Goal: Navigation & Orientation: Find specific page/section

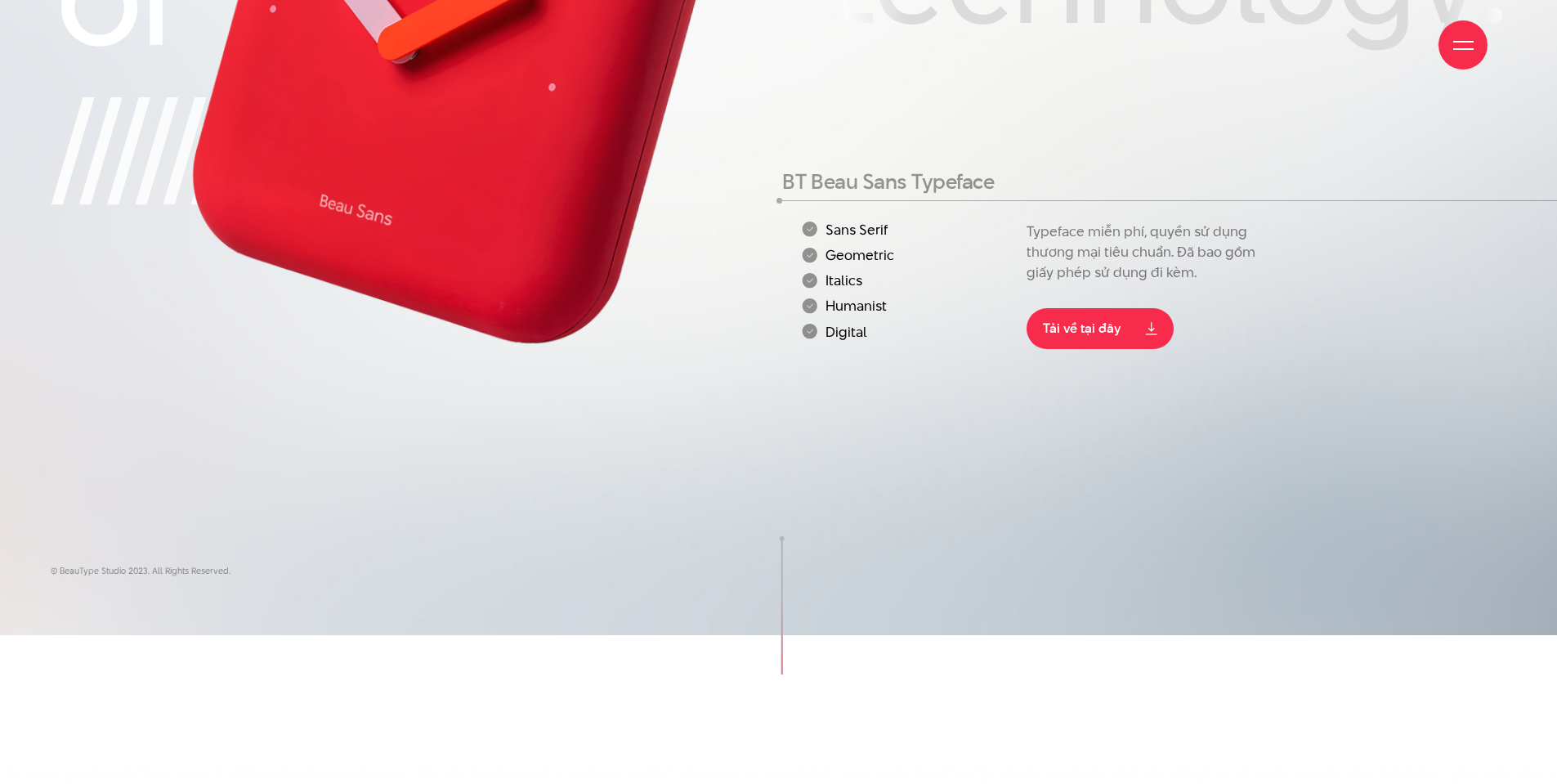
scroll to position [335, 0]
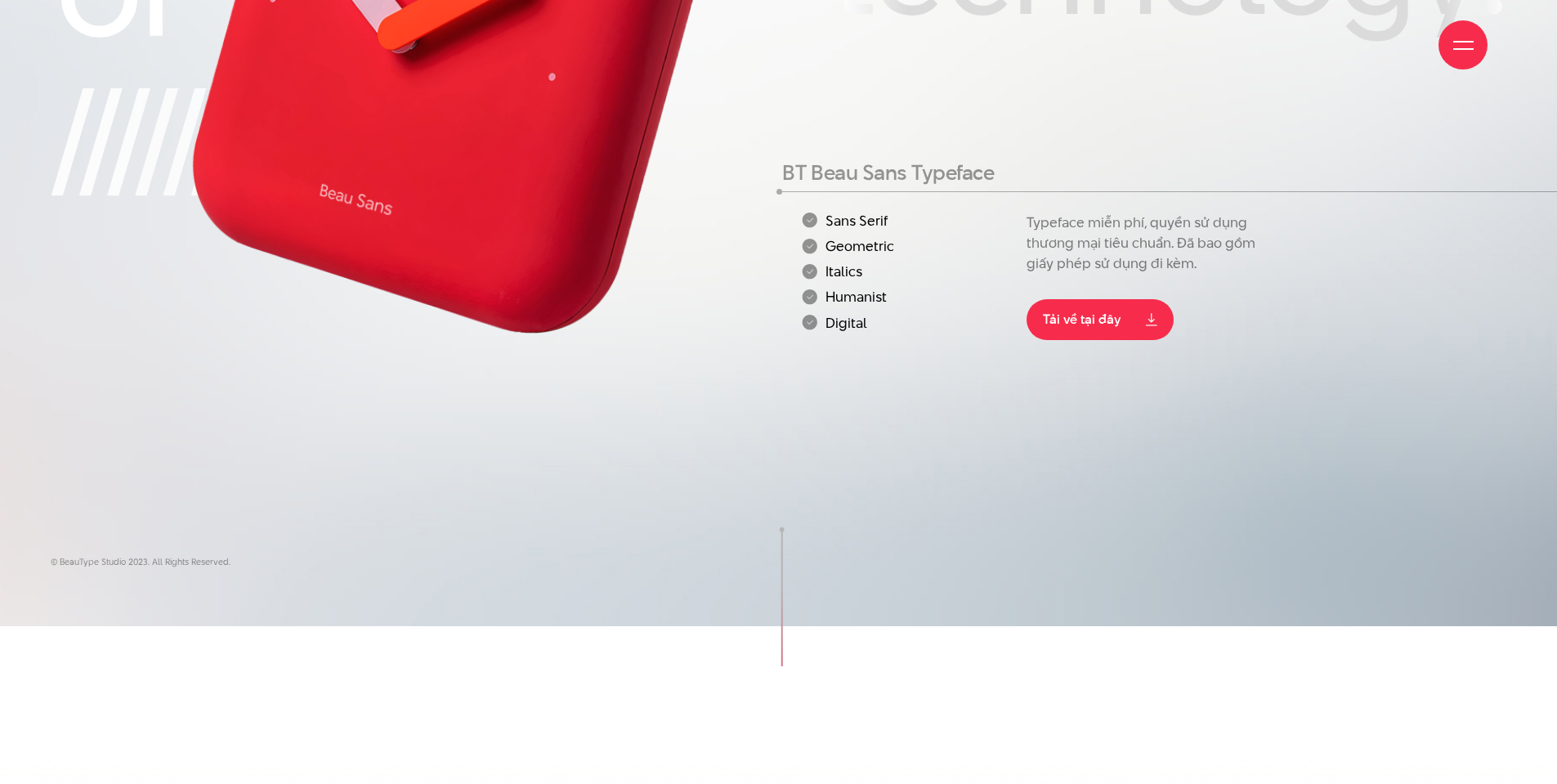
click at [849, 293] on li "Humanist" at bounding box center [909, 297] width 216 height 15
copy li "Humanist"
click at [910, 324] on li "Digital" at bounding box center [909, 322] width 216 height 15
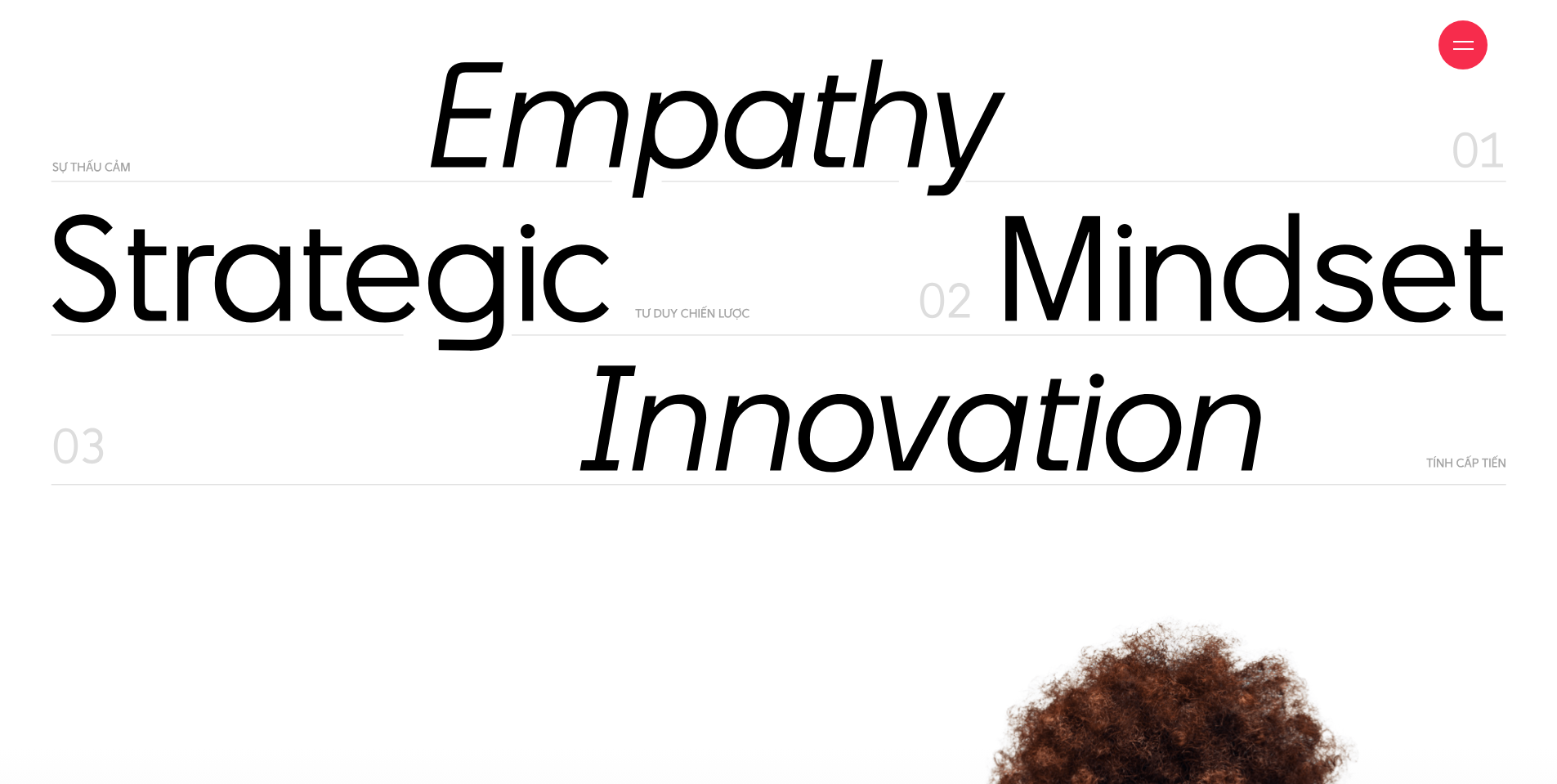
scroll to position [9442, 0]
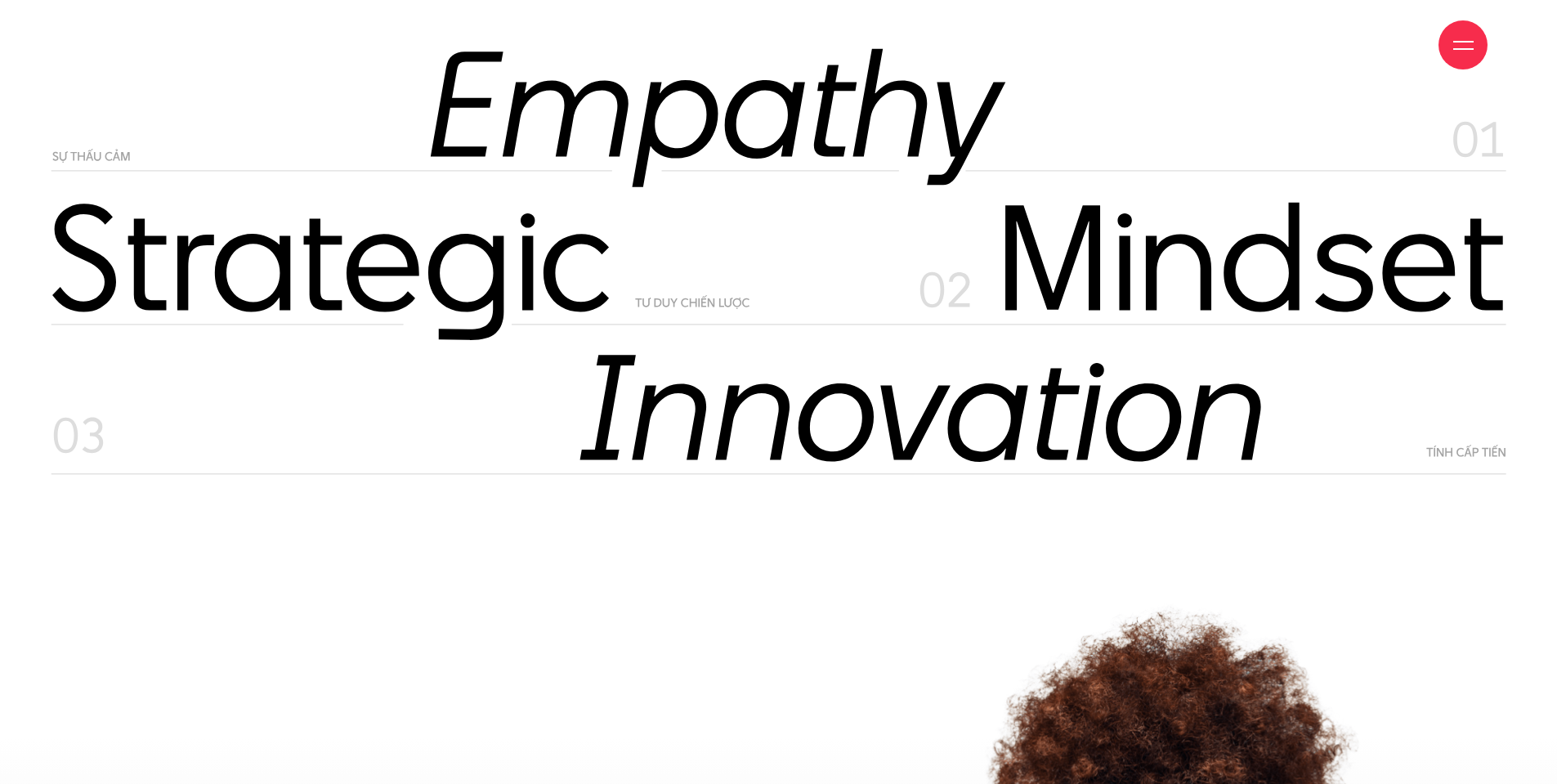
click at [549, 299] on img at bounding box center [778, 271] width 1456 height 138
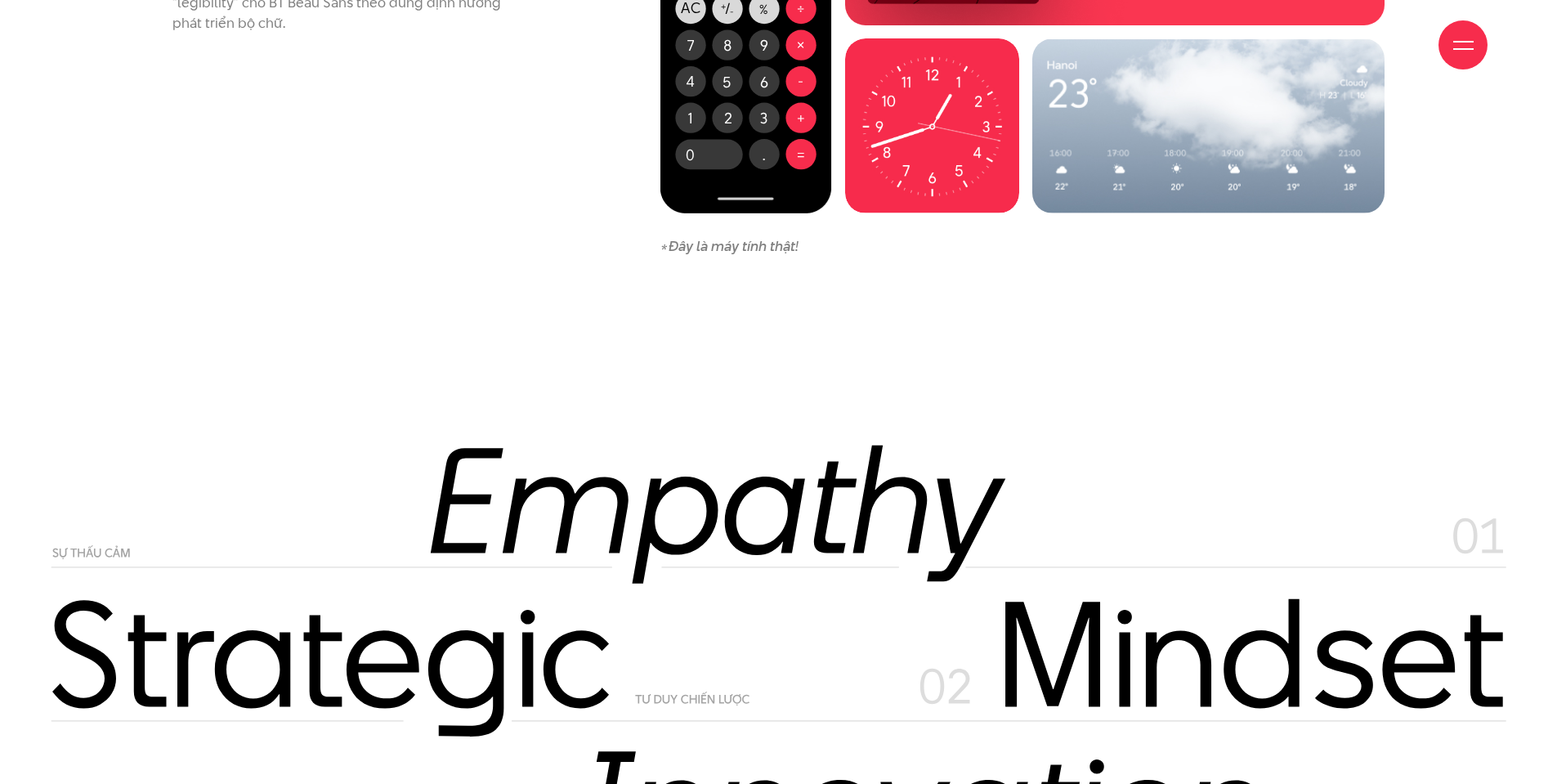
scroll to position [9644, 0]
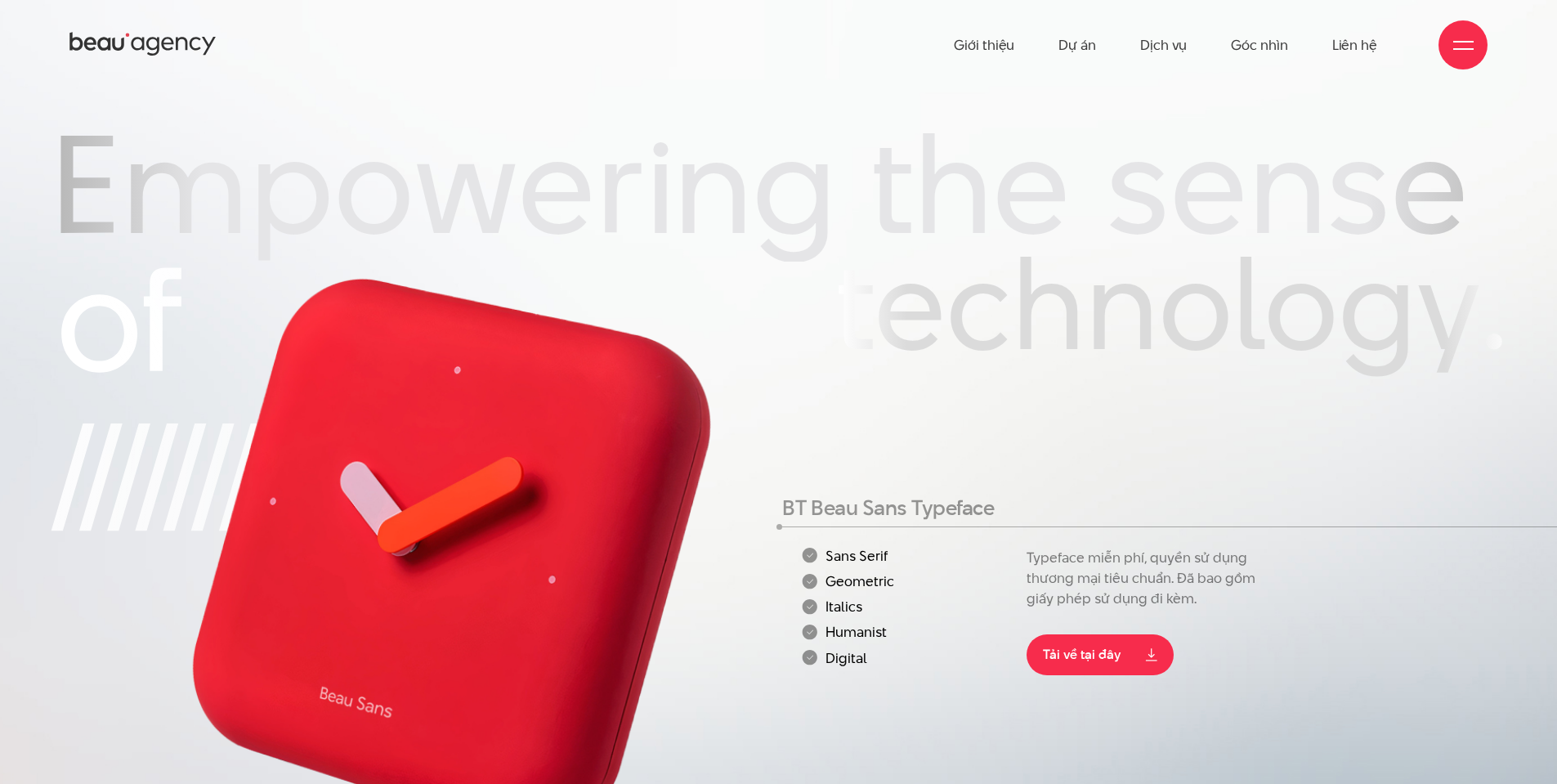
click at [1466, 61] on div at bounding box center [1463, 46] width 49 height 49
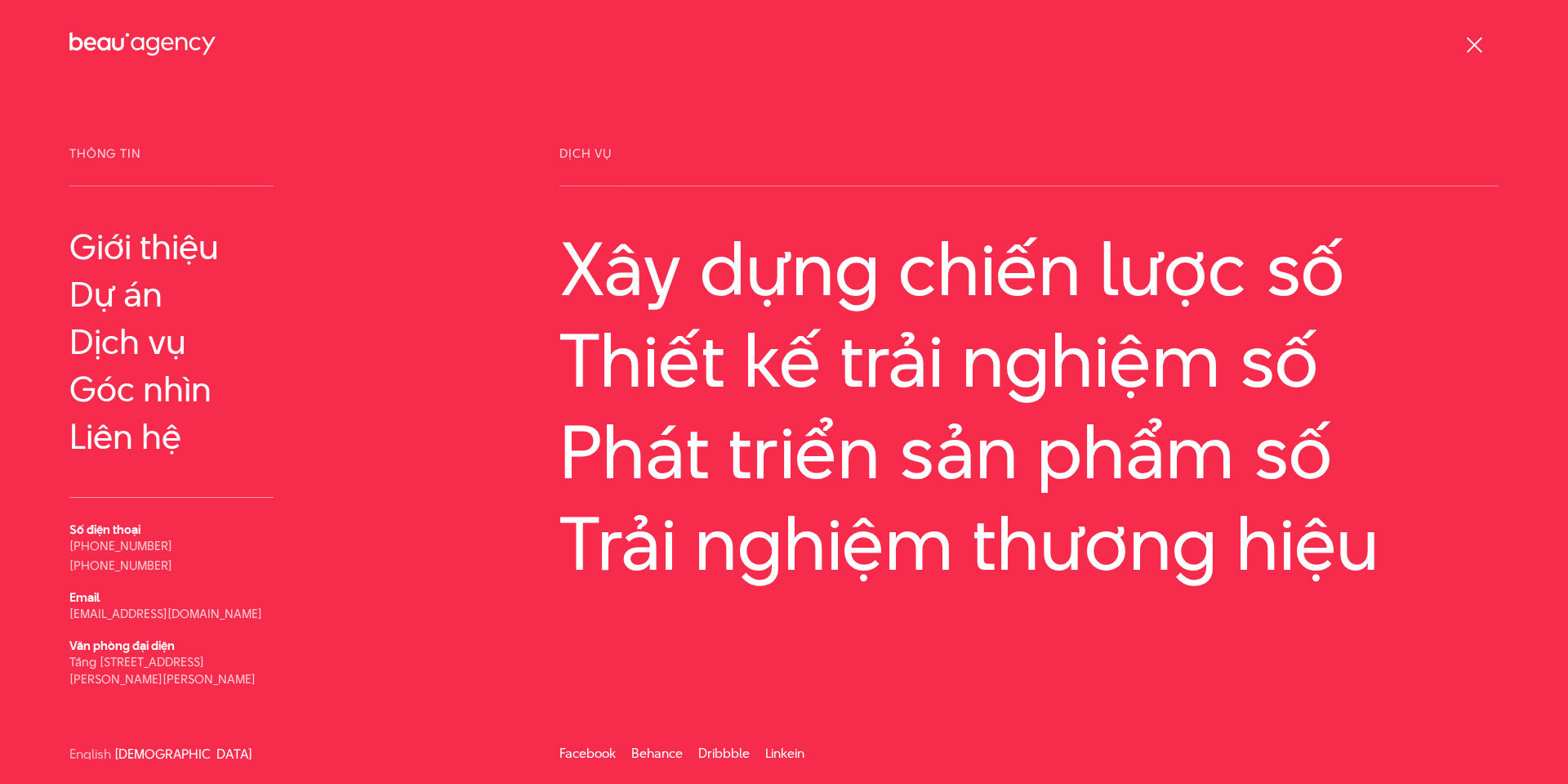
click at [1471, 54] on div at bounding box center [1474, 46] width 21 height 21
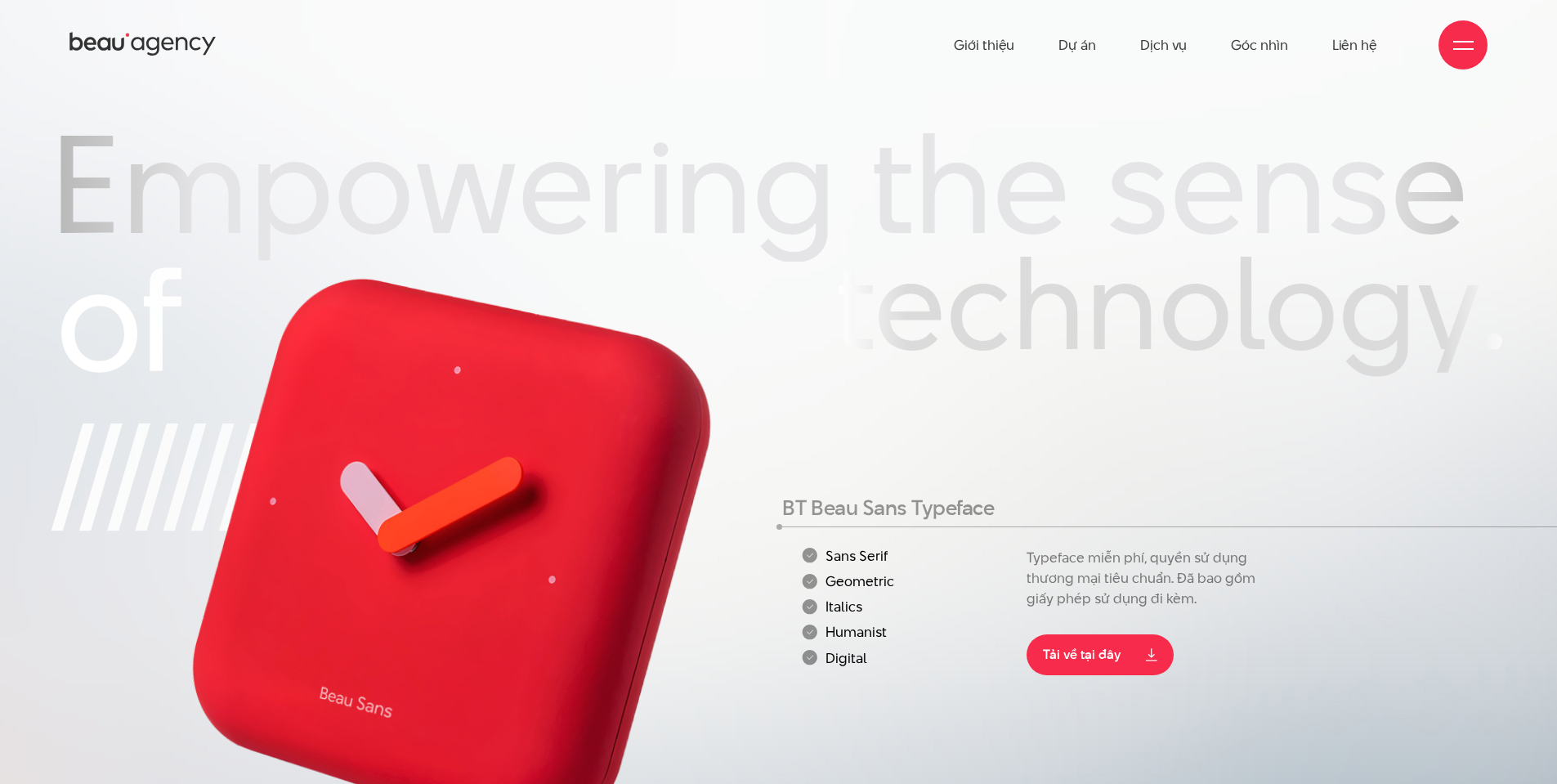
click at [1461, 41] on span at bounding box center [1463, 42] width 21 height 2
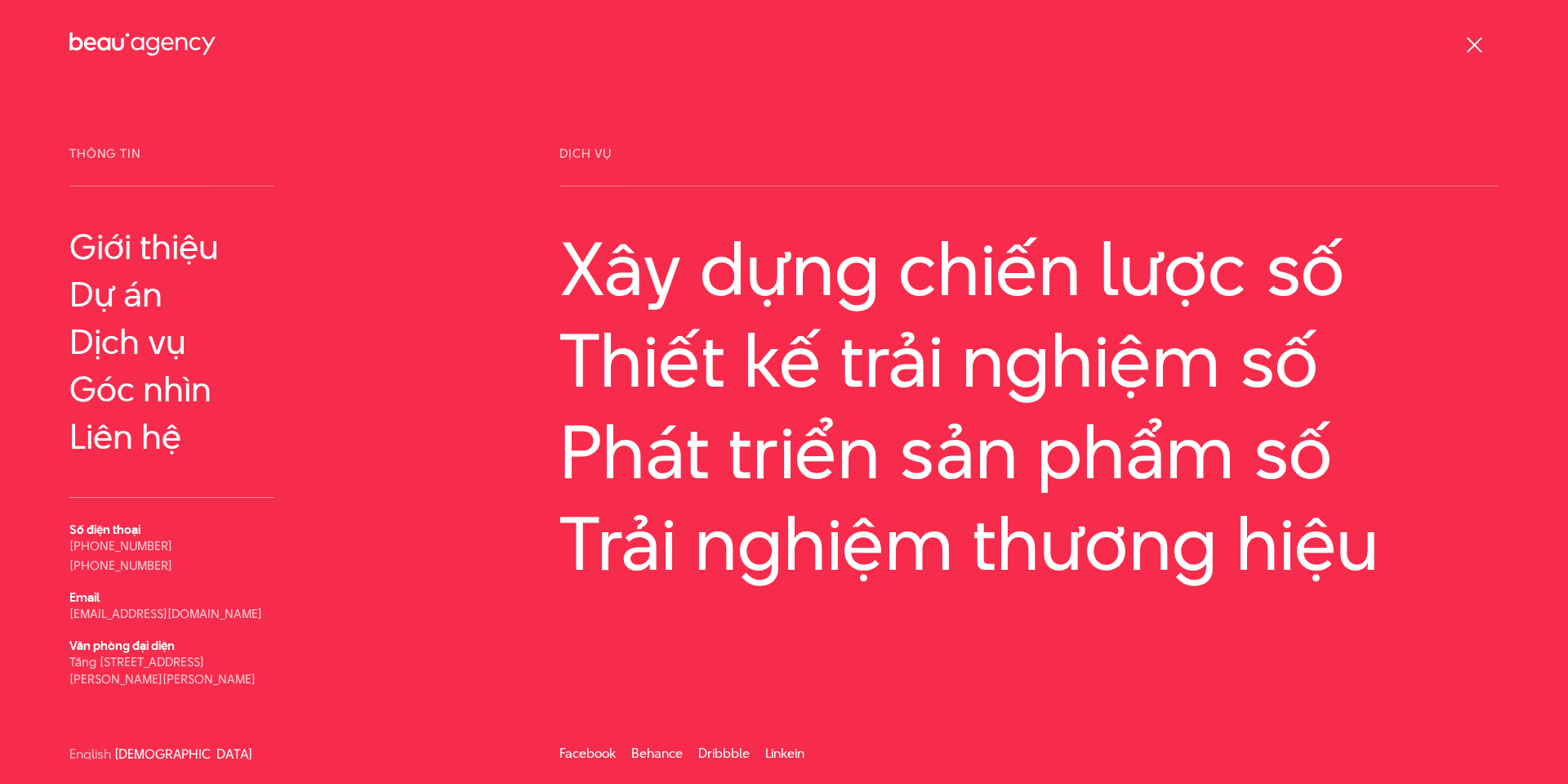
click at [1469, 40] on span at bounding box center [1473, 45] width 15 height 15
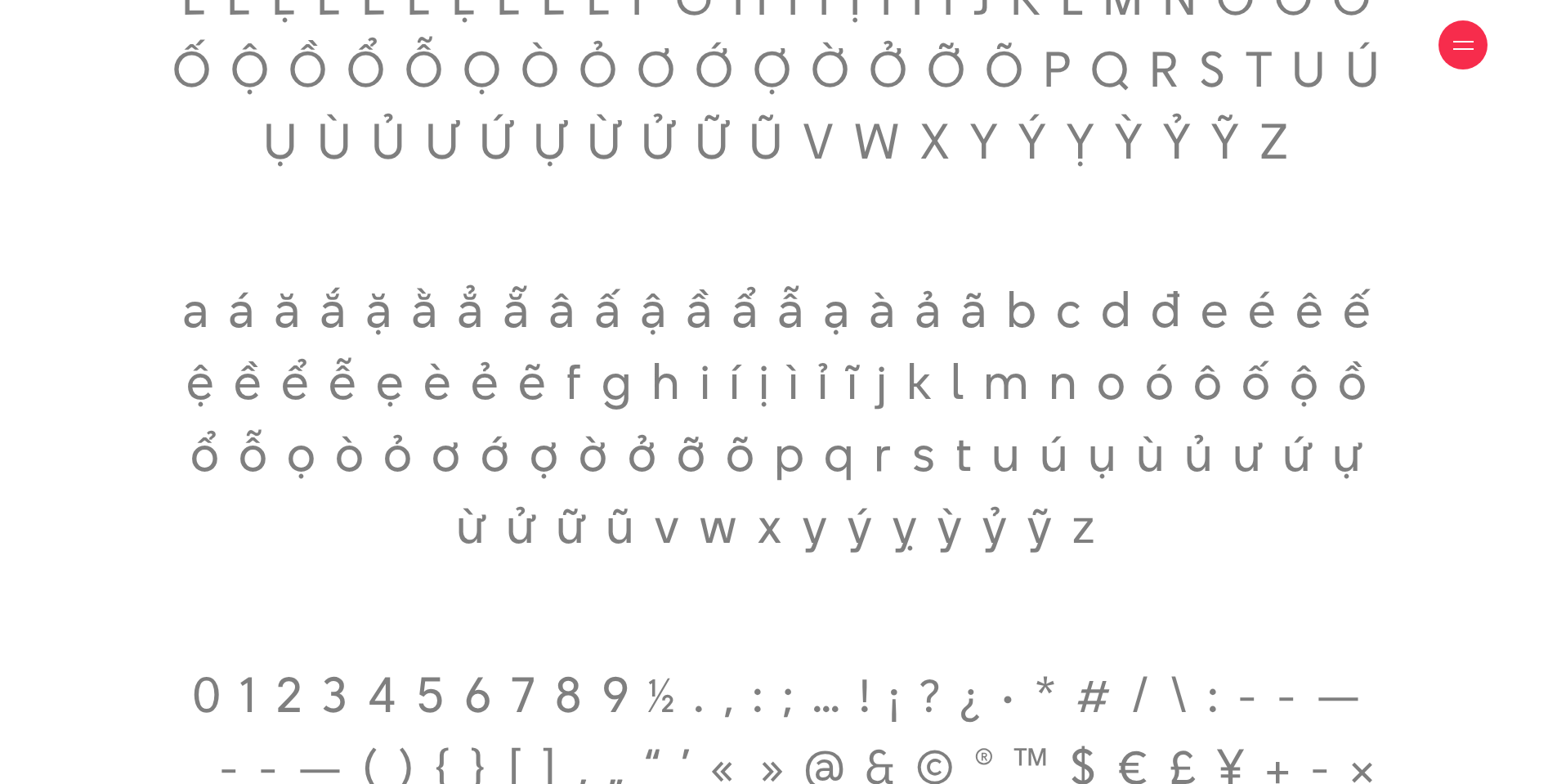
scroll to position [3594, 0]
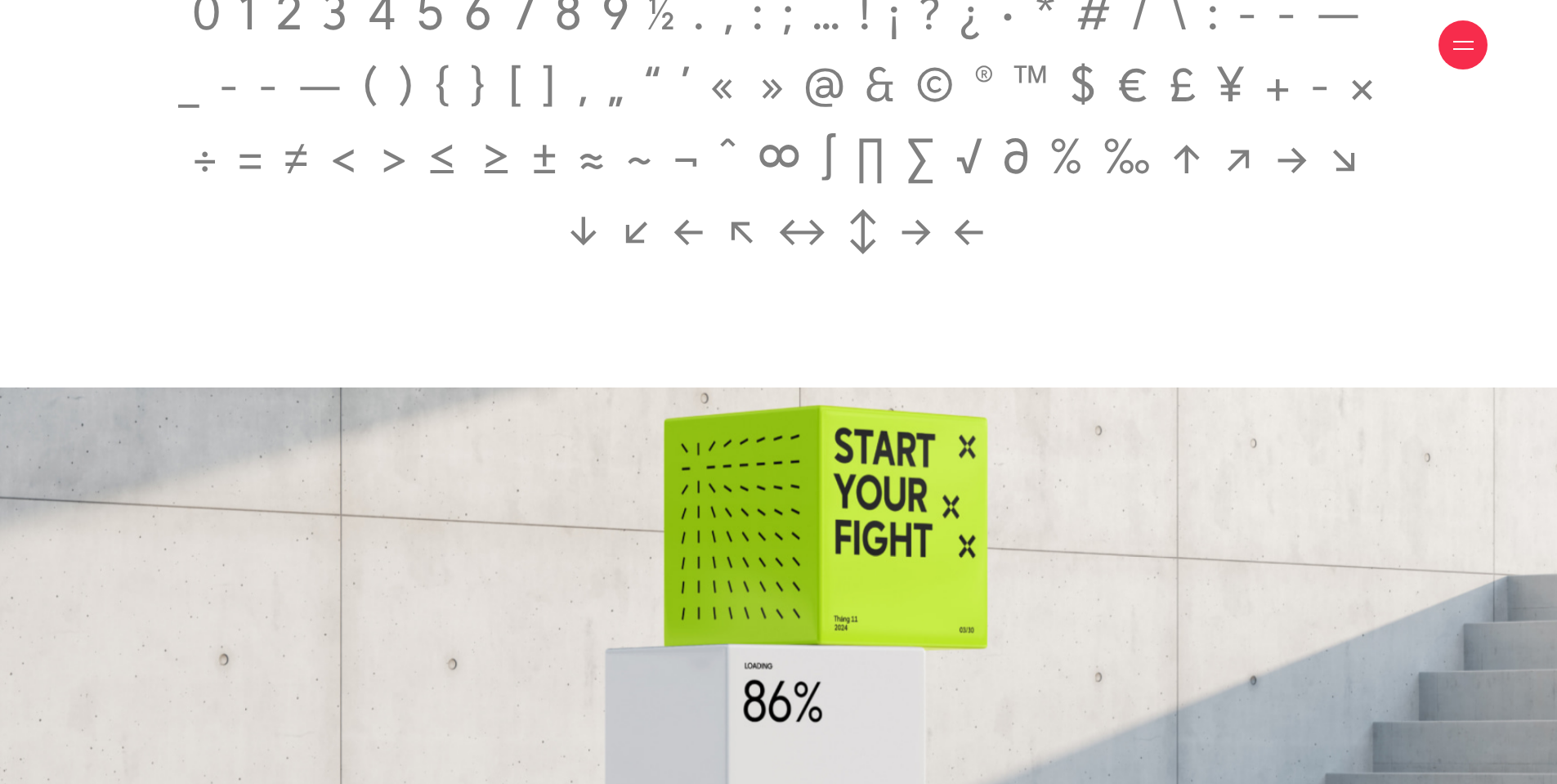
click at [1459, 52] on div at bounding box center [1463, 46] width 21 height 21
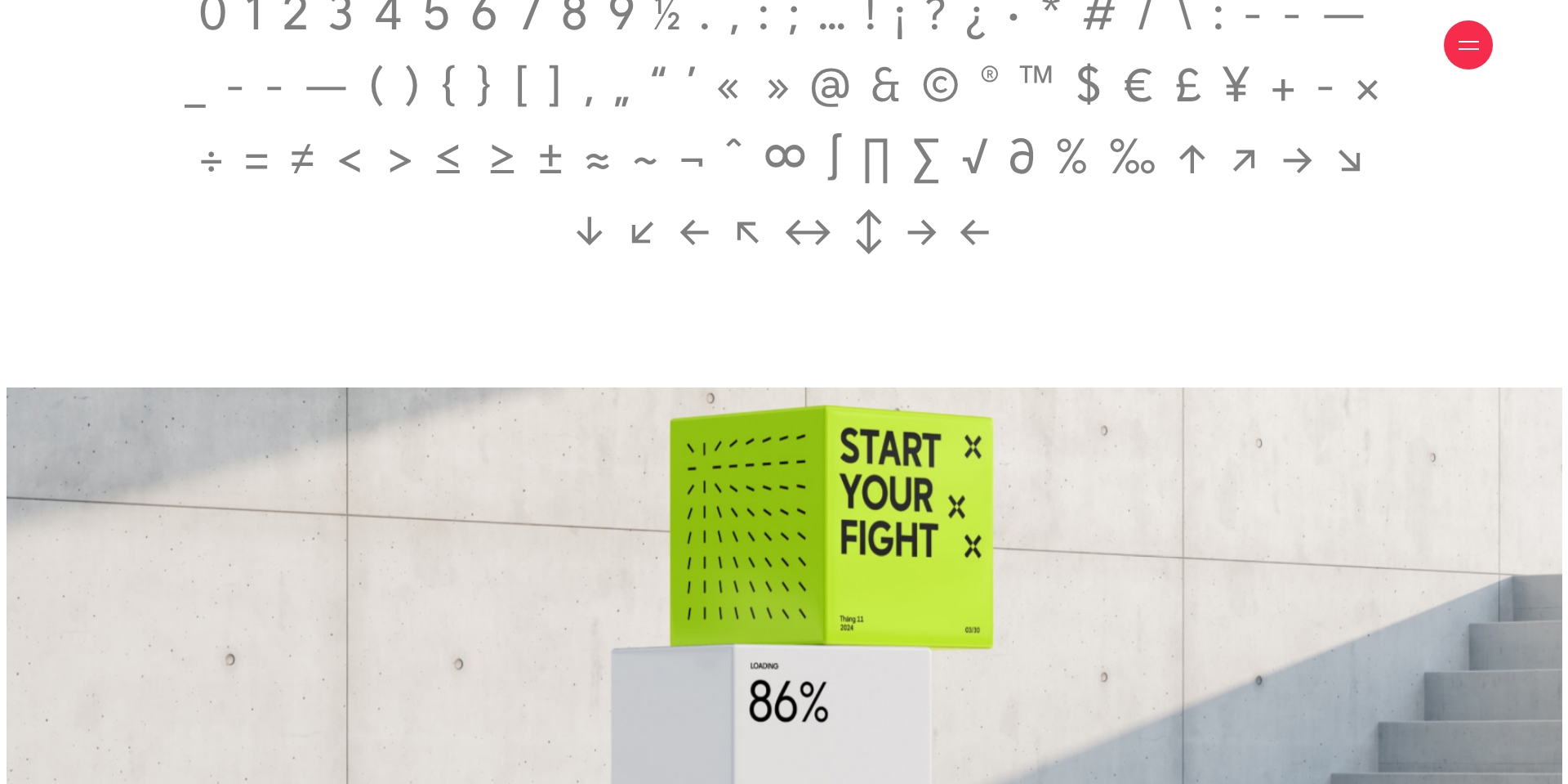
scroll to position [3602, 0]
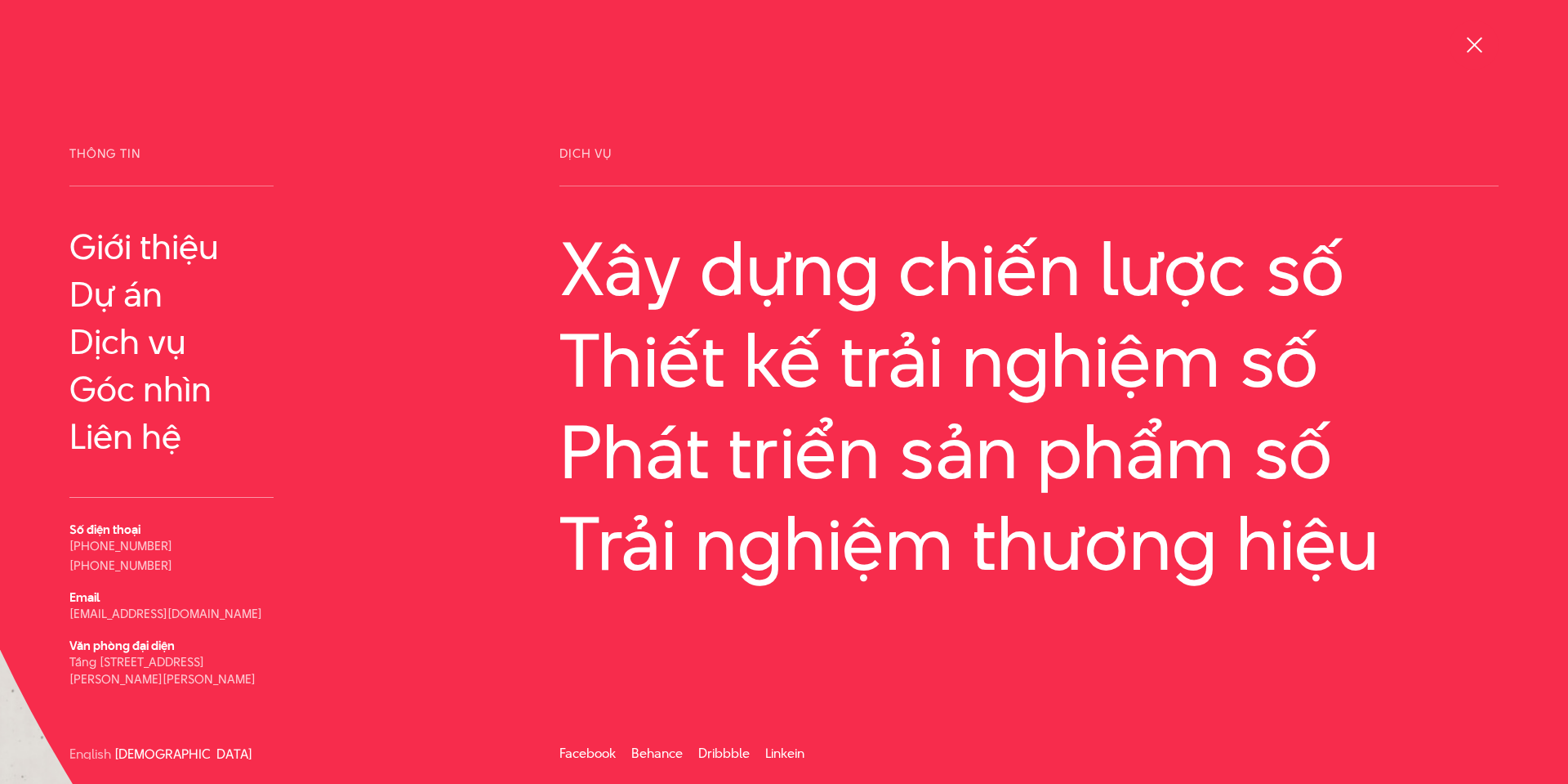
click at [1469, 46] on div at bounding box center [1474, 46] width 21 height 21
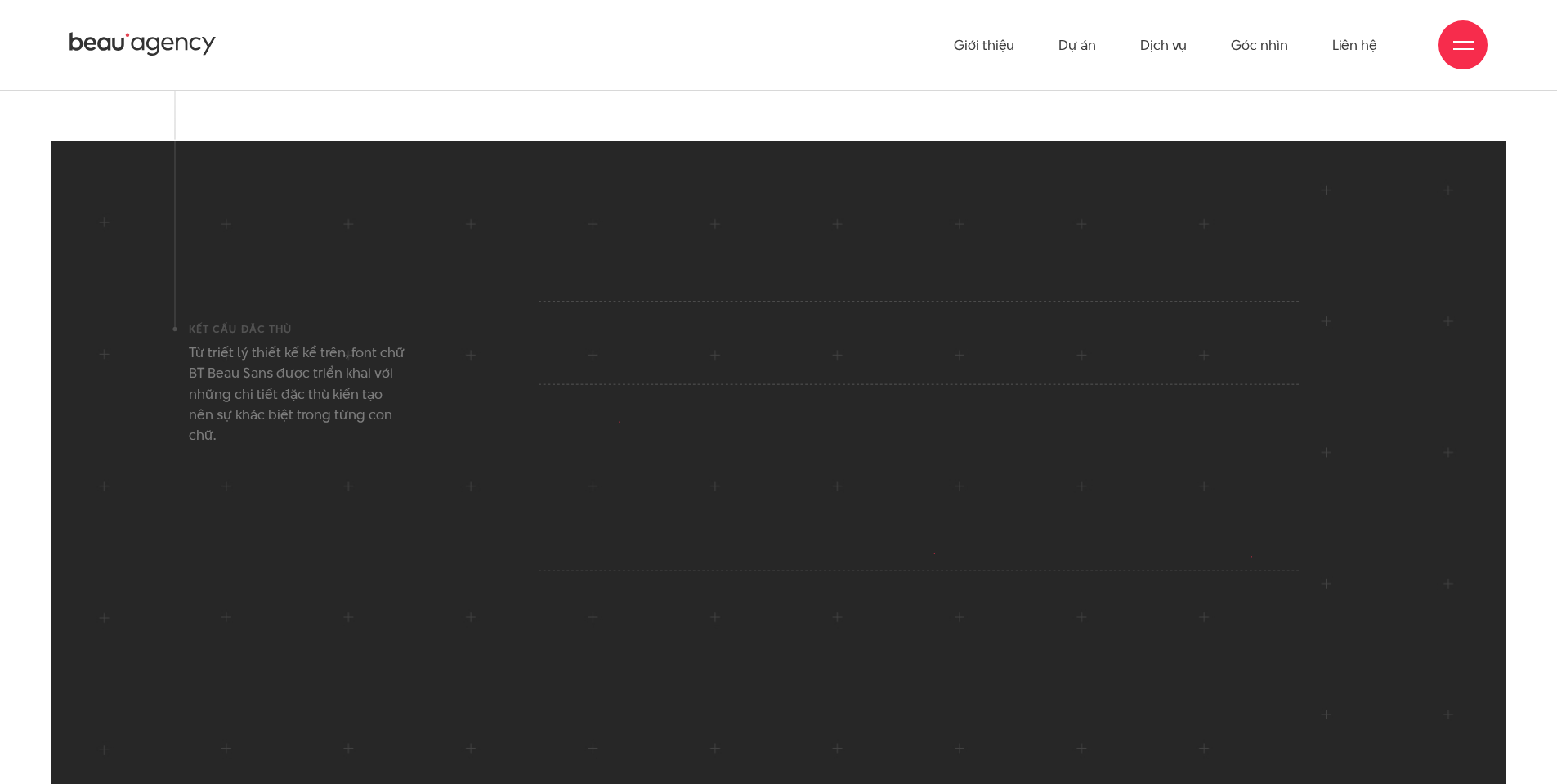
scroll to position [5888, 0]
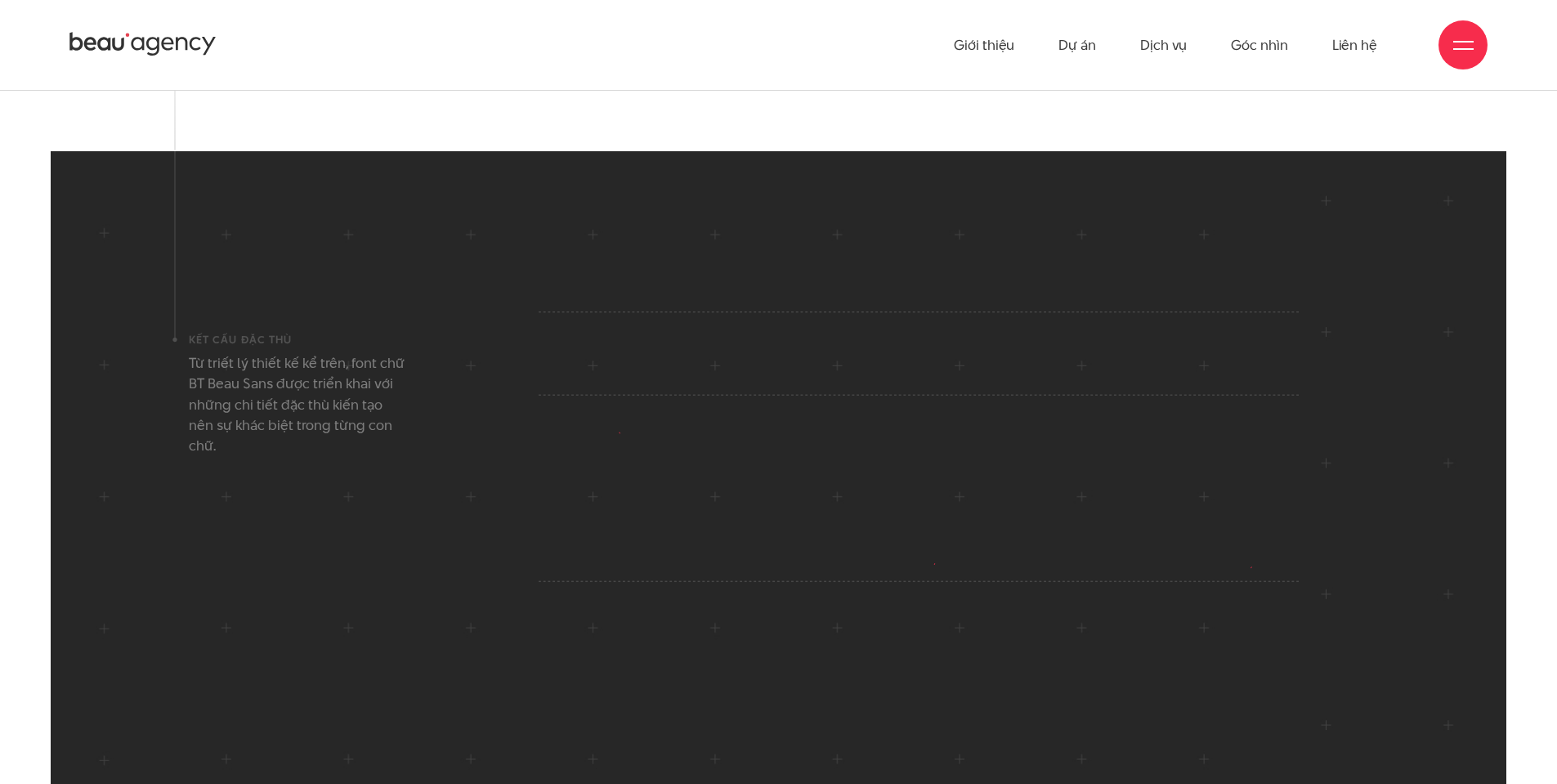
drag, startPoint x: 1471, startPoint y: 53, endPoint x: 1460, endPoint y: 57, distance: 11.7
click at [1471, 53] on div at bounding box center [1463, 46] width 21 height 21
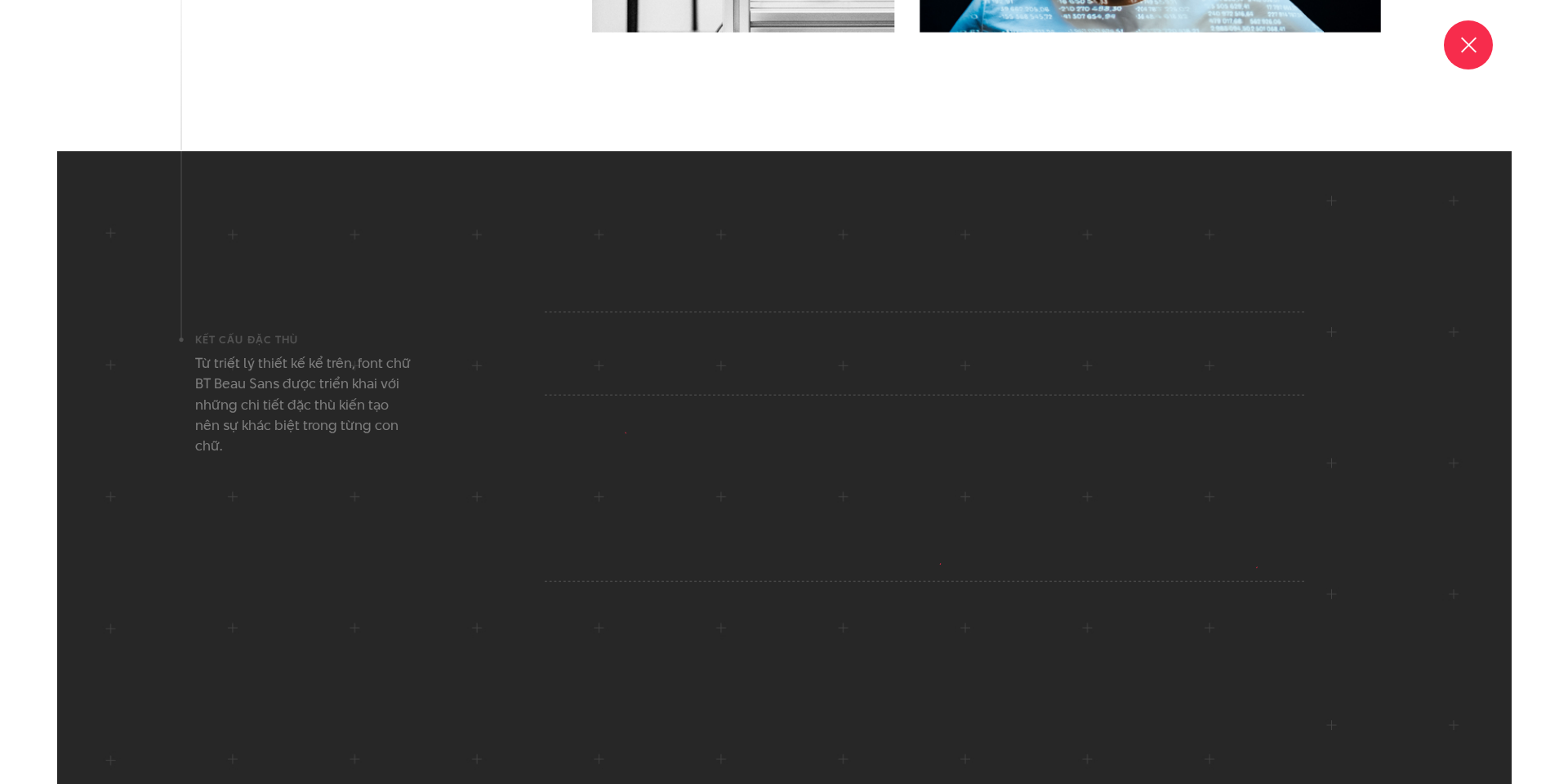
scroll to position [5905, 0]
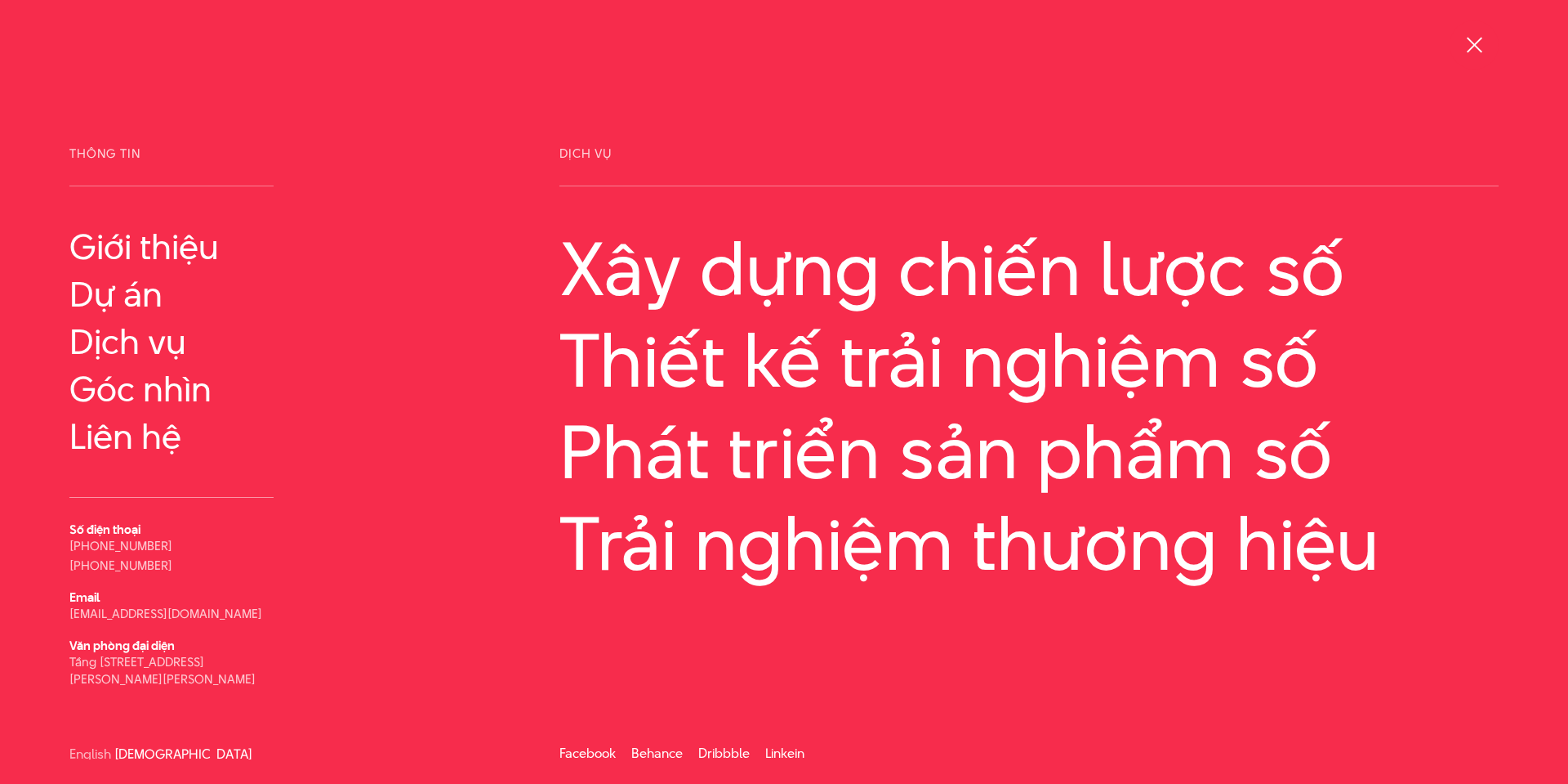
click at [1482, 49] on div at bounding box center [1474, 46] width 21 height 21
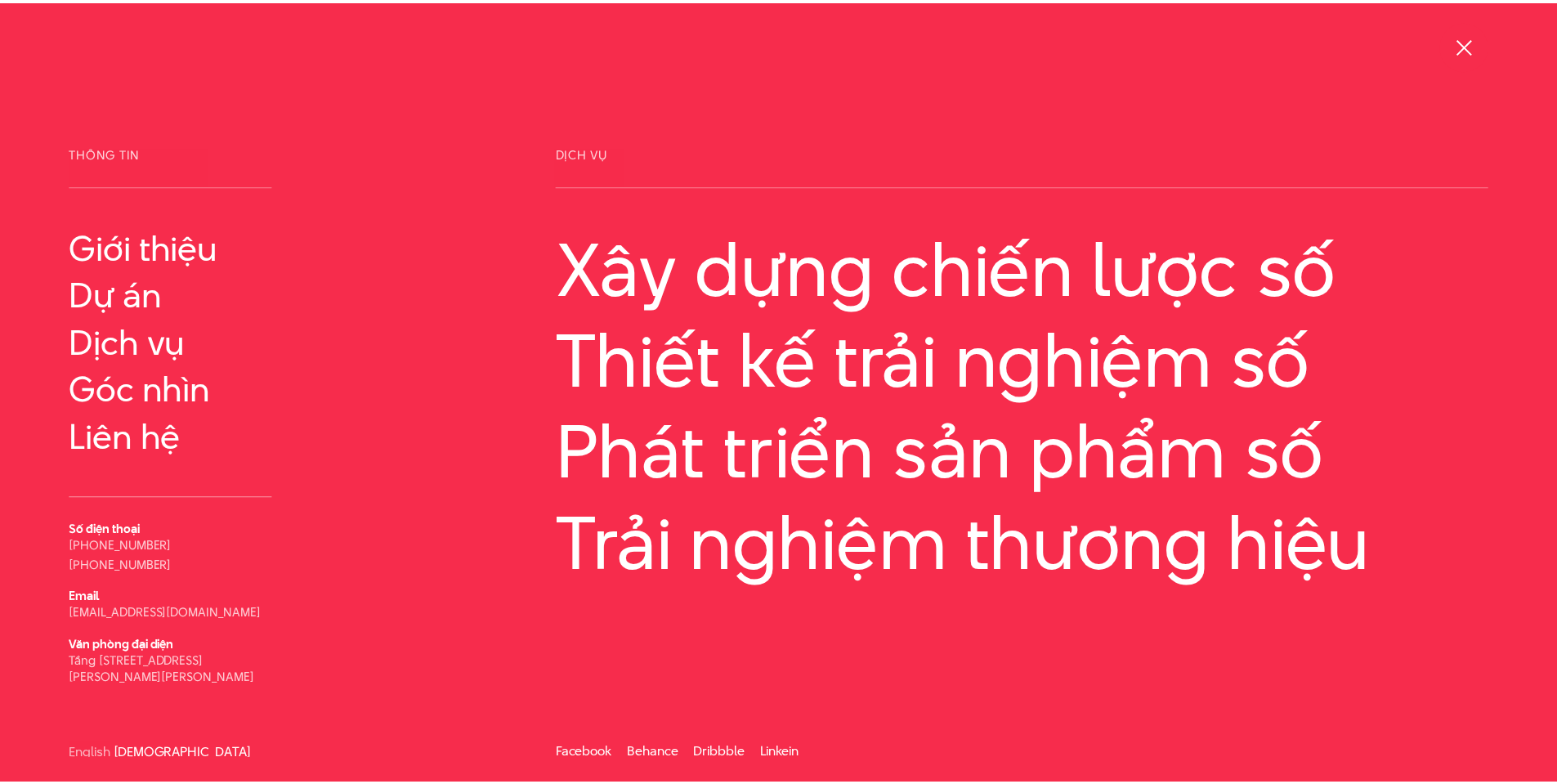
scroll to position [5888, 0]
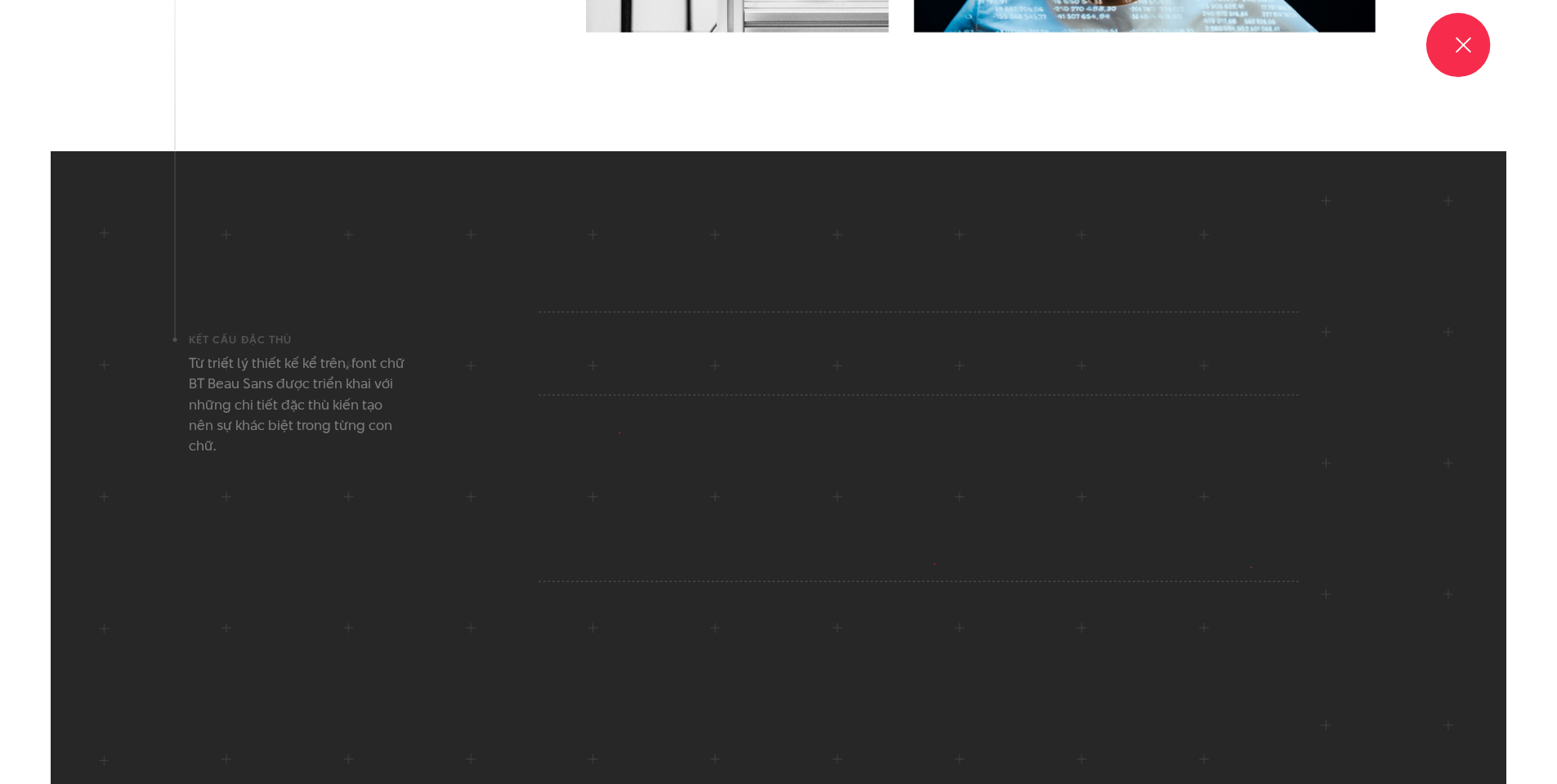
drag, startPoint x: 1465, startPoint y: 46, endPoint x: 1434, endPoint y: 62, distance: 34.9
click at [1464, 46] on span at bounding box center [1462, 45] width 15 height 15
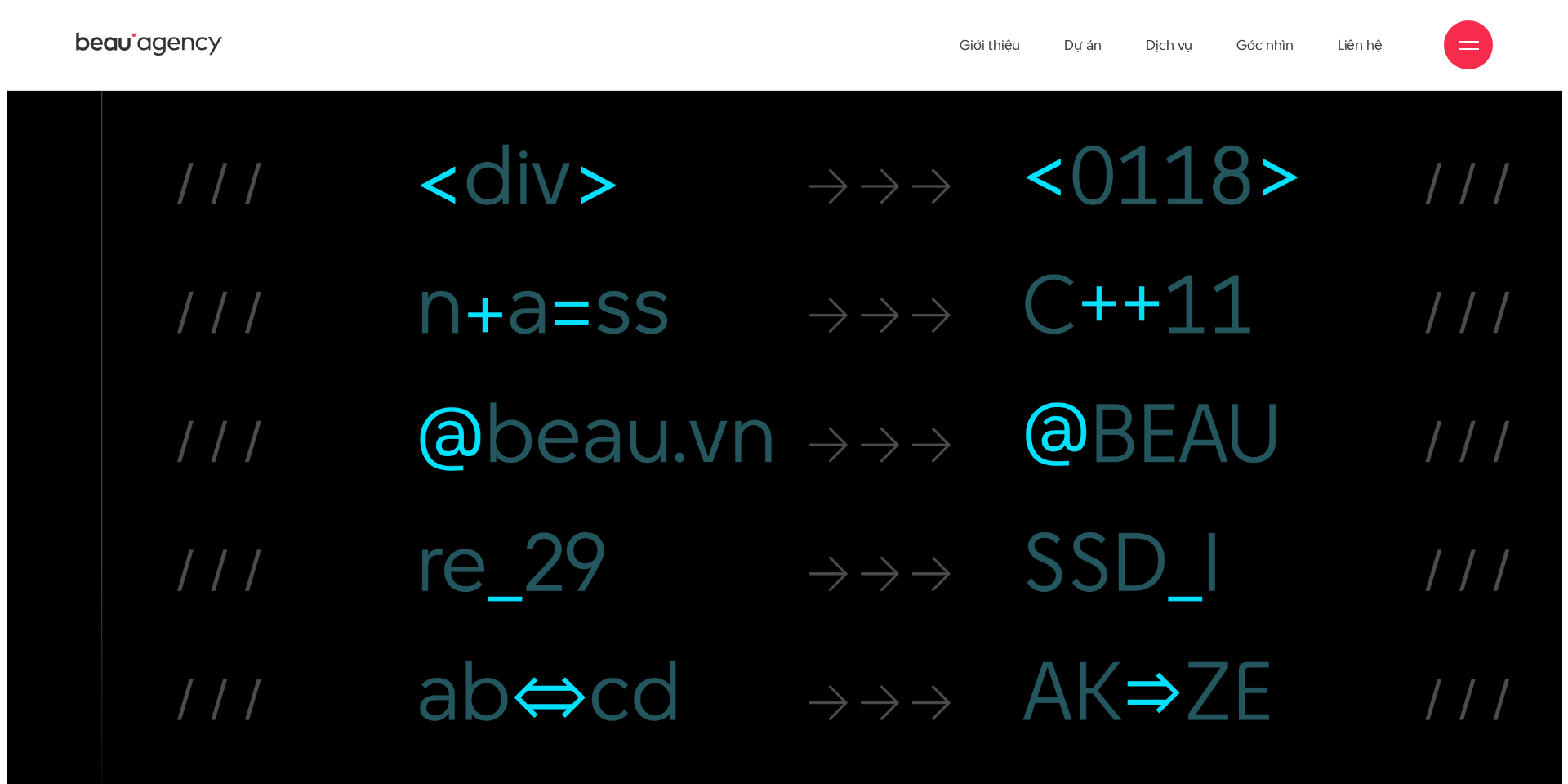
scroll to position [18442, 0]
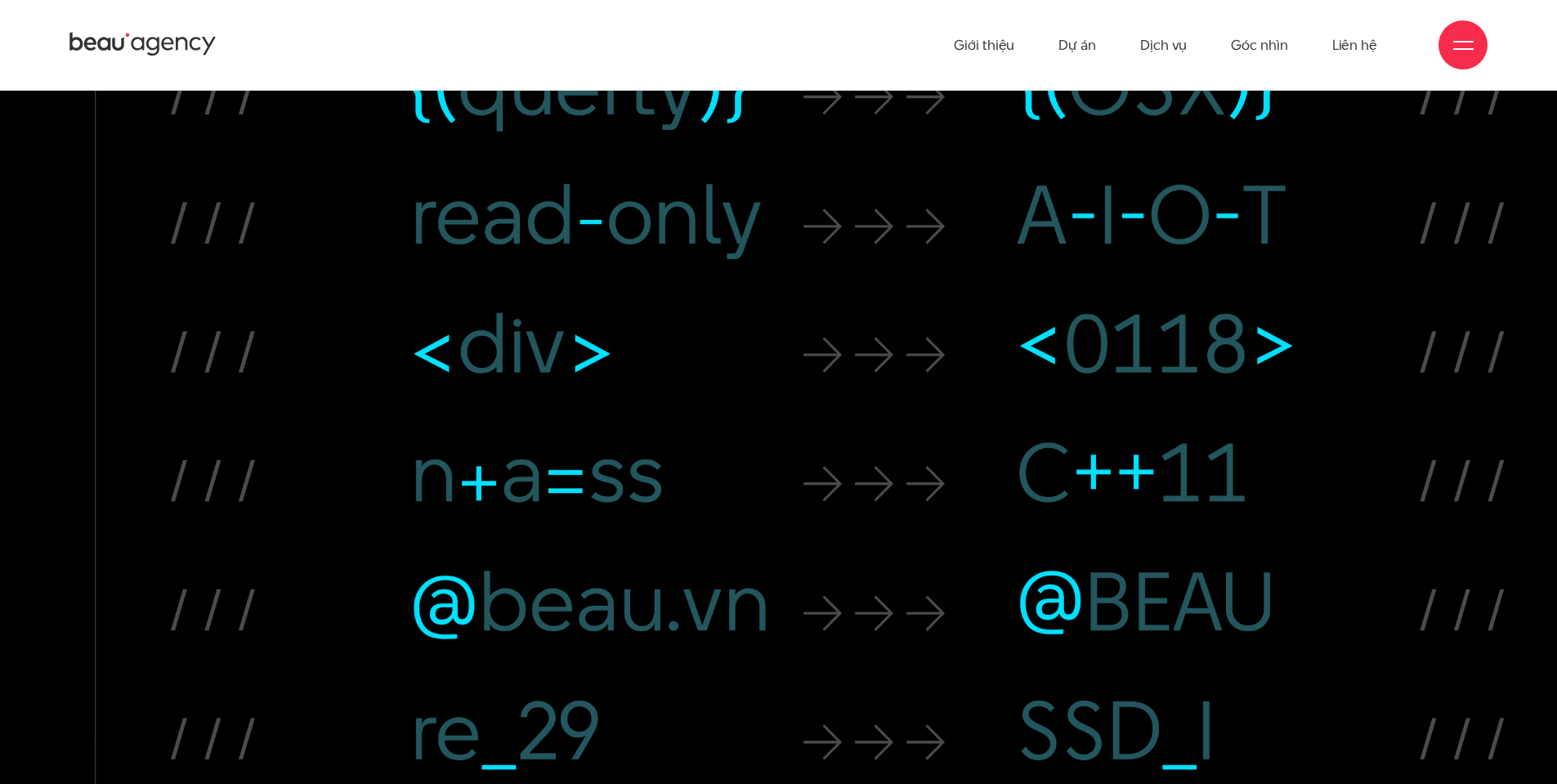
click at [1457, 49] on span at bounding box center [1463, 49] width 21 height 2
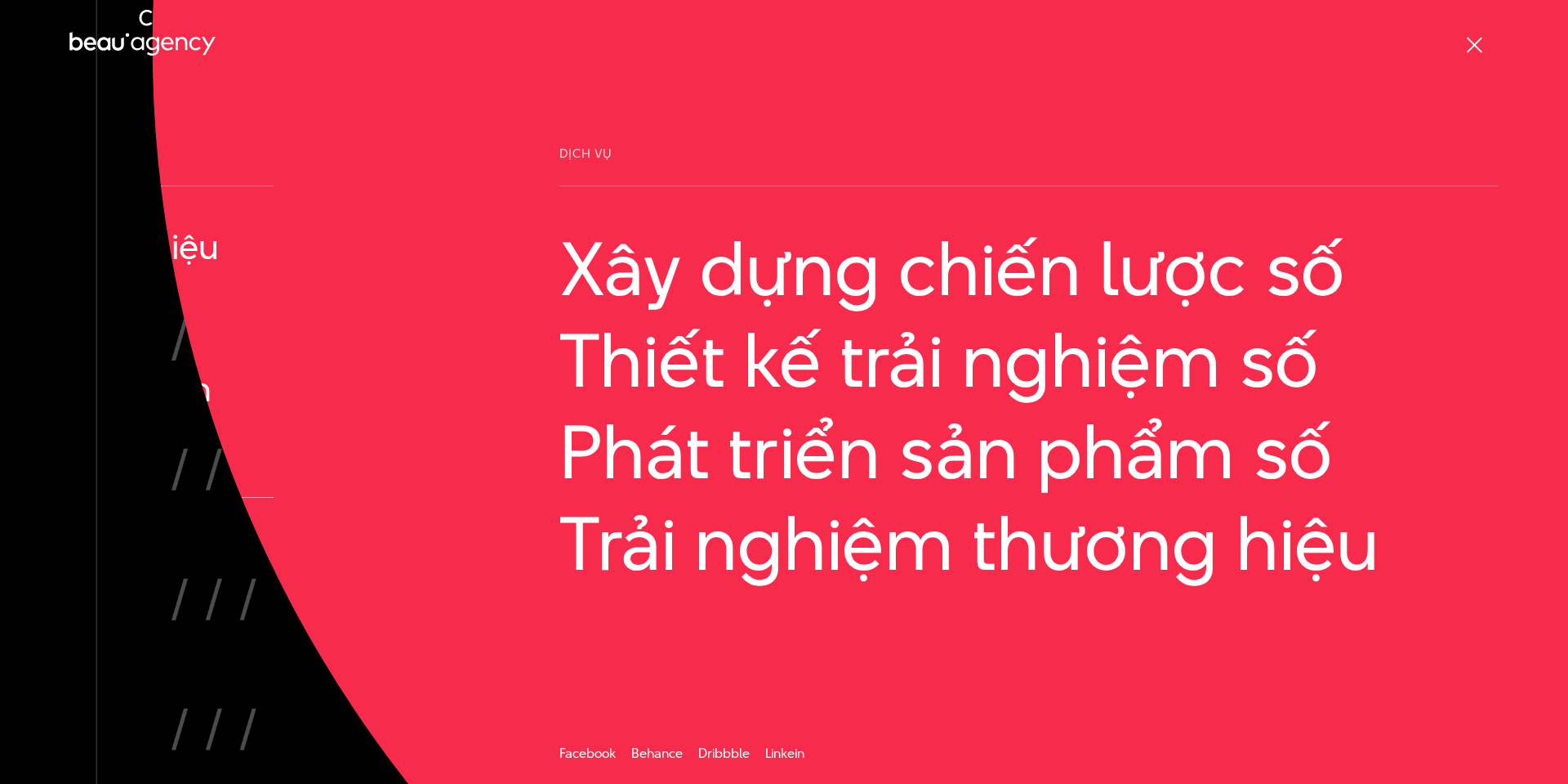
click at [1475, 46] on span at bounding box center [1473, 45] width 15 height 15
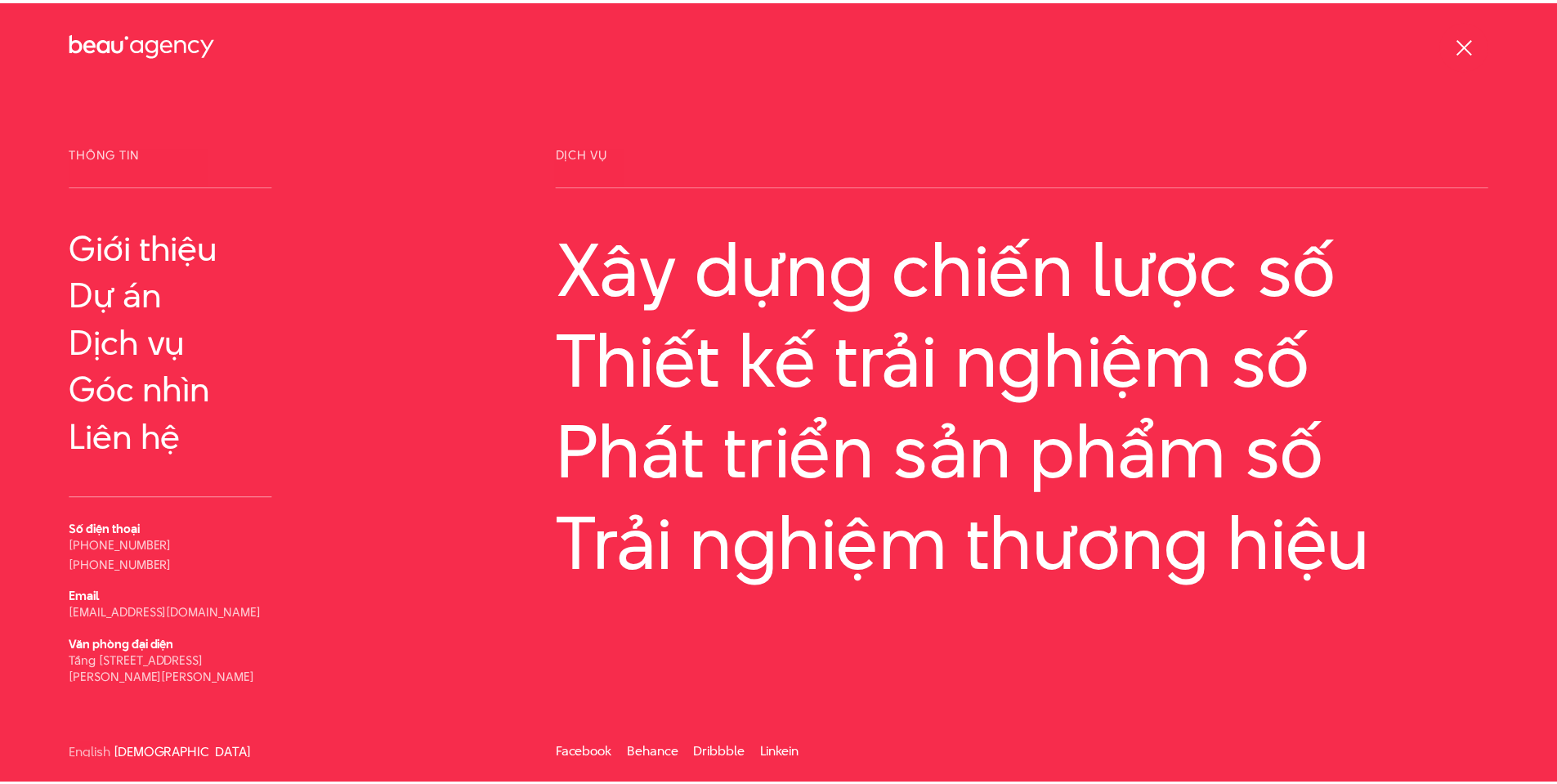
scroll to position [18350, 0]
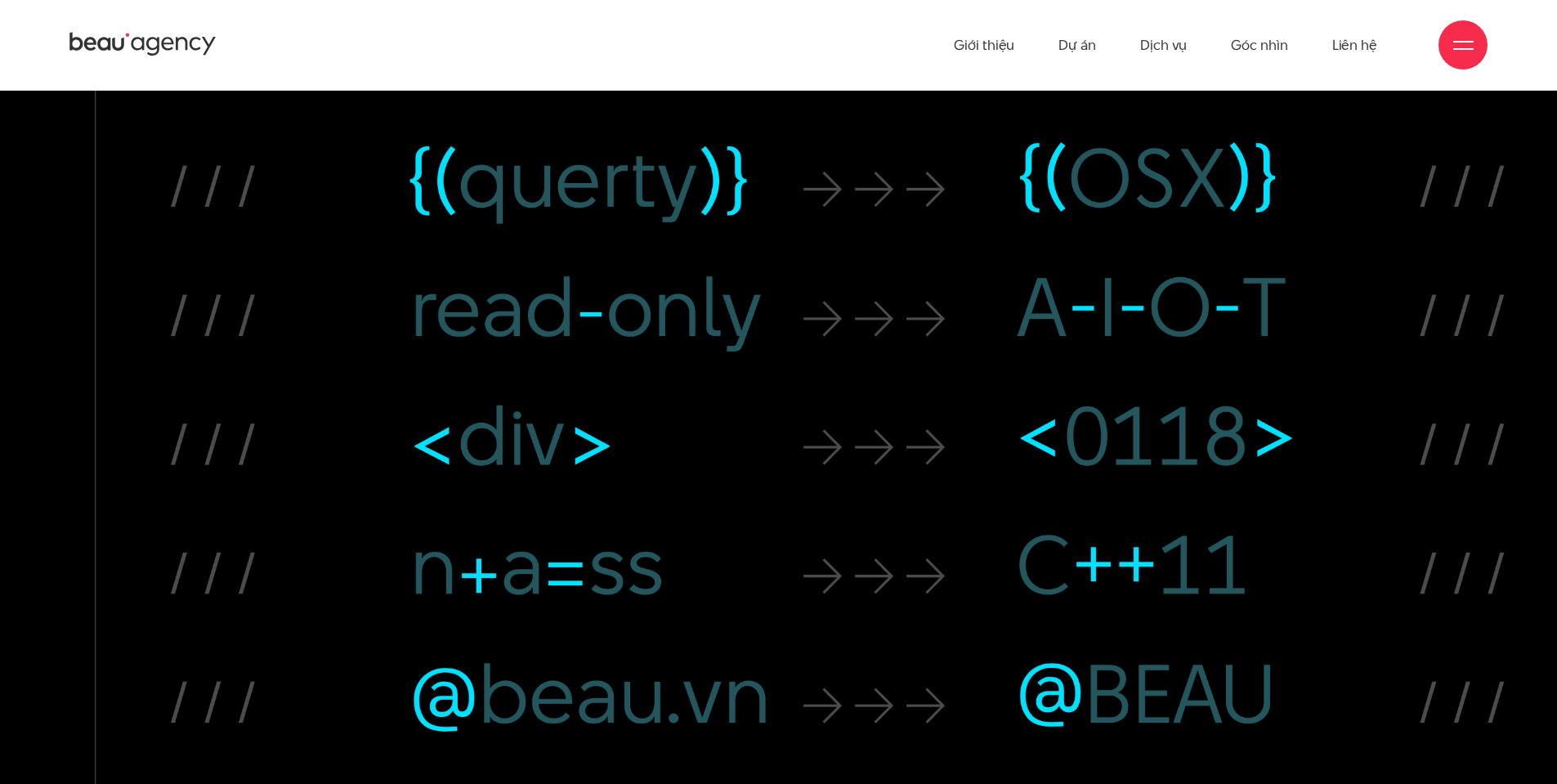
drag, startPoint x: 1456, startPoint y: 45, endPoint x: 1415, endPoint y: 53, distance: 41.8
click at [1456, 45] on div at bounding box center [1463, 46] width 21 height 21
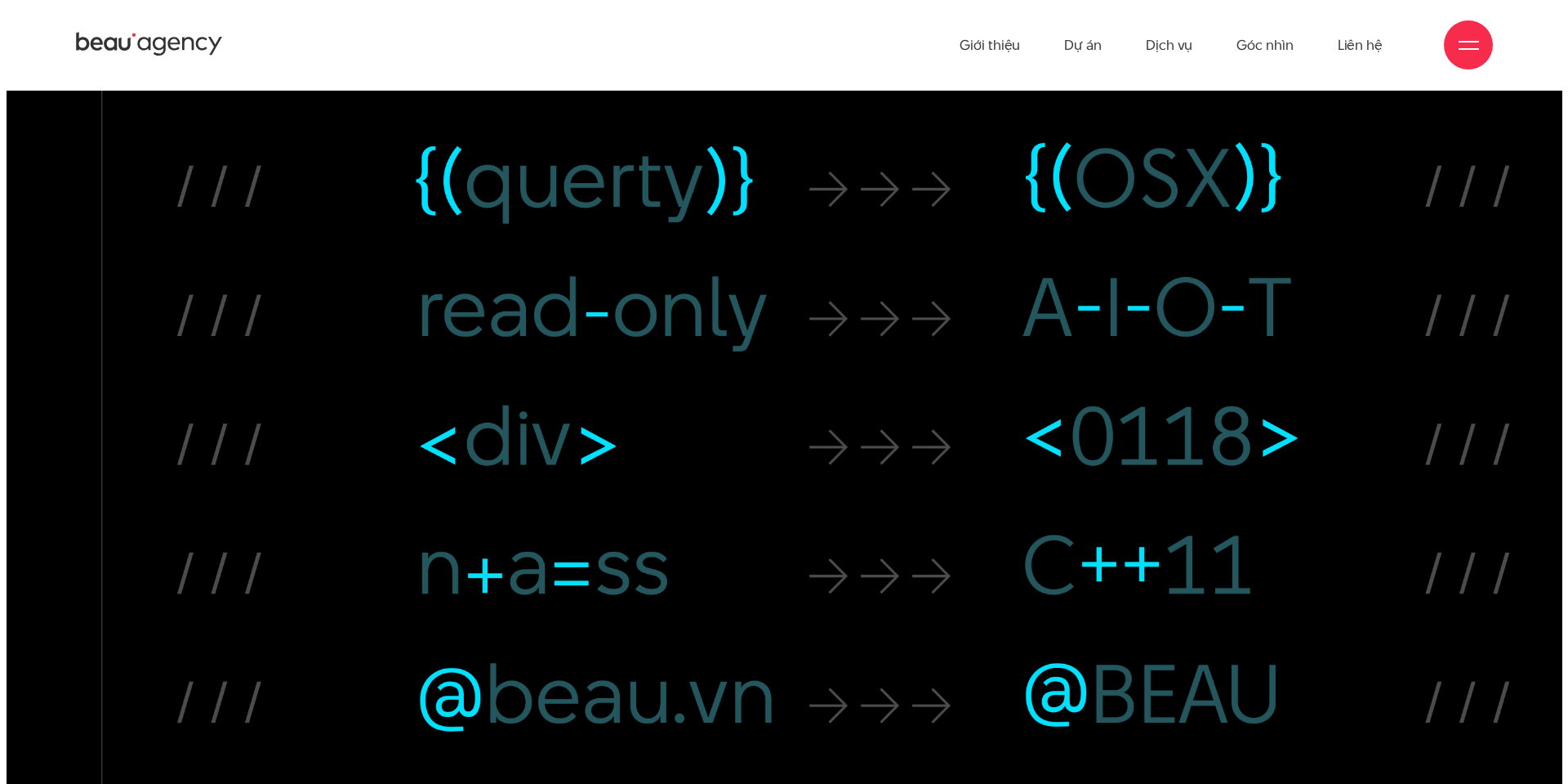
scroll to position [18442, 0]
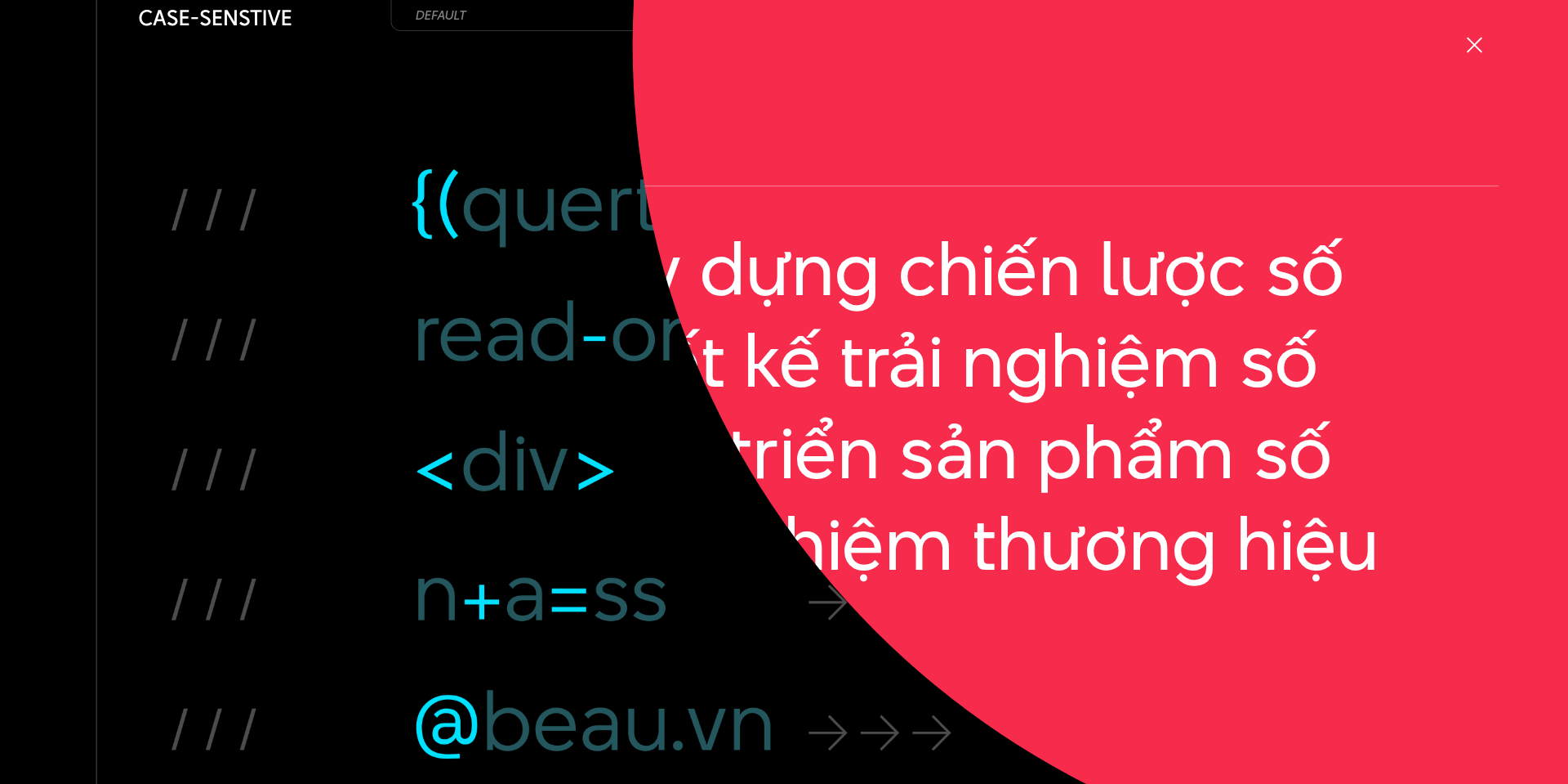
drag, startPoint x: 1474, startPoint y: 47, endPoint x: 1397, endPoint y: 99, distance: 92.9
click at [1475, 47] on div at bounding box center [1474, 46] width 21 height 21
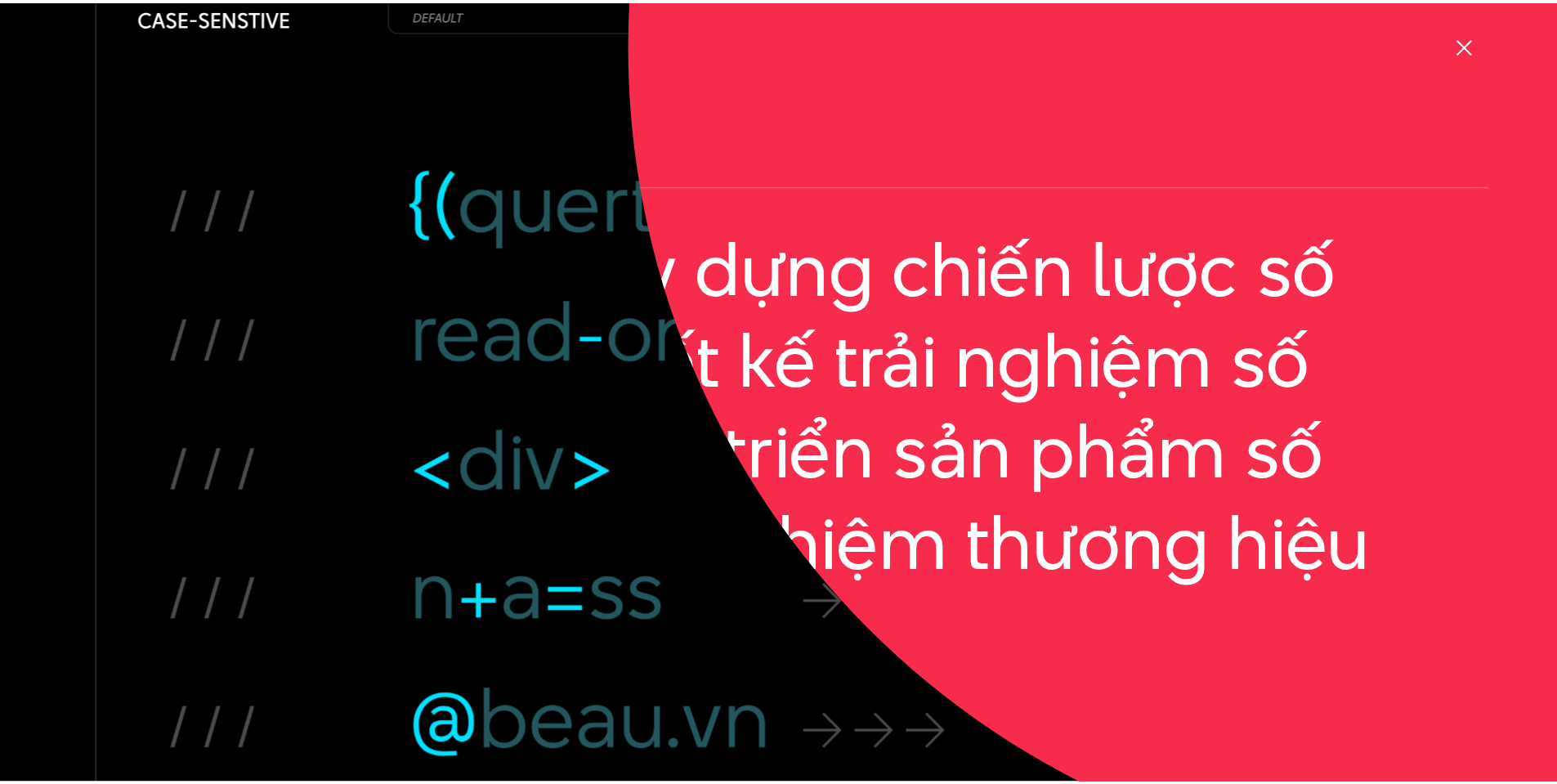
scroll to position [18350, 0]
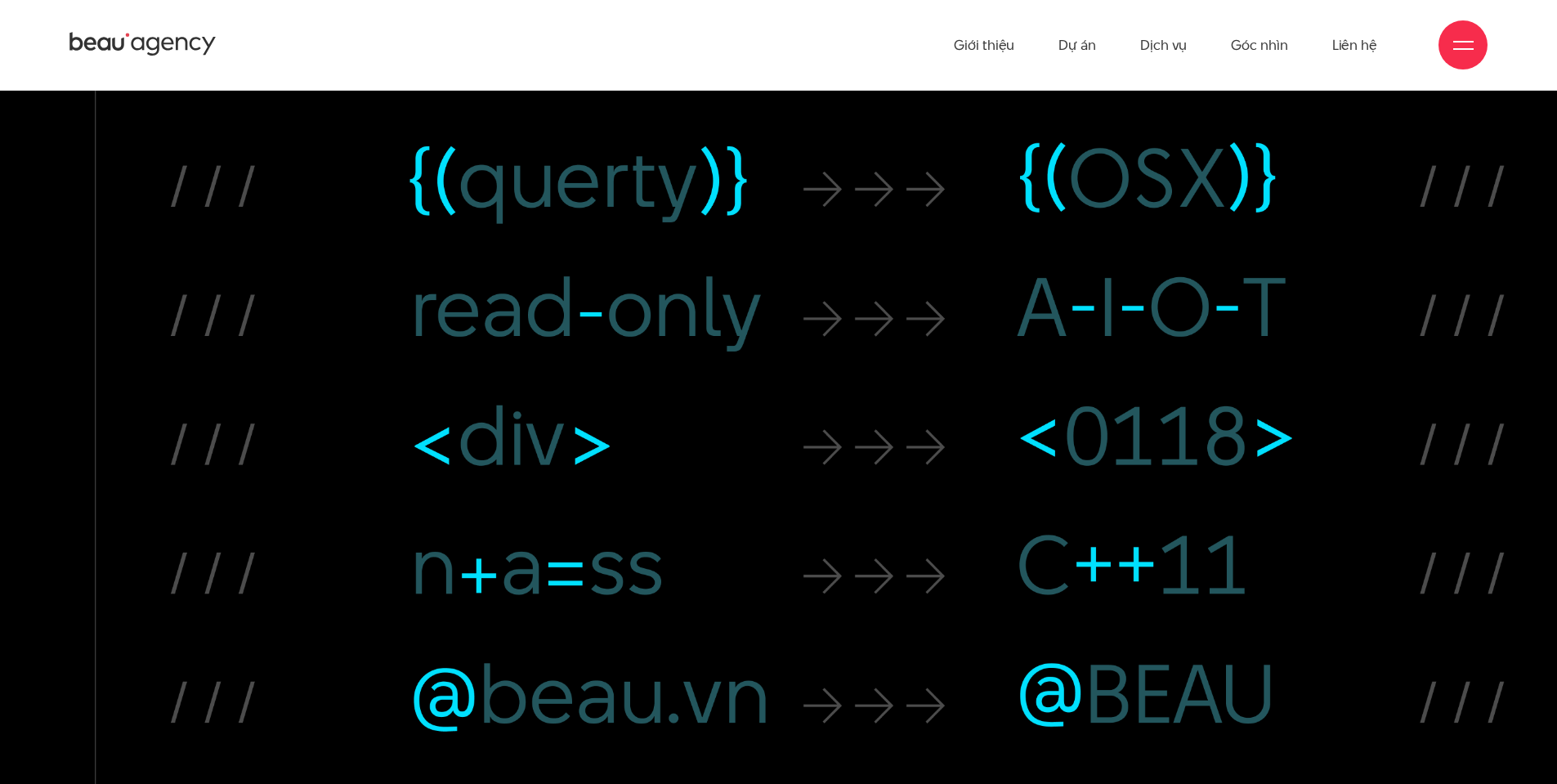
click at [1463, 53] on div at bounding box center [1463, 46] width 21 height 21
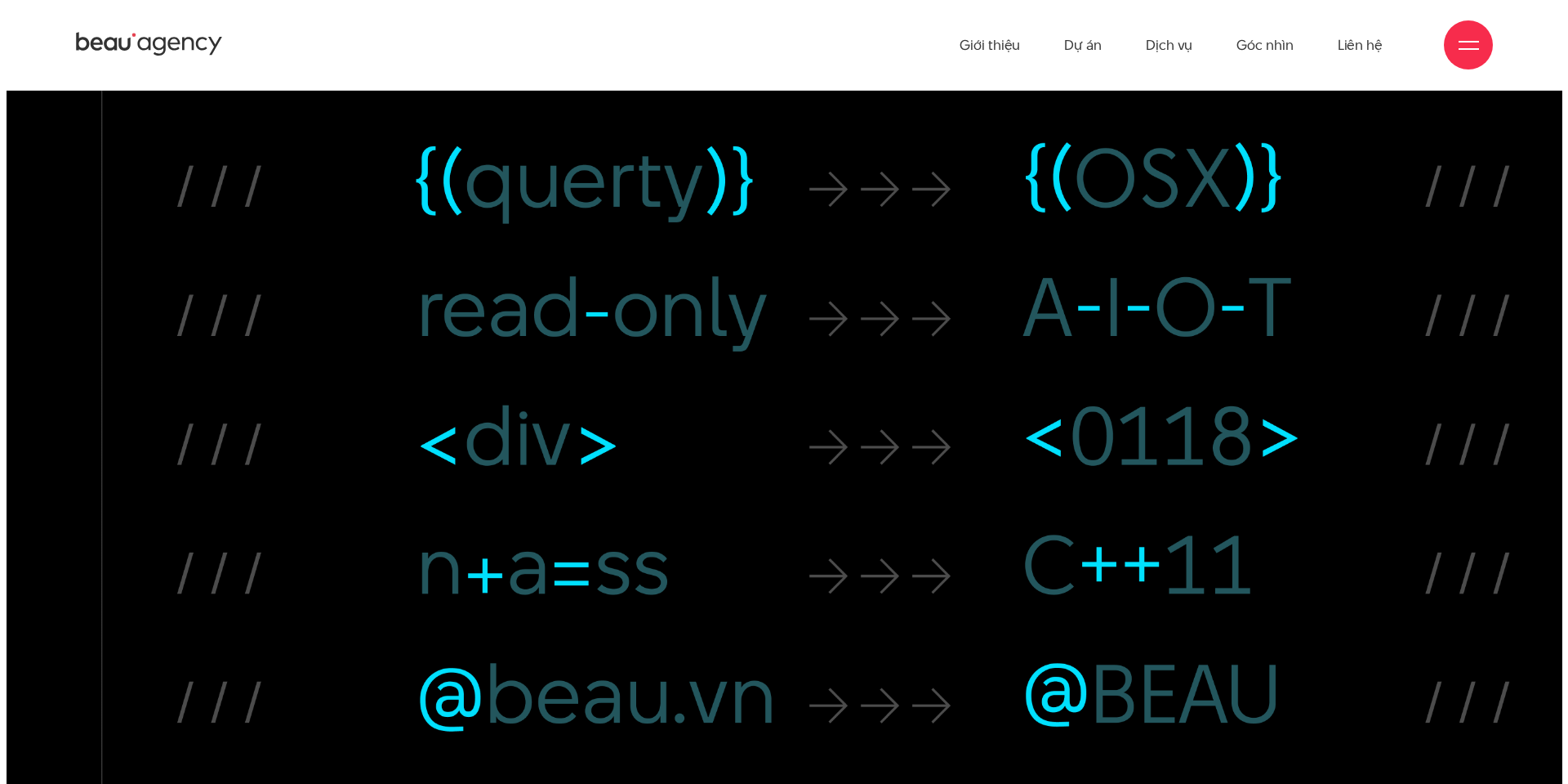
scroll to position [18442, 0]
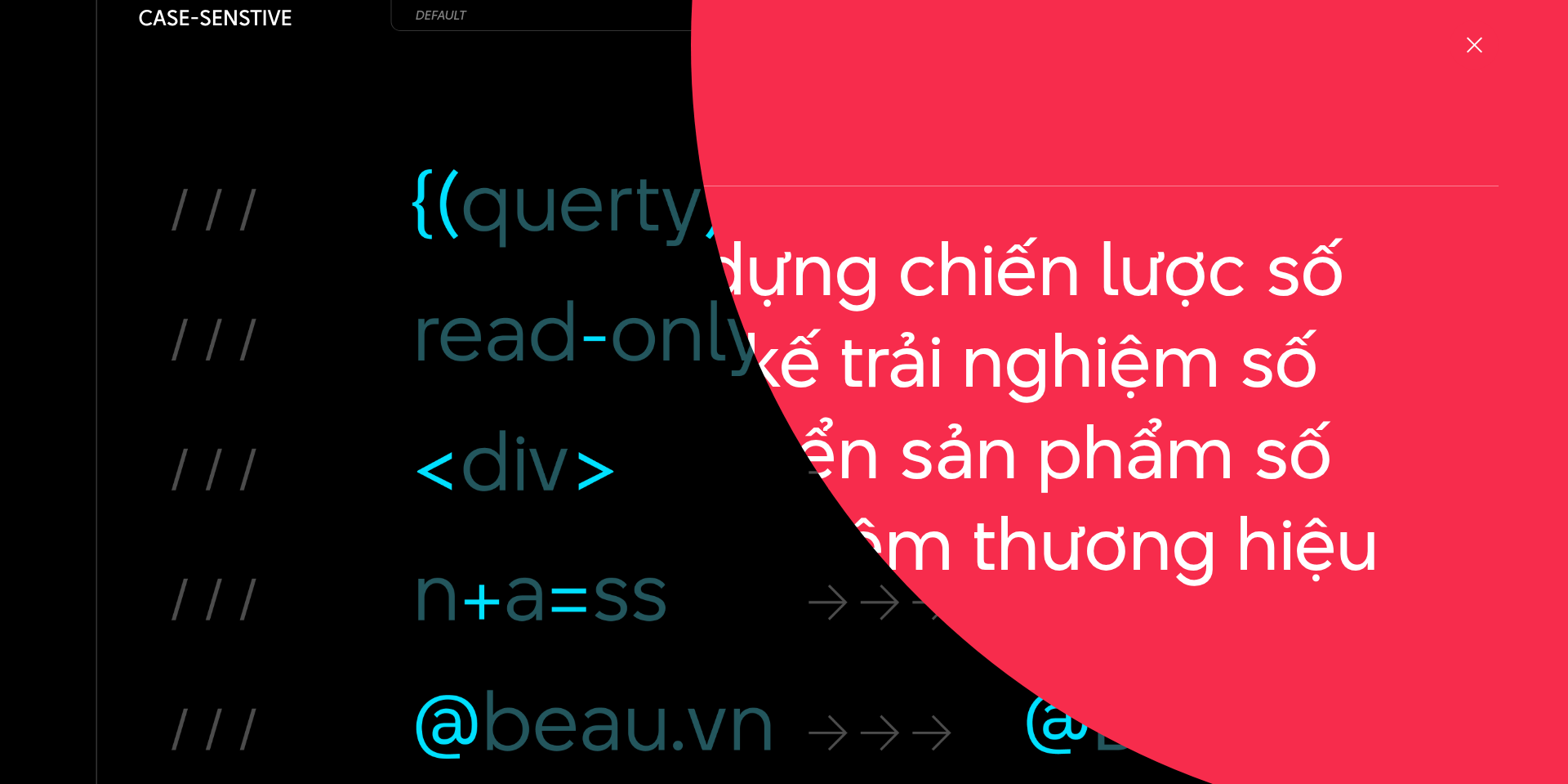
click at [1478, 42] on div at bounding box center [1474, 46] width 21 height 21
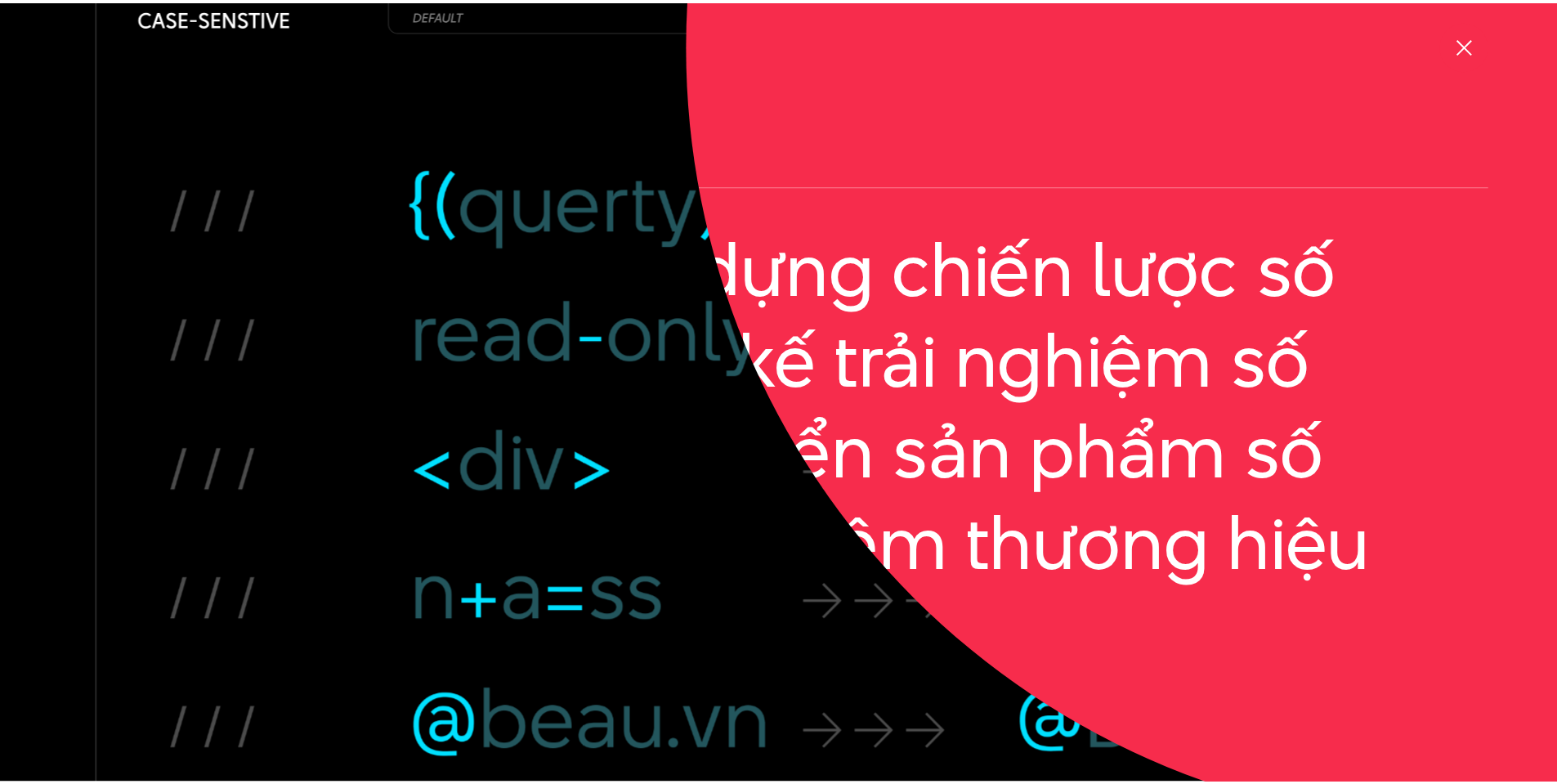
scroll to position [18350, 0]
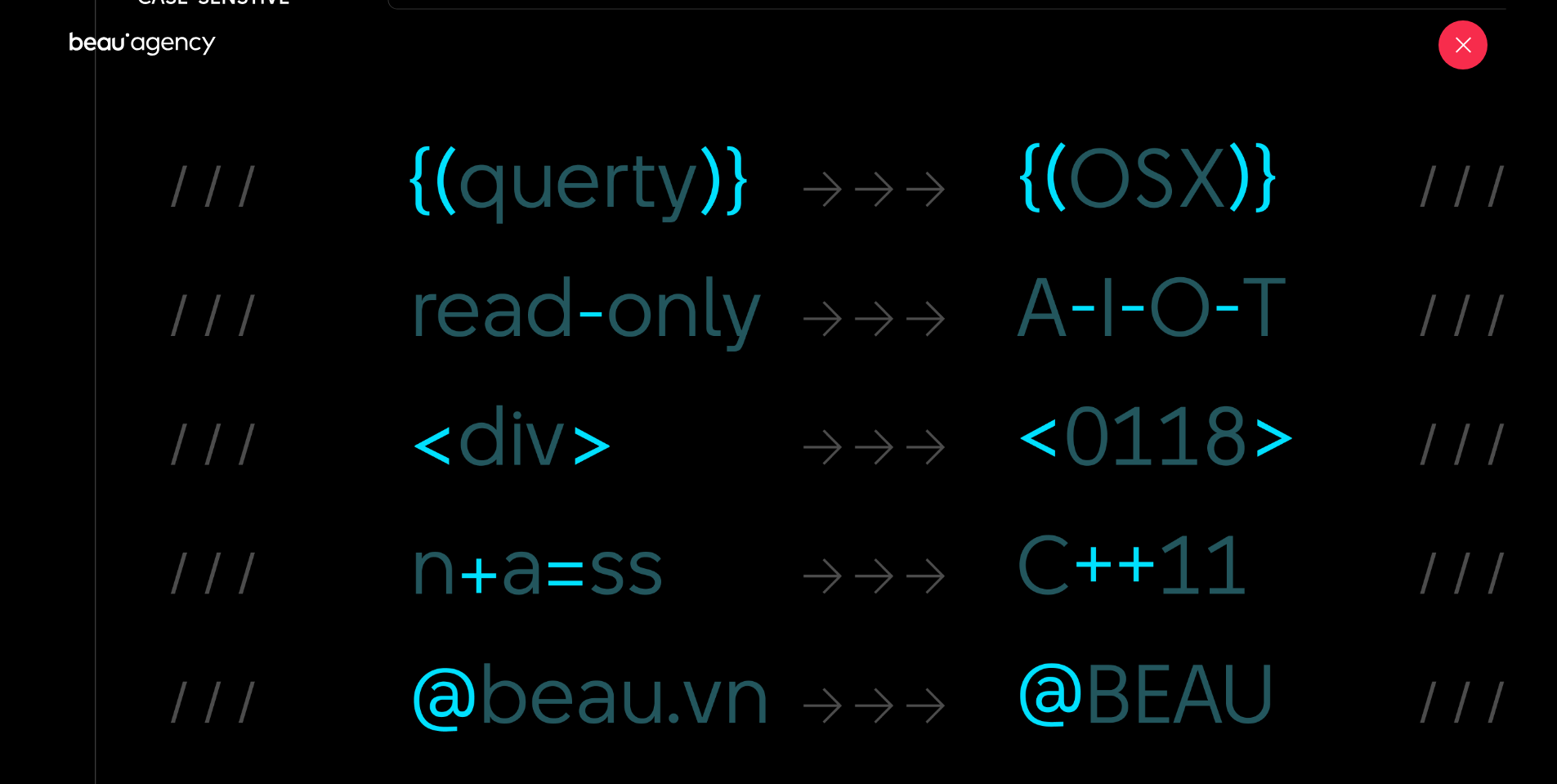
click at [1460, 45] on div at bounding box center [1463, 46] width 21 height 21
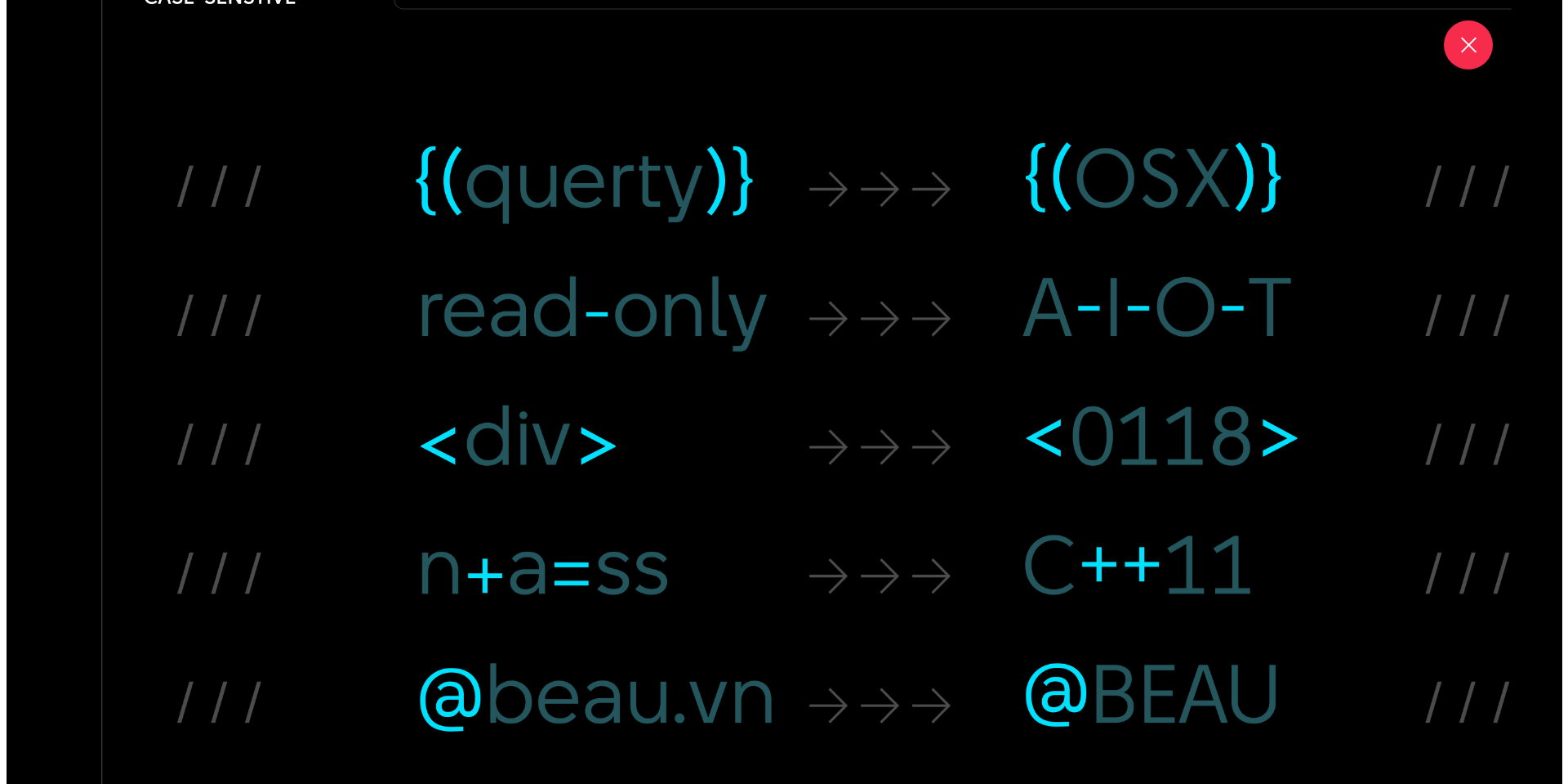
scroll to position [18442, 0]
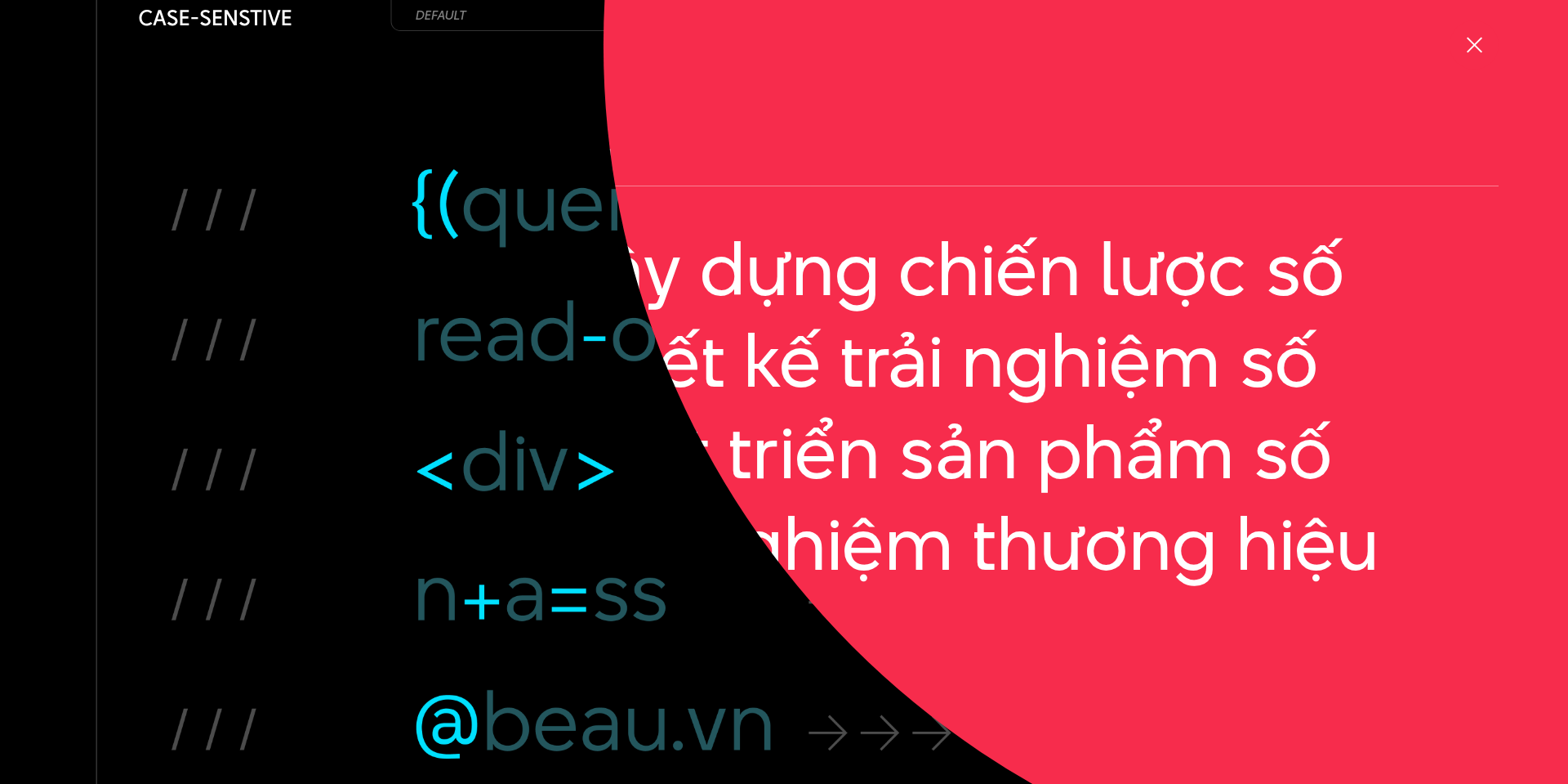
click at [1476, 43] on div at bounding box center [1474, 46] width 21 height 21
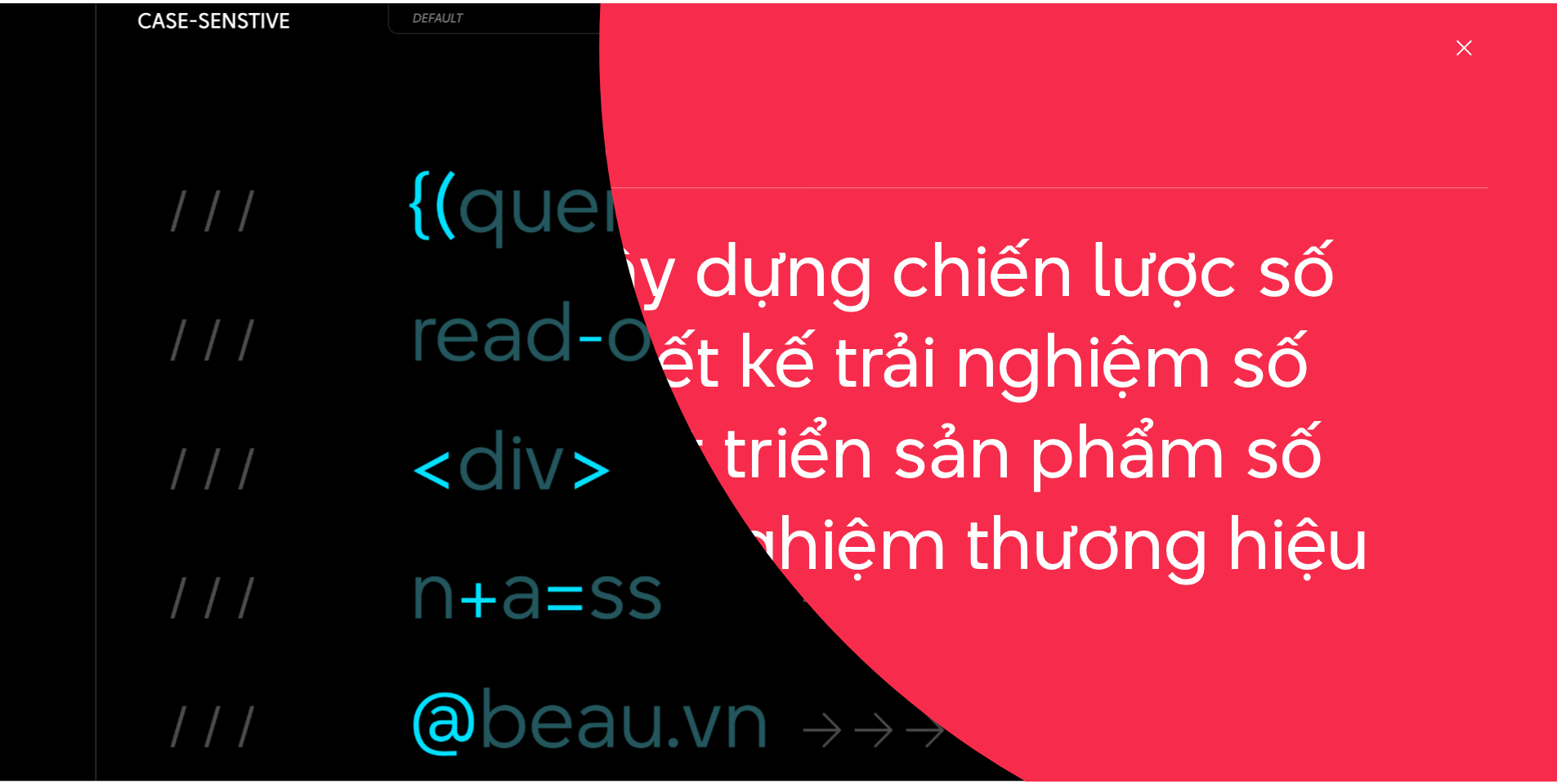
scroll to position [18350, 0]
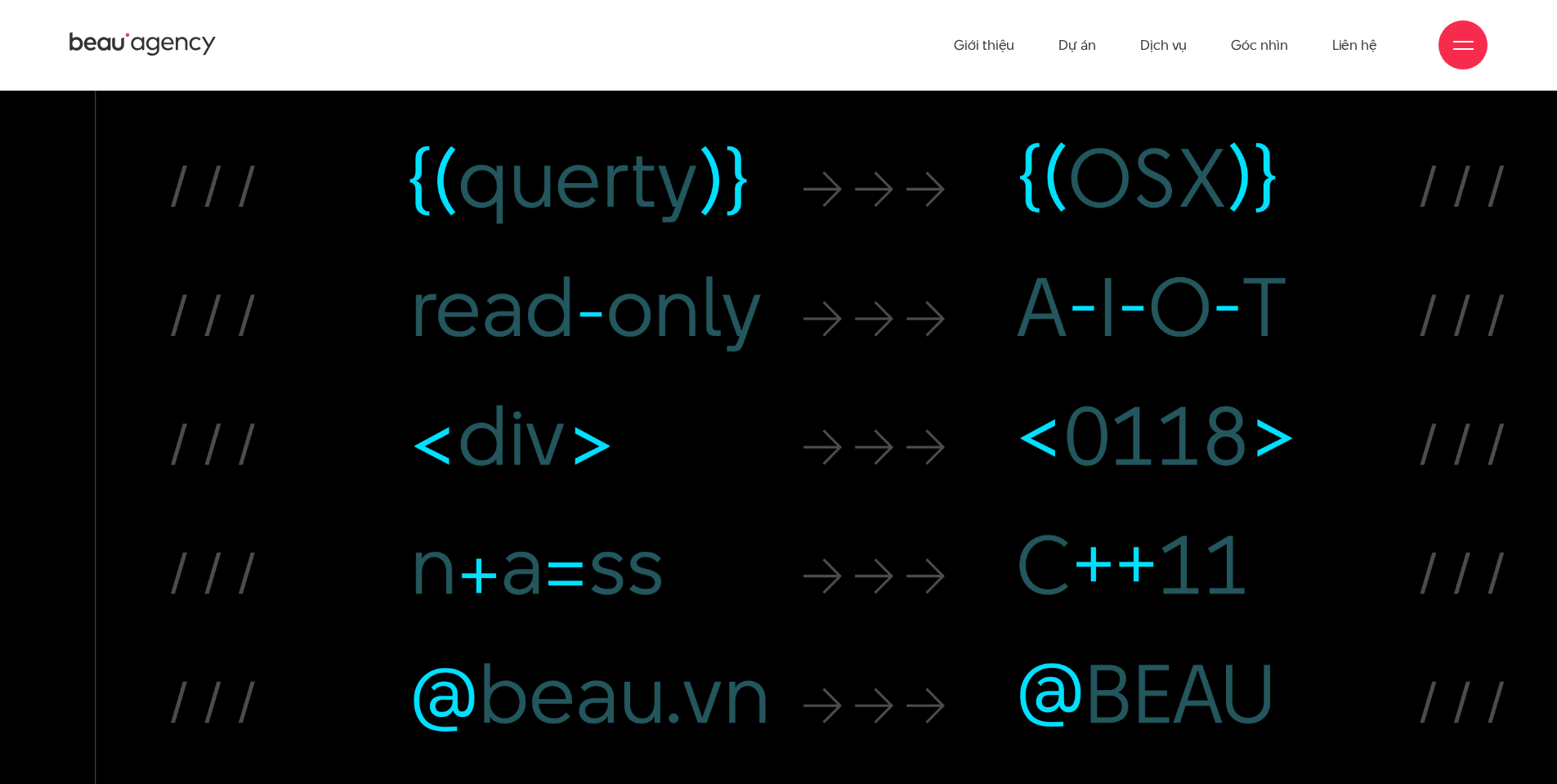
click at [1448, 48] on div at bounding box center [1463, 46] width 49 height 49
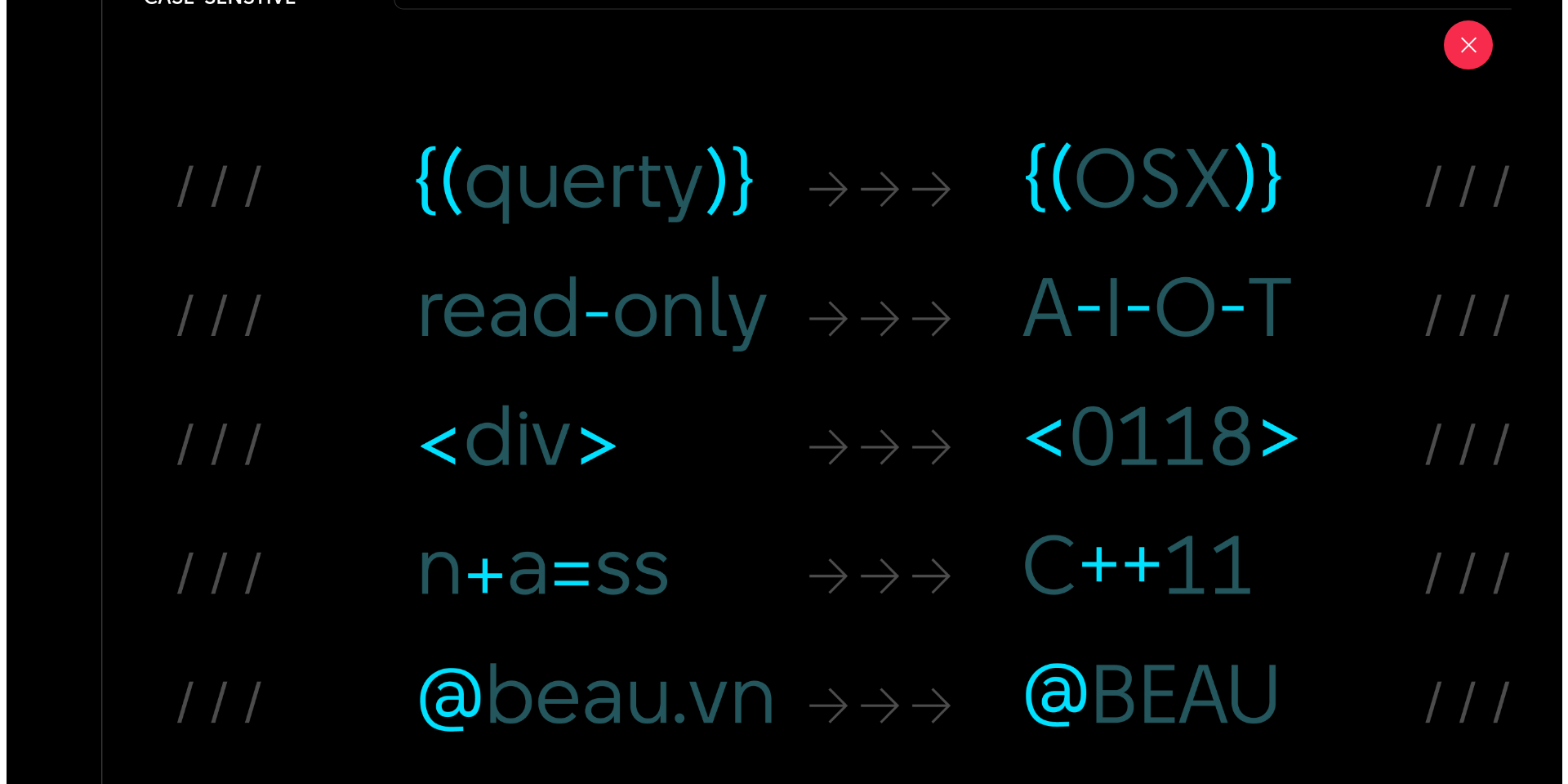
scroll to position [18442, 0]
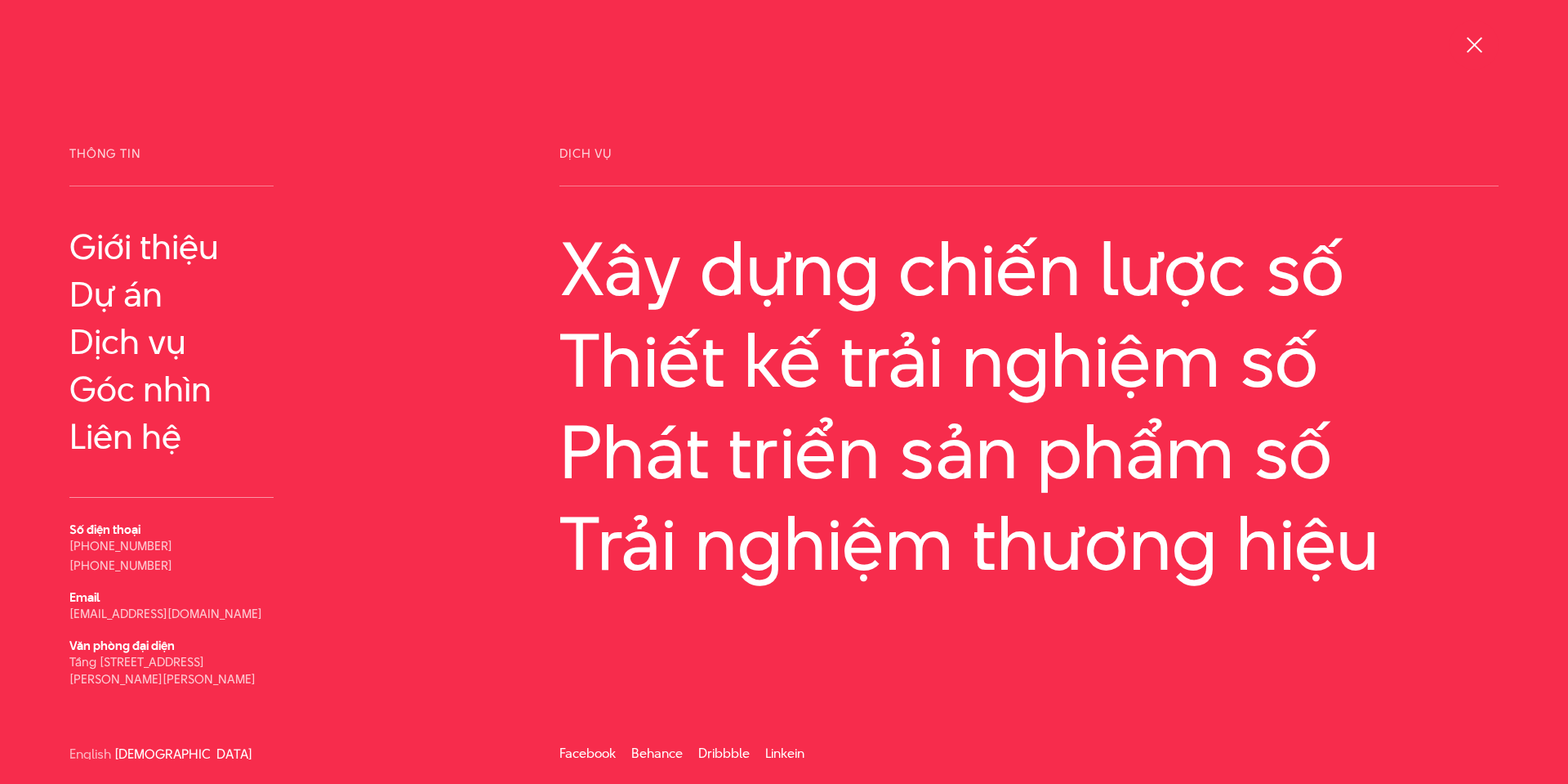
click at [1469, 47] on span at bounding box center [1473, 45] width 15 height 15
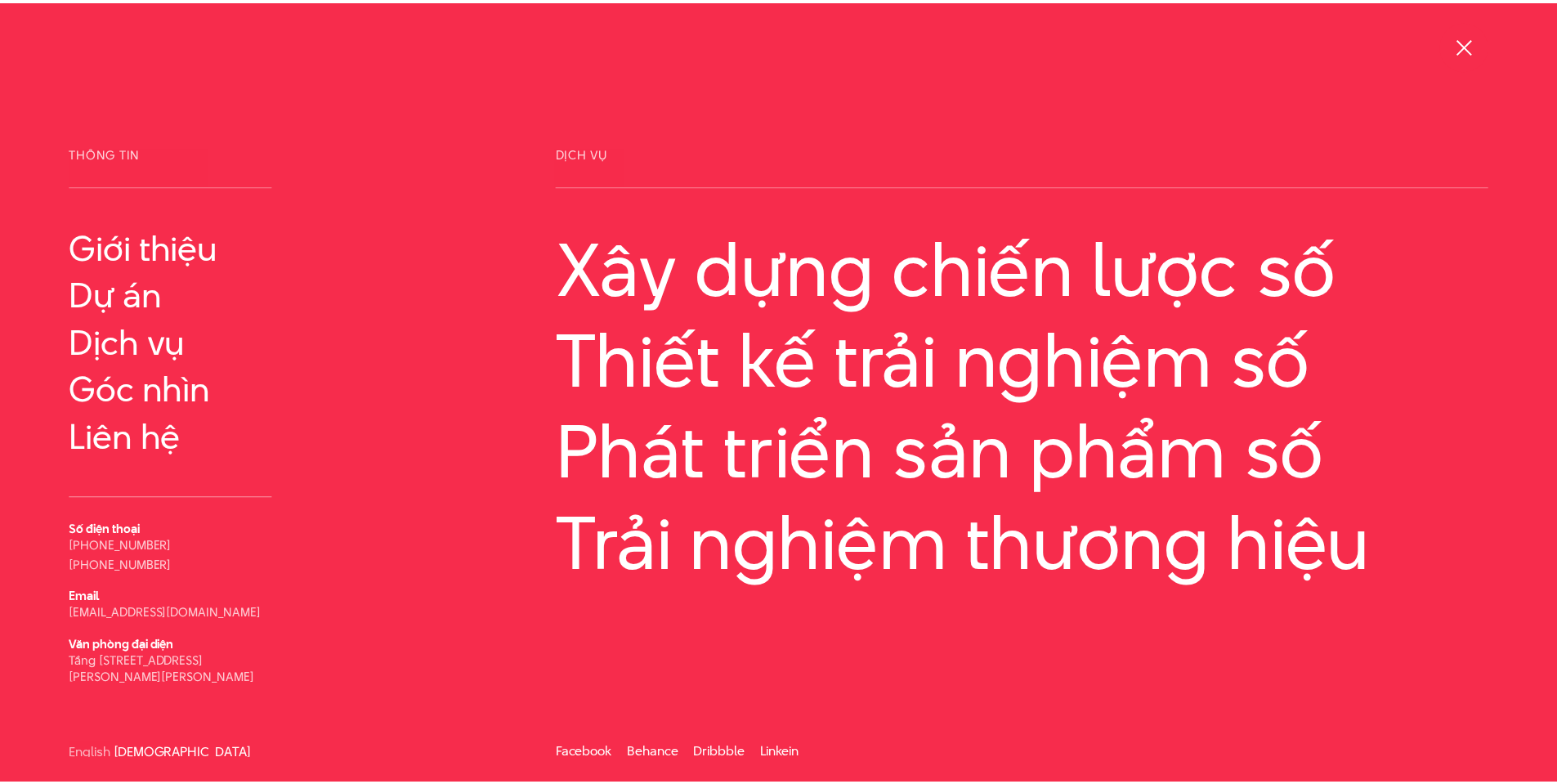
scroll to position [18350, 0]
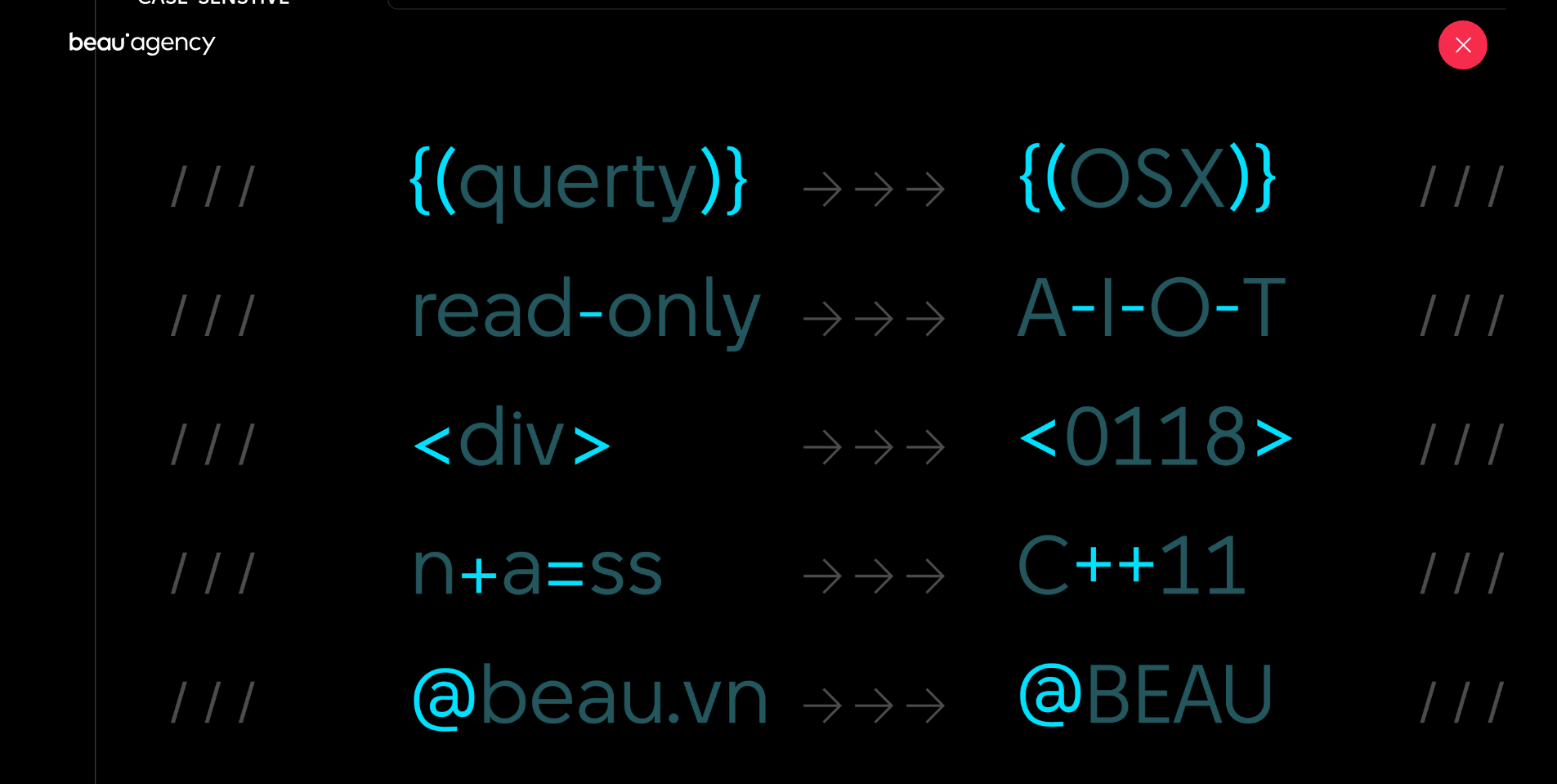
click at [1476, 41] on div at bounding box center [1463, 46] width 49 height 49
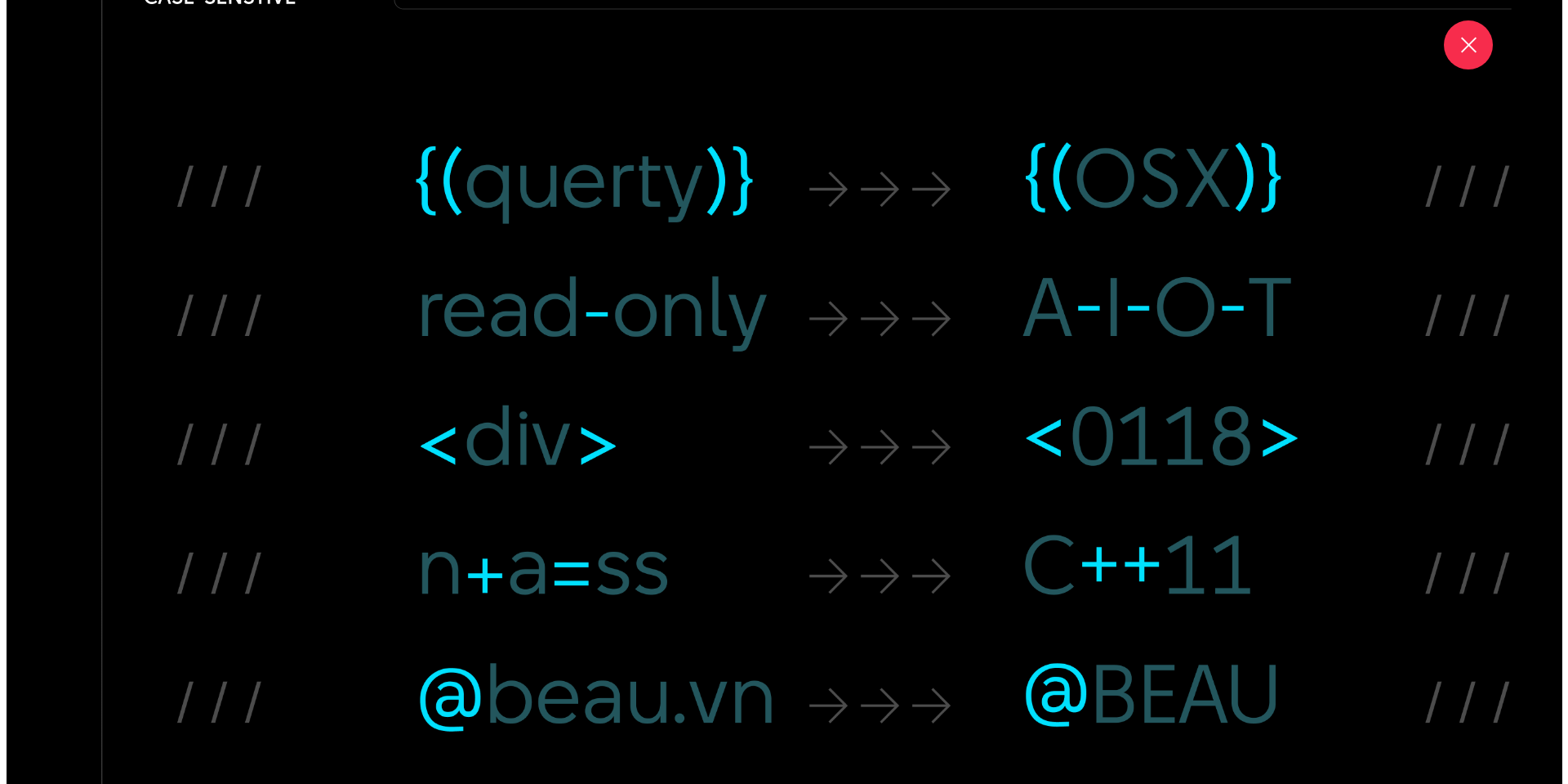
scroll to position [18442, 0]
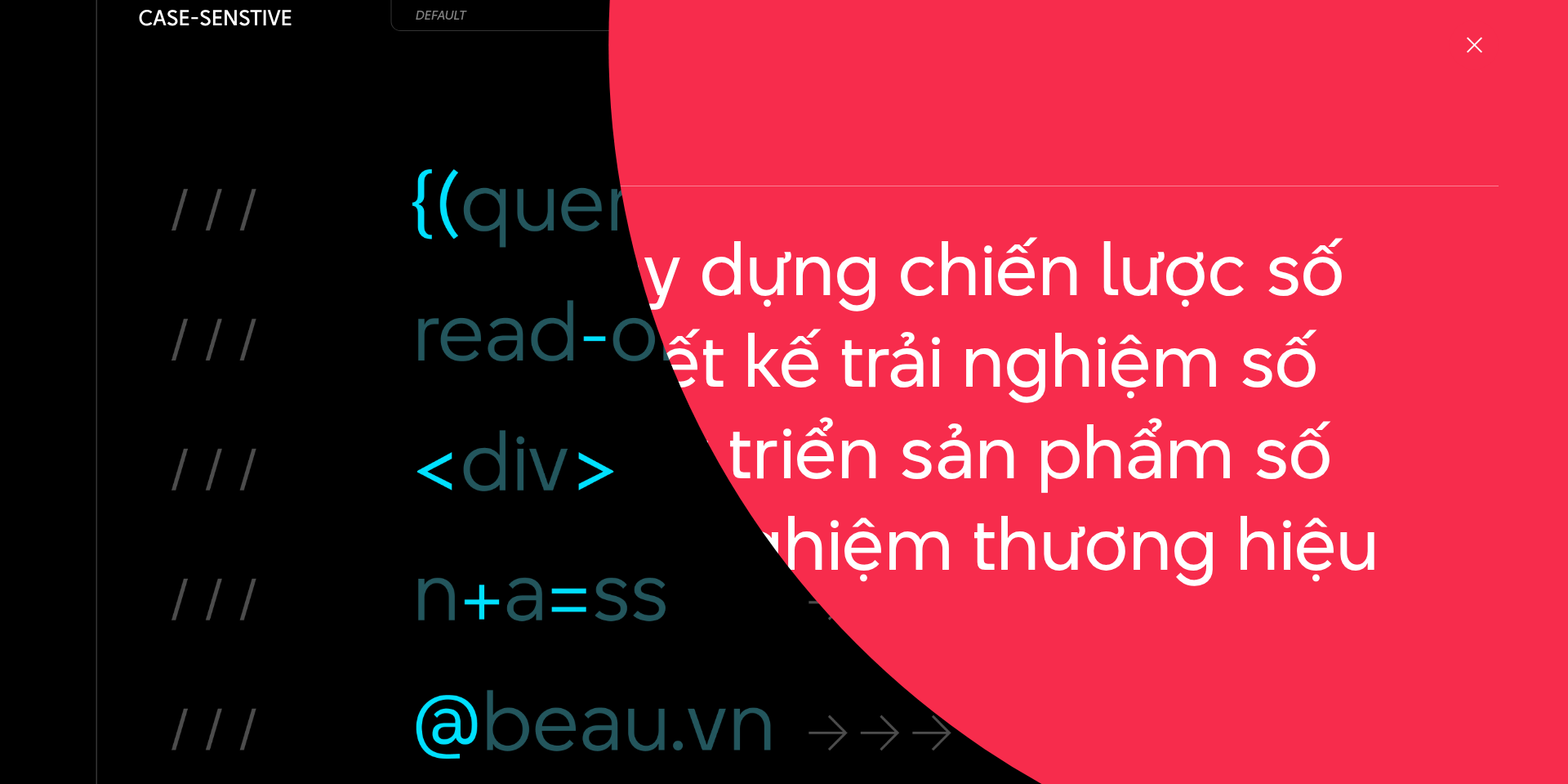
click at [1469, 43] on div at bounding box center [1474, 46] width 21 height 21
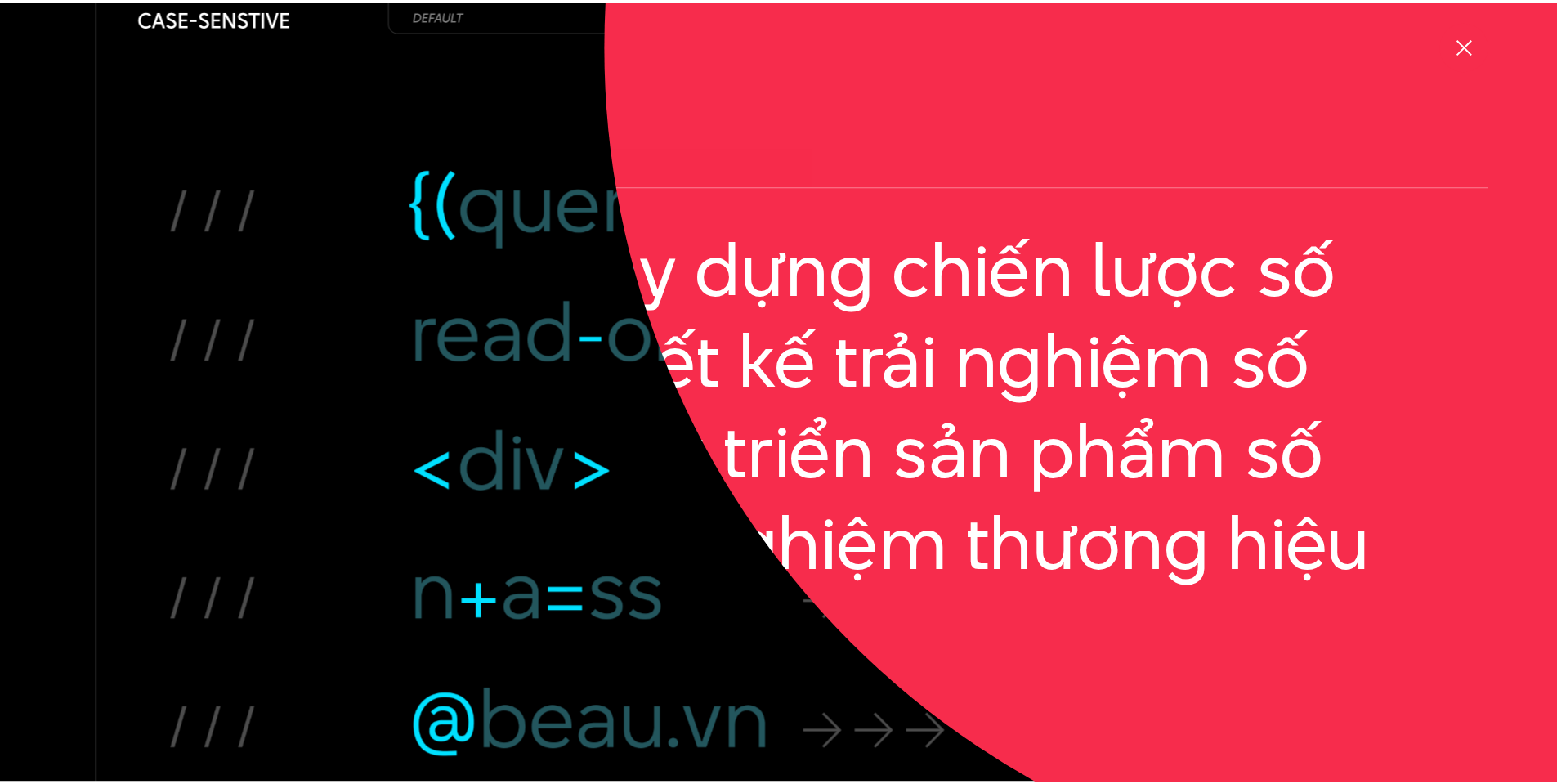
scroll to position [18350, 0]
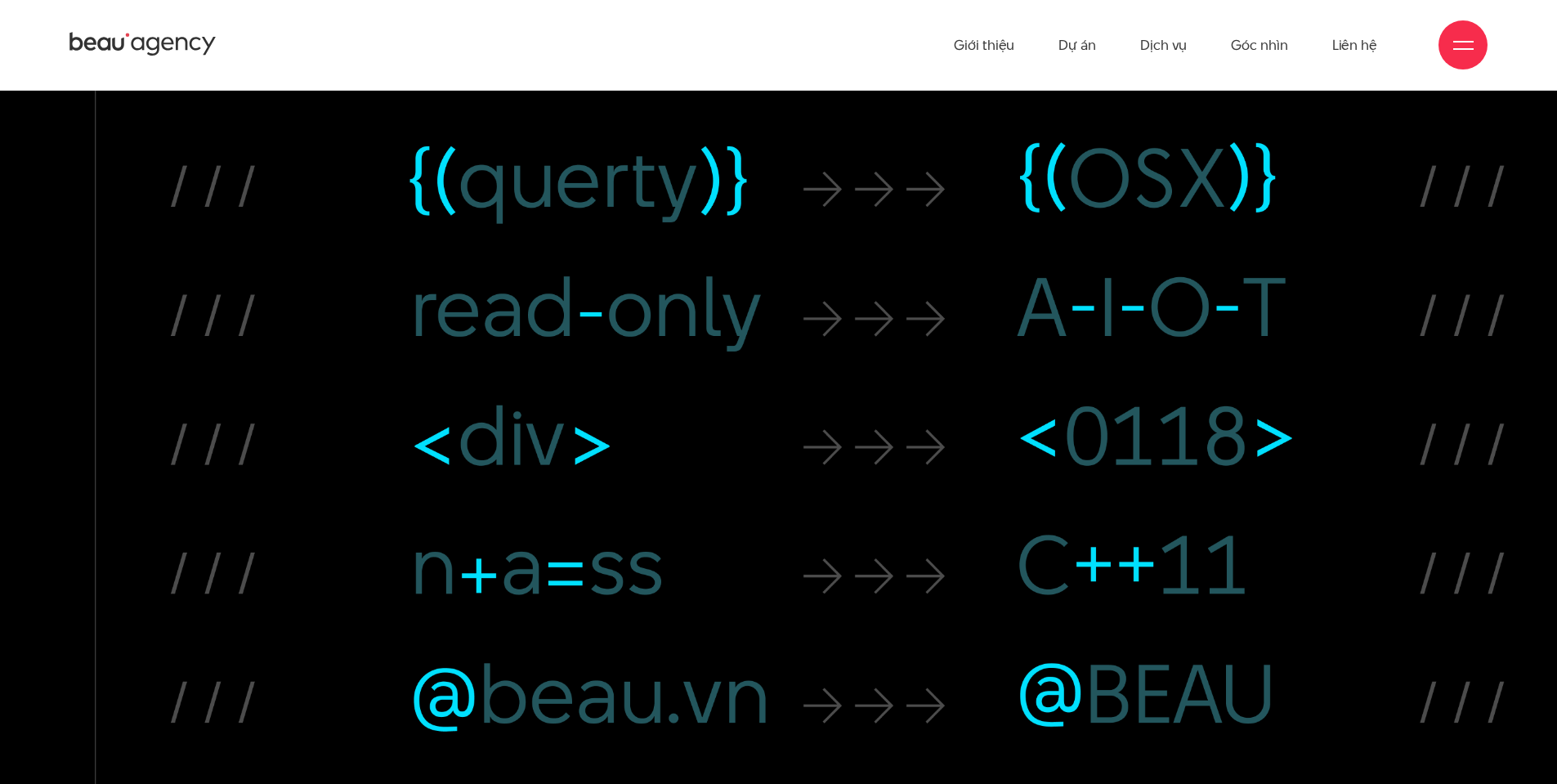
click at [1484, 39] on div at bounding box center [1463, 46] width 49 height 49
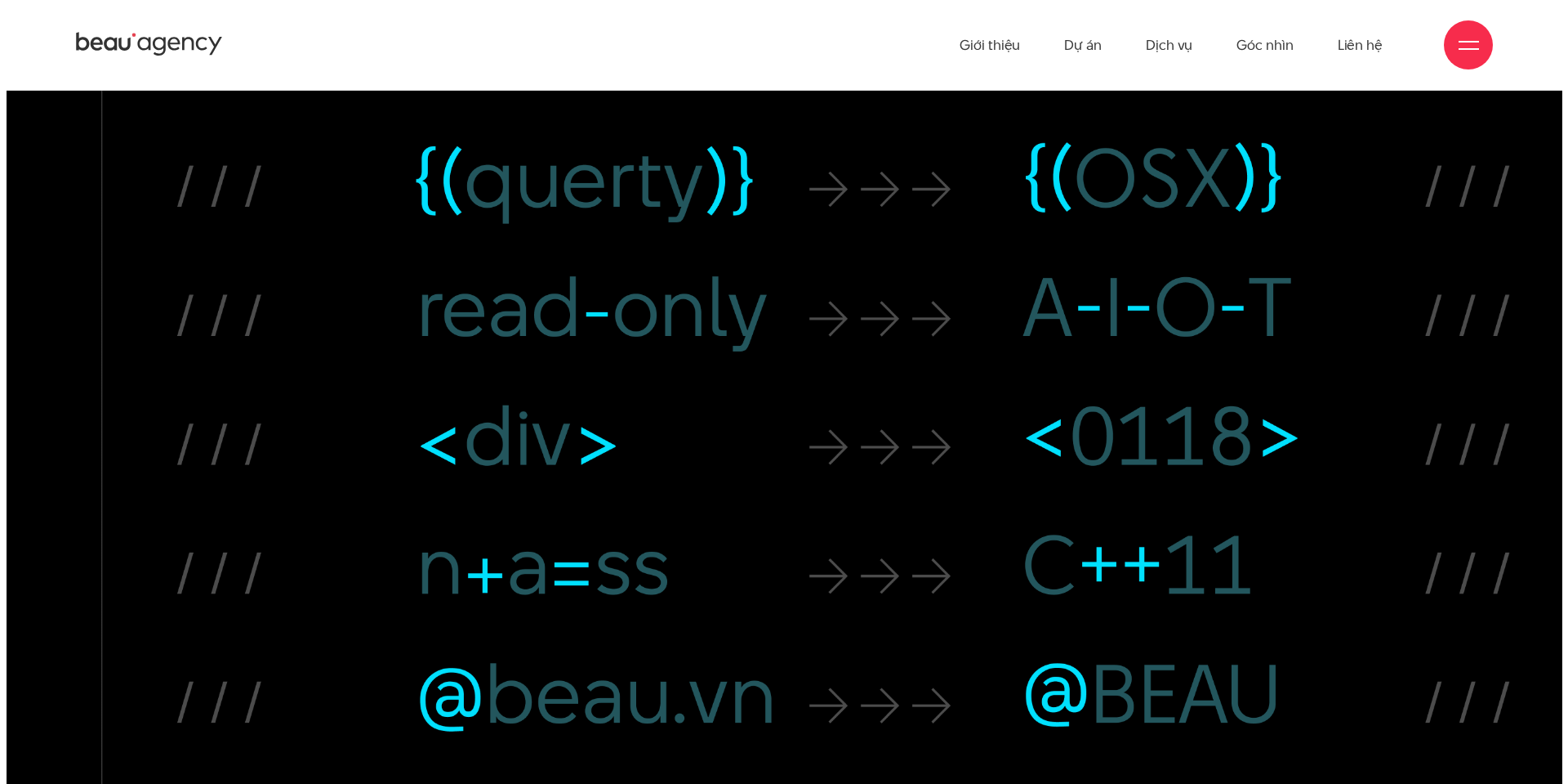
scroll to position [18442, 0]
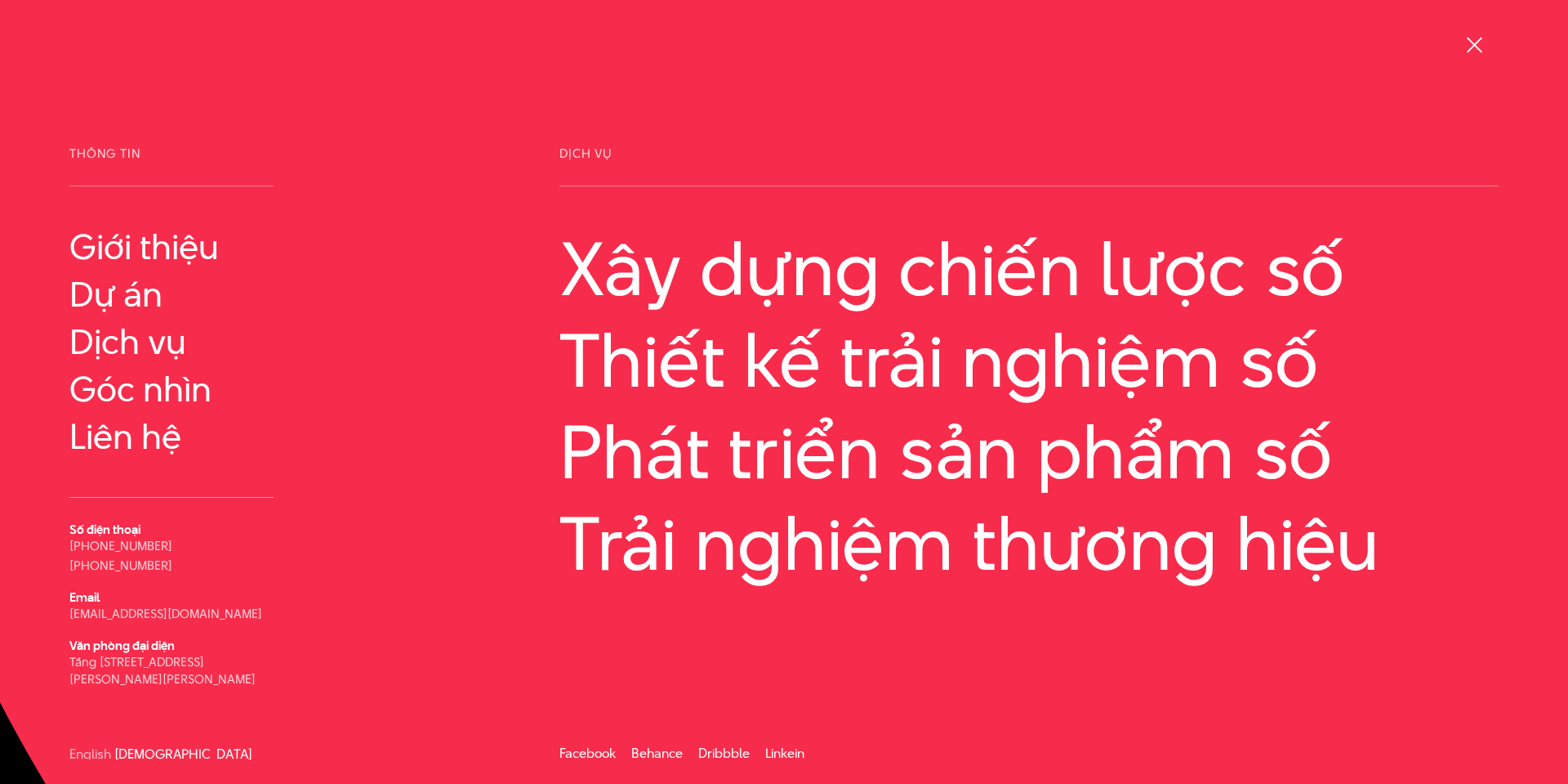
click at [1454, 55] on div at bounding box center [1474, 46] width 49 height 49
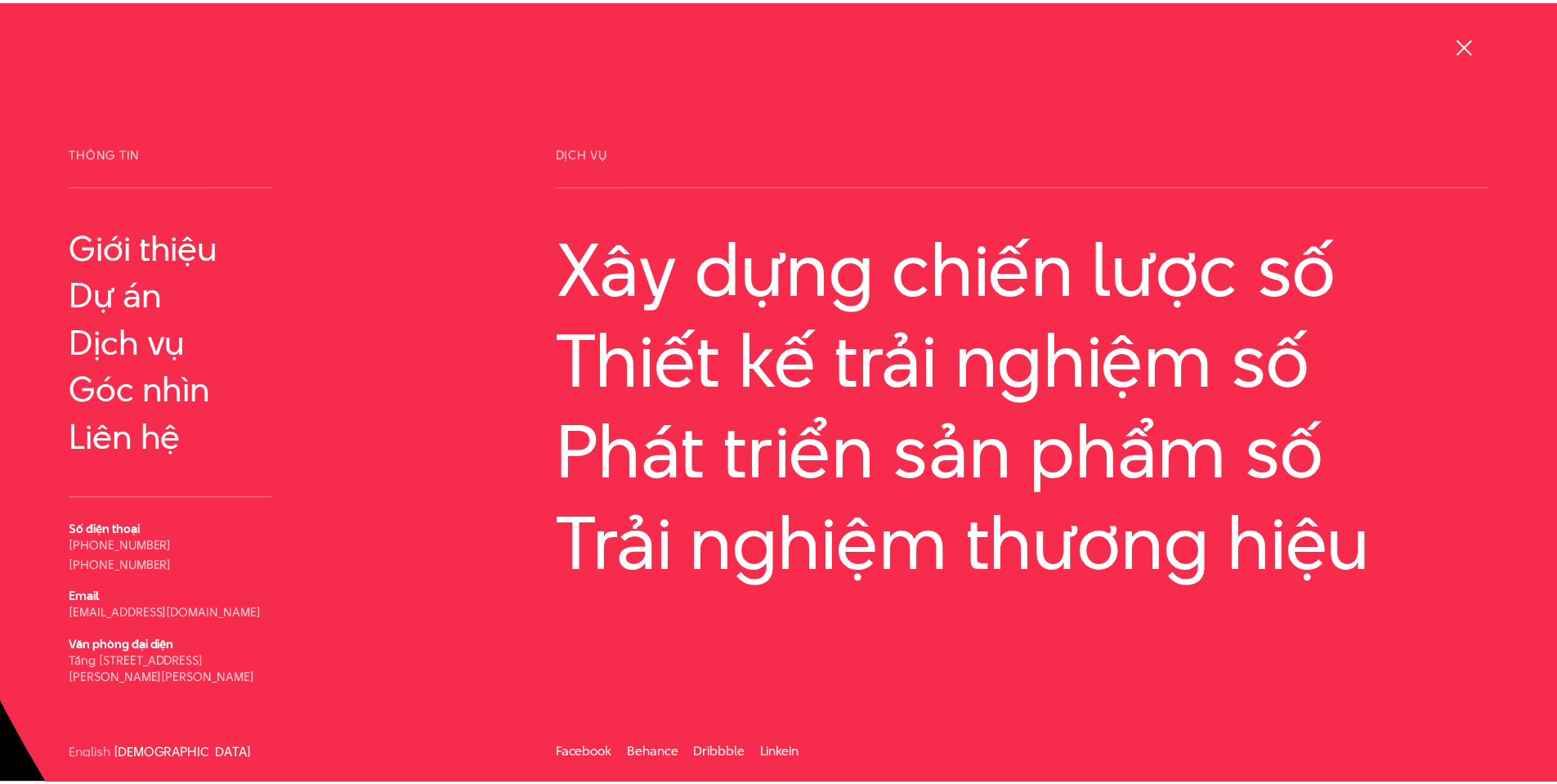
scroll to position [18350, 0]
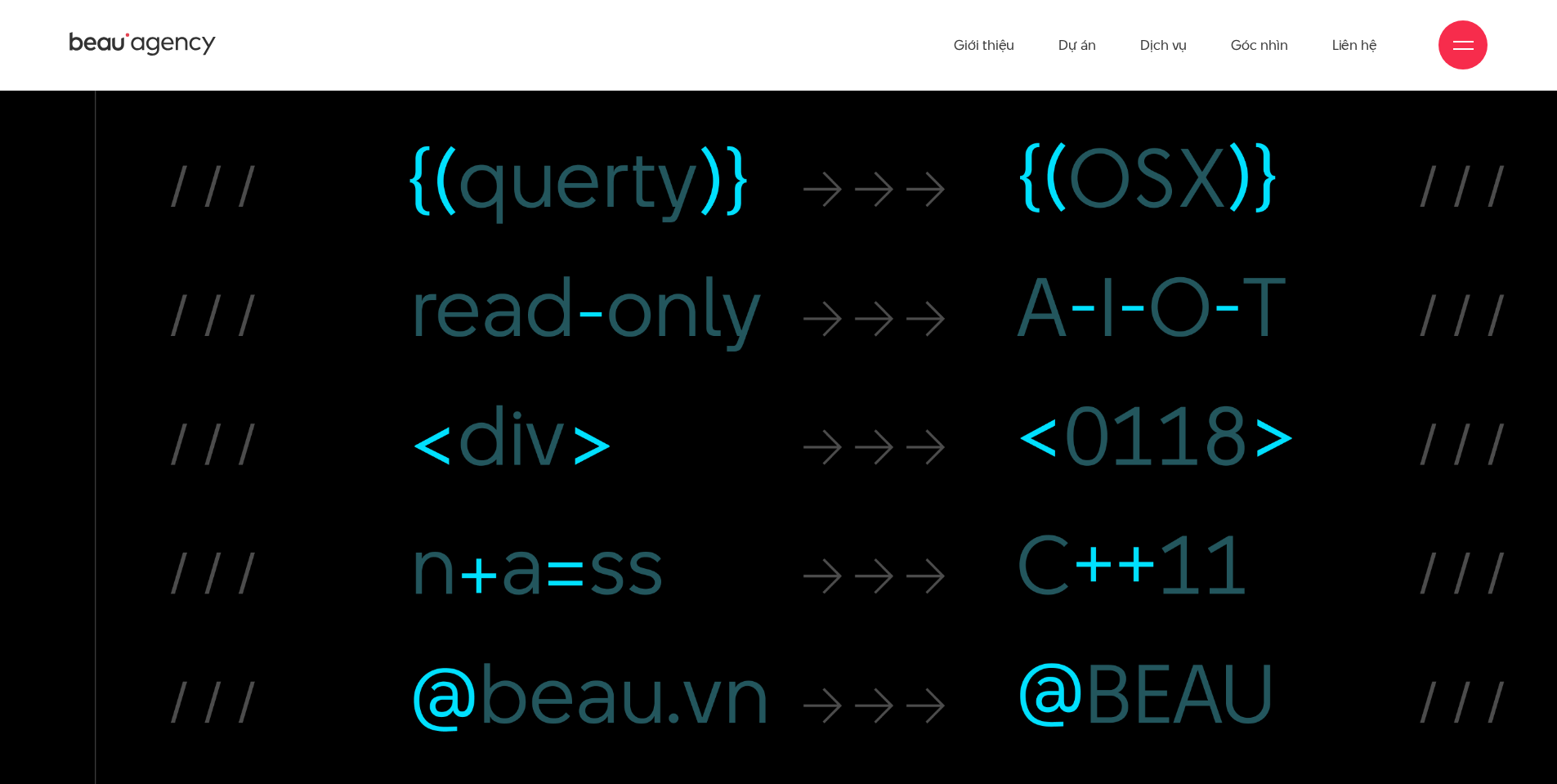
click at [1475, 66] on div "Giới thiệu Dự án Dịch vụ Góc nhìn Liên hệ" at bounding box center [778, 45] width 1418 height 90
click at [1469, 56] on div at bounding box center [1463, 46] width 49 height 49
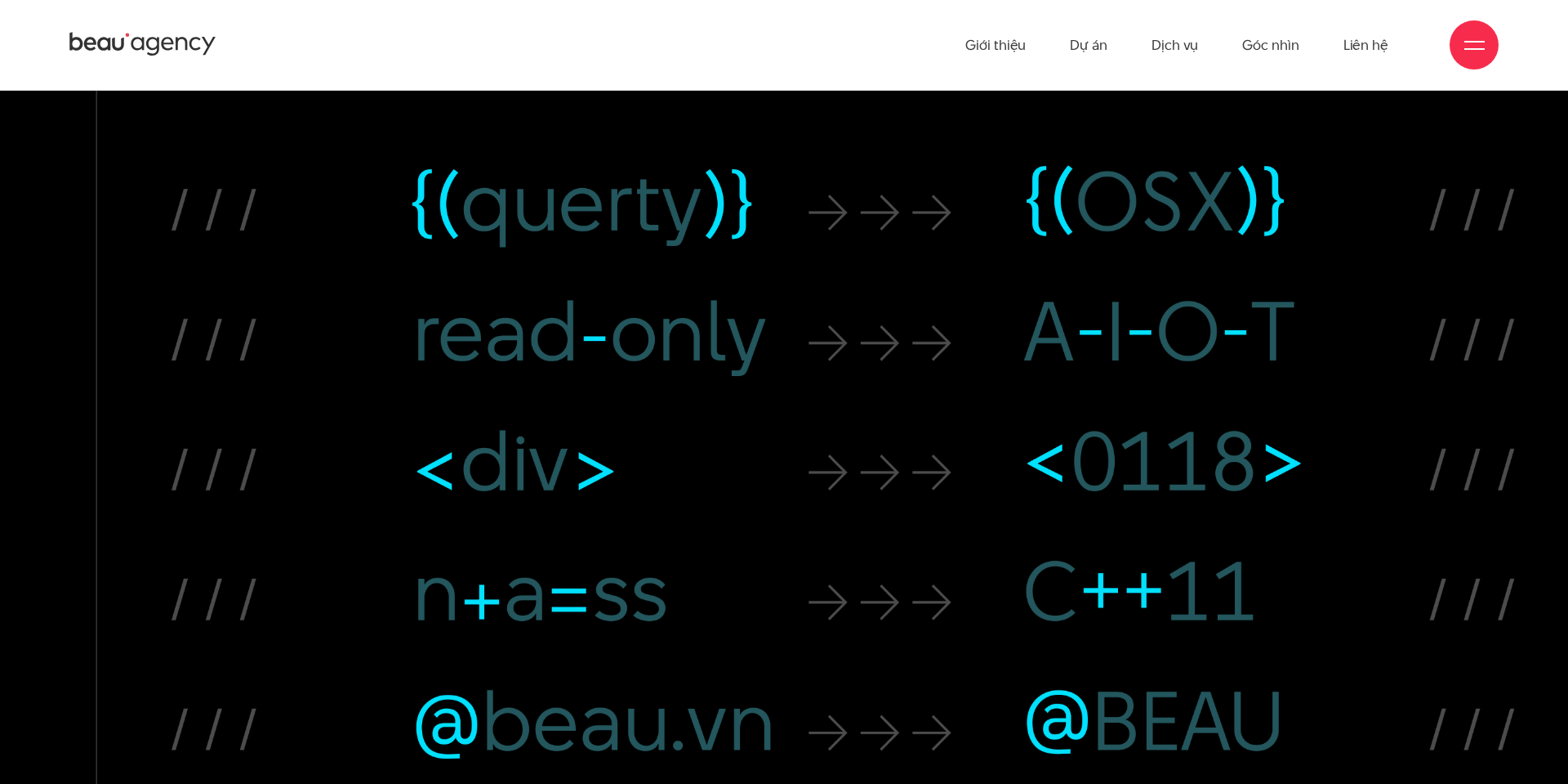
click at [1468, 56] on div at bounding box center [1474, 46] width 49 height 49
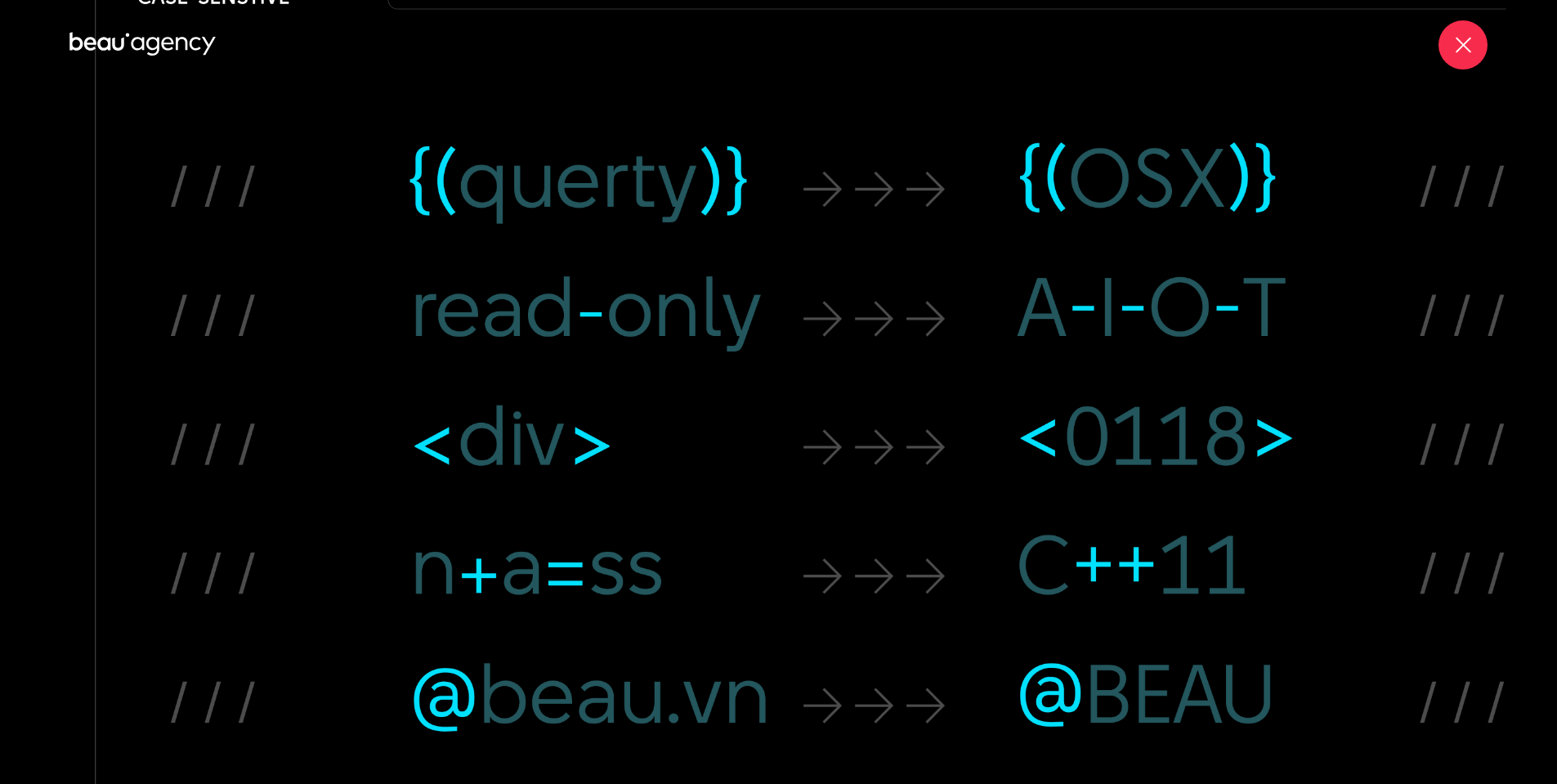
click at [1469, 56] on div at bounding box center [1463, 46] width 49 height 49
click at [1469, 55] on div at bounding box center [1463, 46] width 49 height 49
click at [1469, 54] on div at bounding box center [1463, 46] width 21 height 21
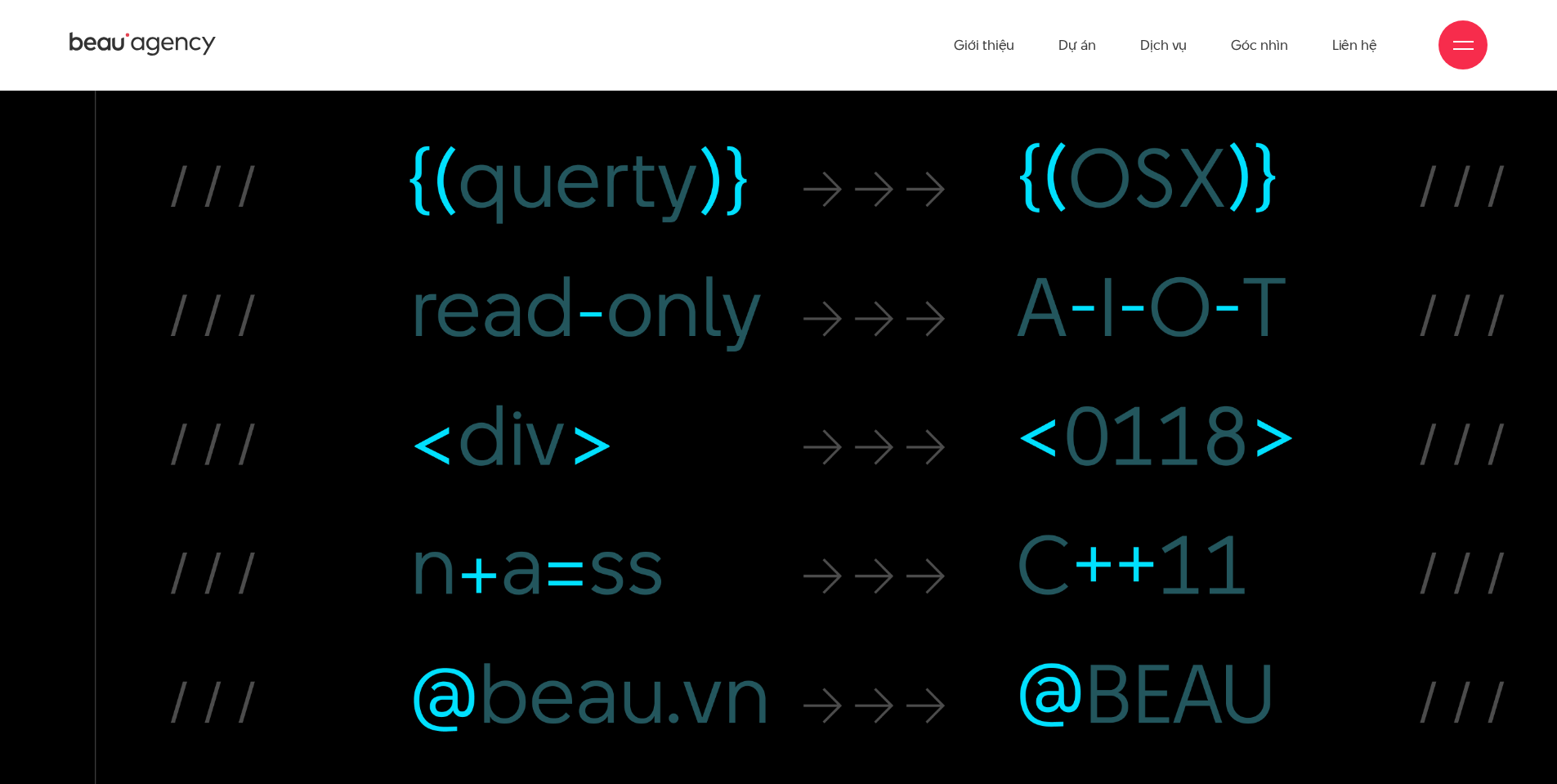
click at [1469, 54] on div at bounding box center [1463, 46] width 21 height 21
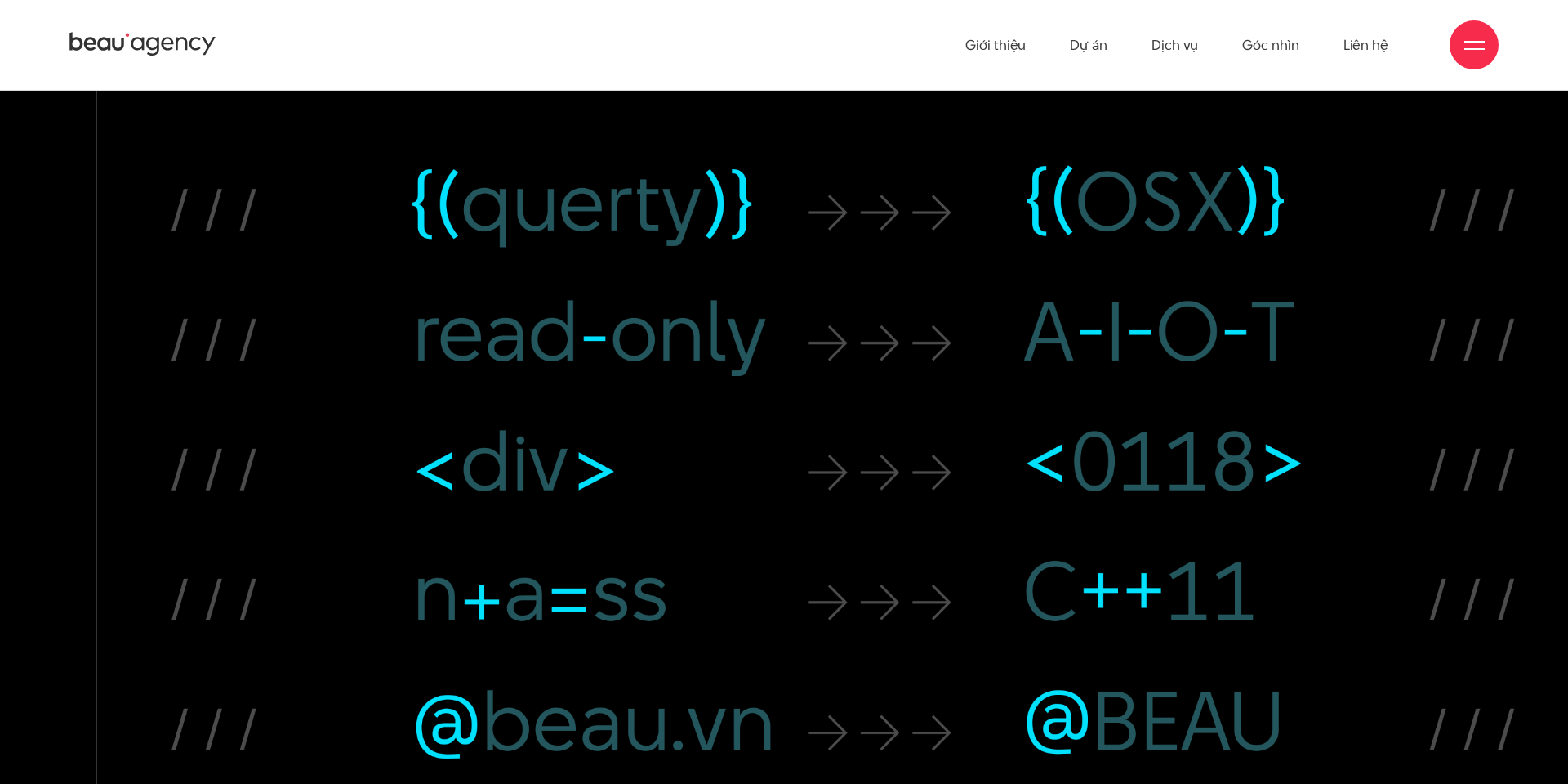
click at [1468, 54] on div at bounding box center [1474, 46] width 21 height 21
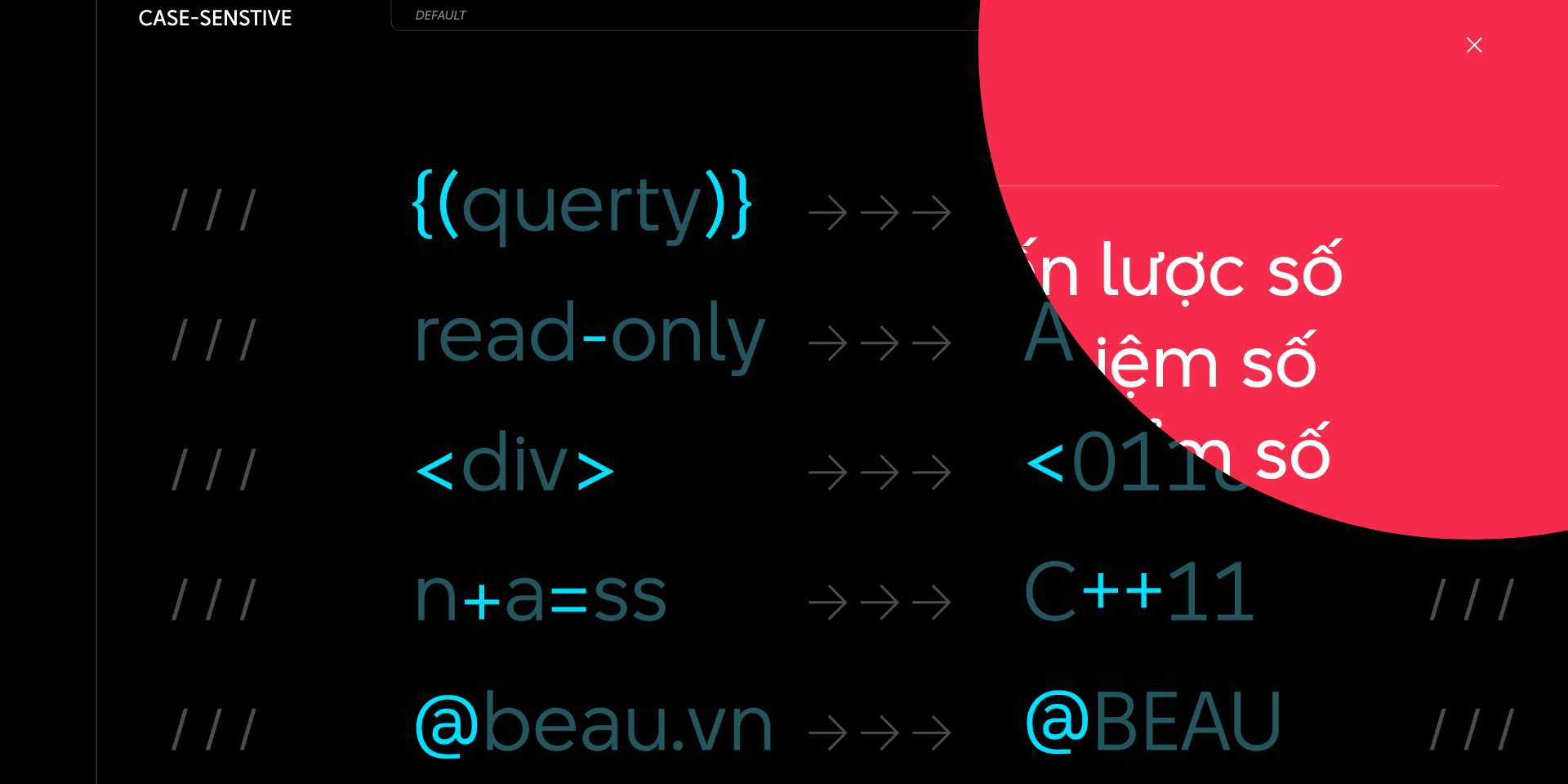
click at [1468, 54] on div at bounding box center [1474, 46] width 21 height 21
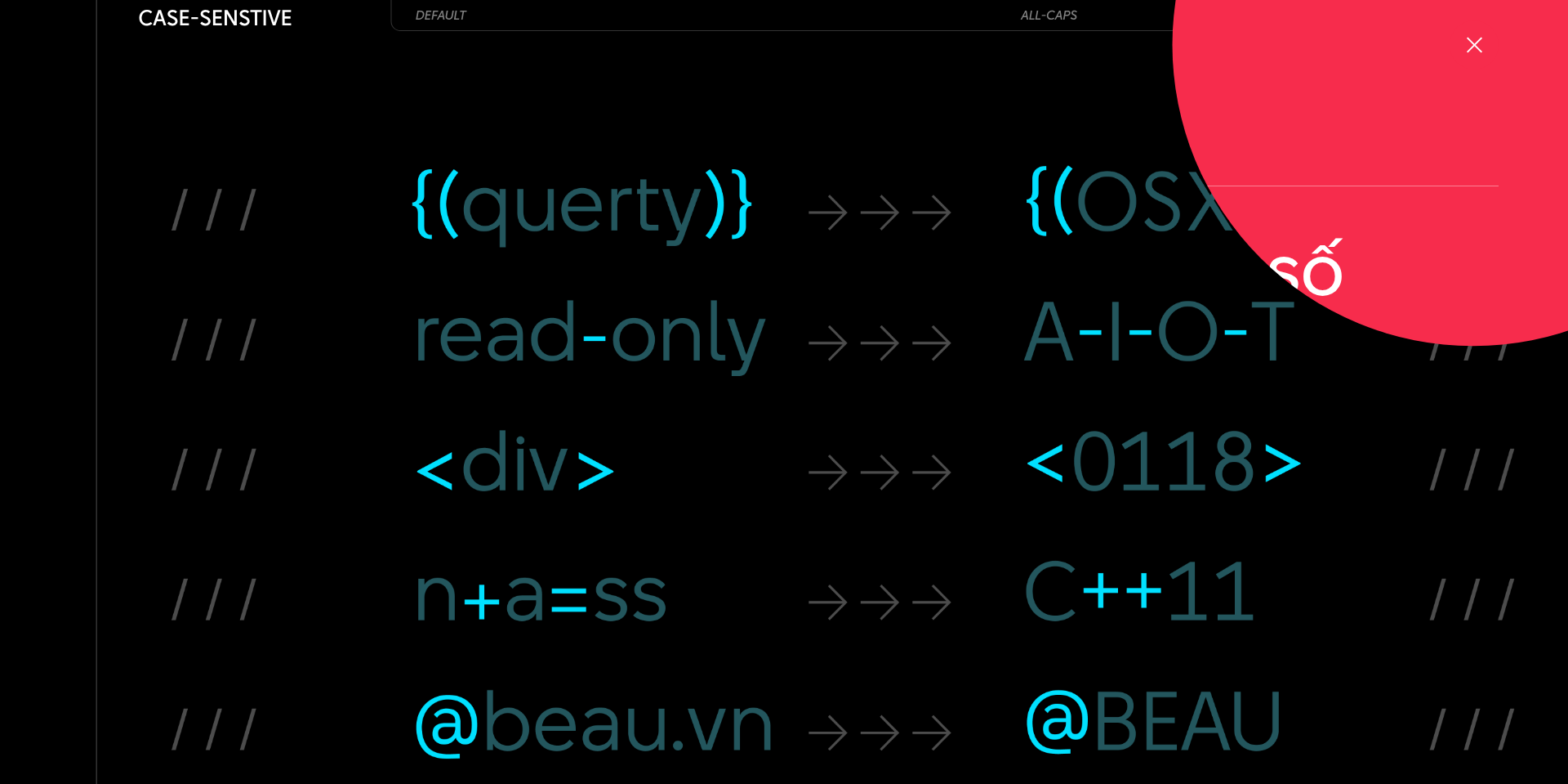
click at [1468, 54] on div at bounding box center [1474, 46] width 21 height 21
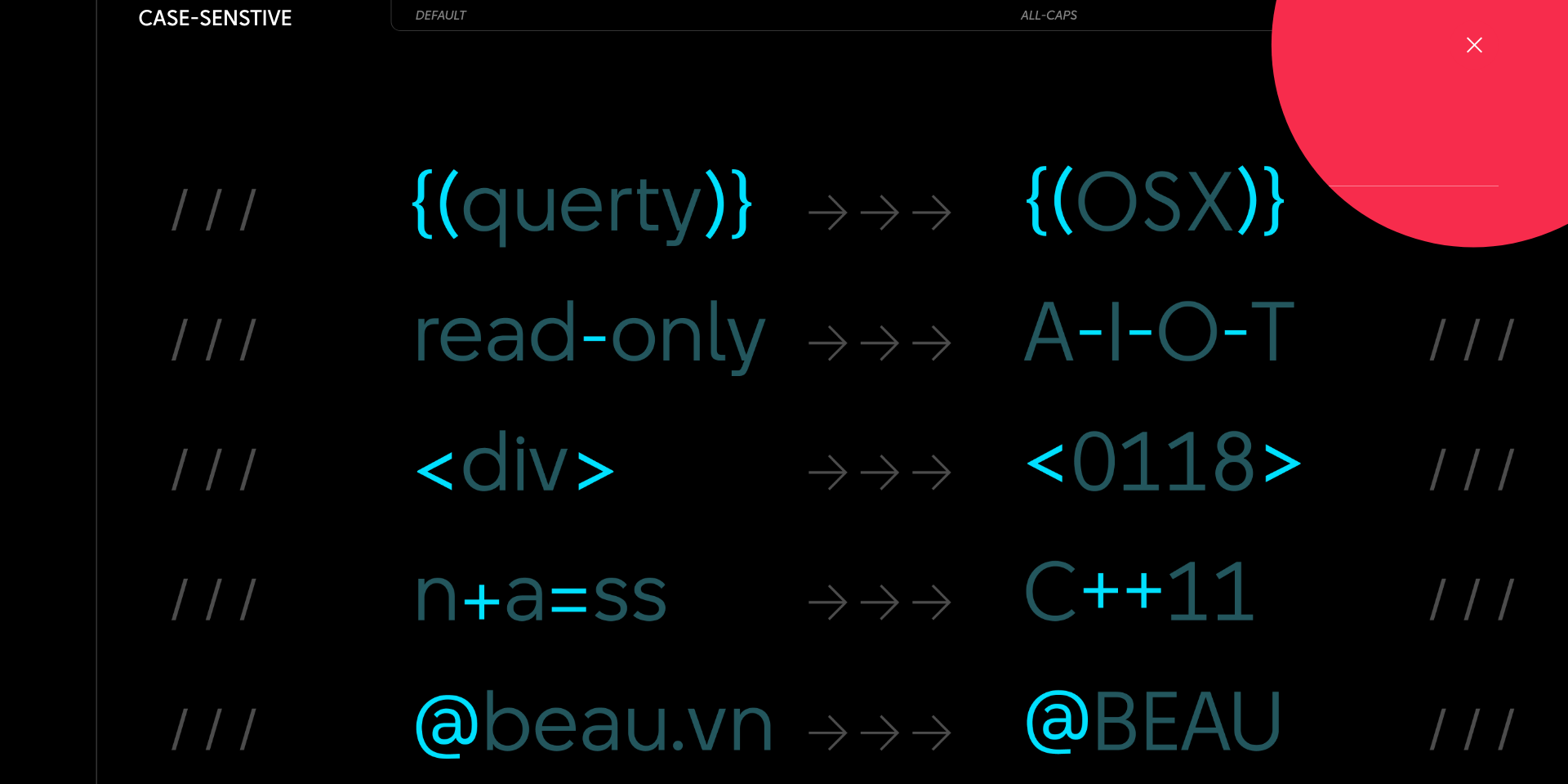
click at [1468, 54] on div at bounding box center [1474, 46] width 21 height 21
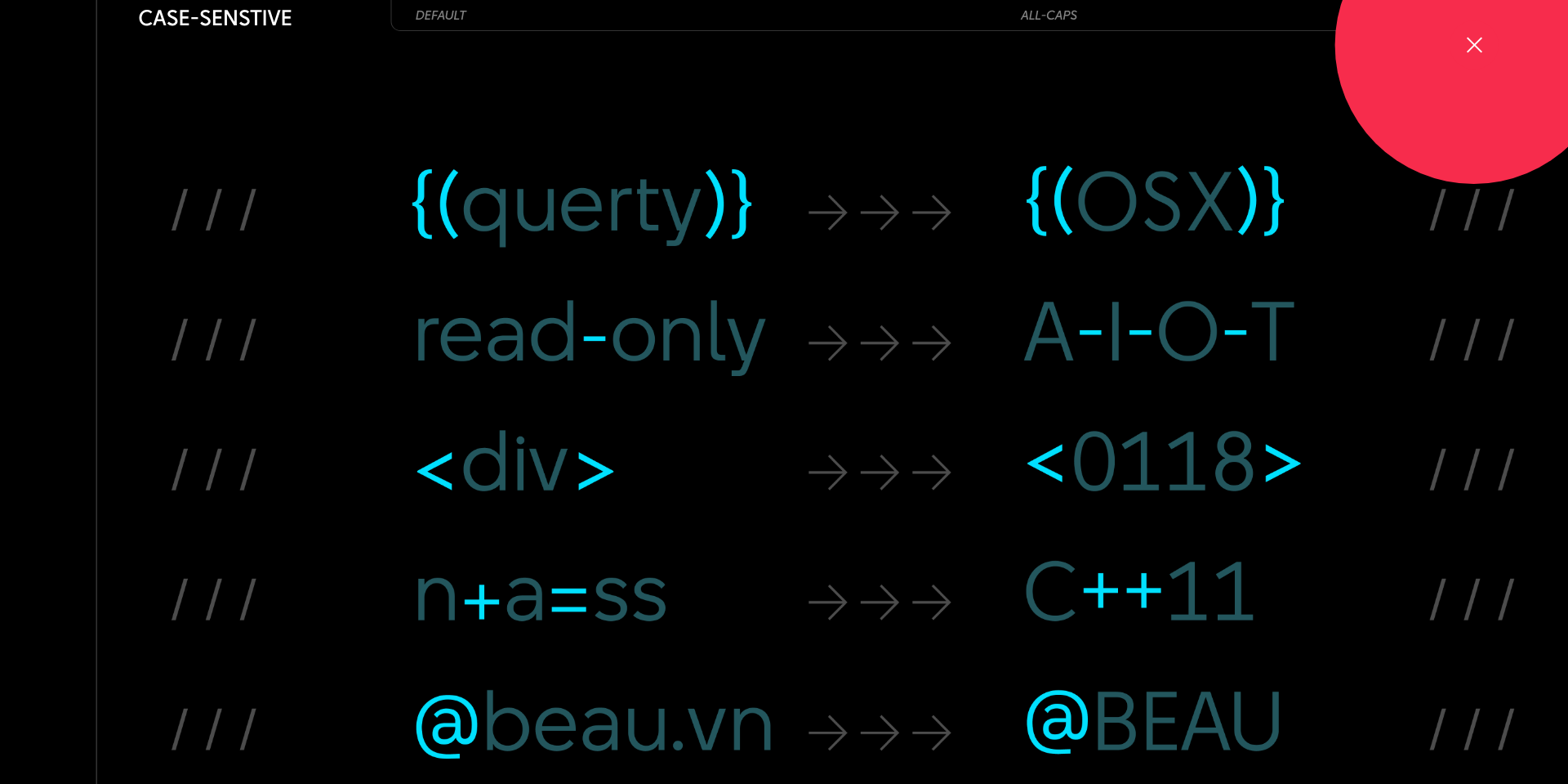
click at [1468, 54] on div at bounding box center [1474, 46] width 21 height 21
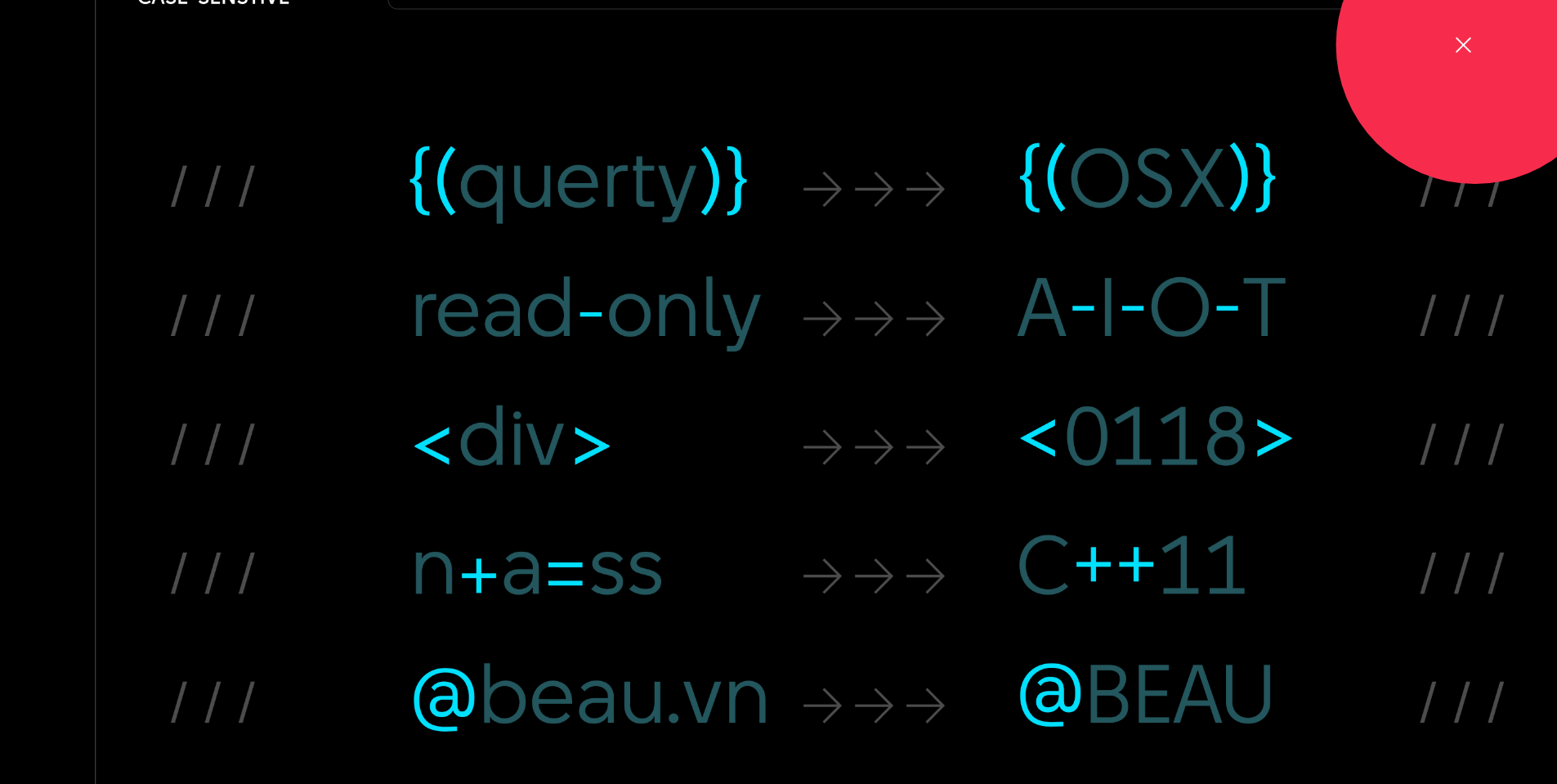
click at [1469, 54] on div at bounding box center [1463, 46] width 21 height 21
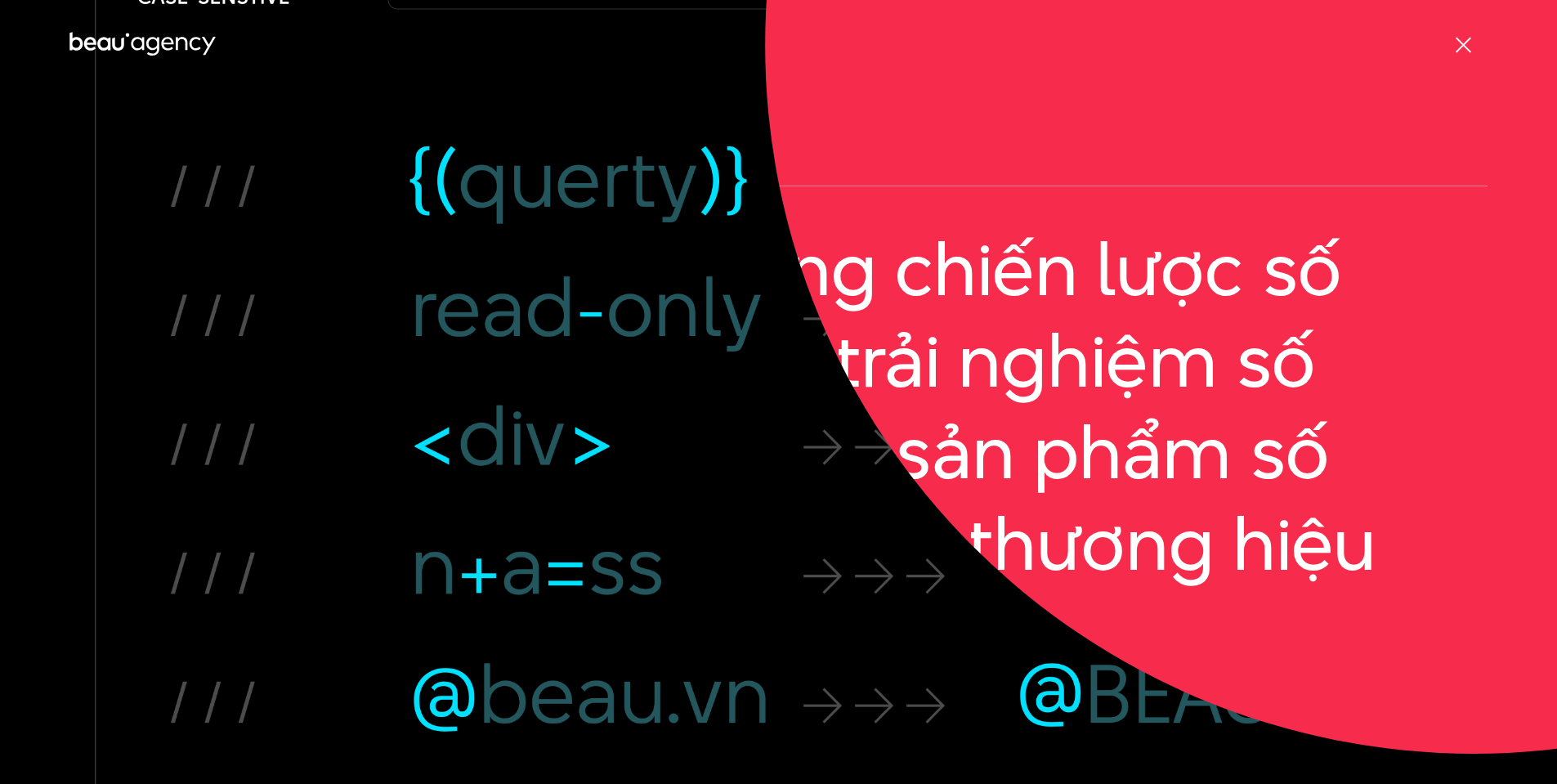
click at [1469, 54] on div at bounding box center [1463, 46] width 21 height 21
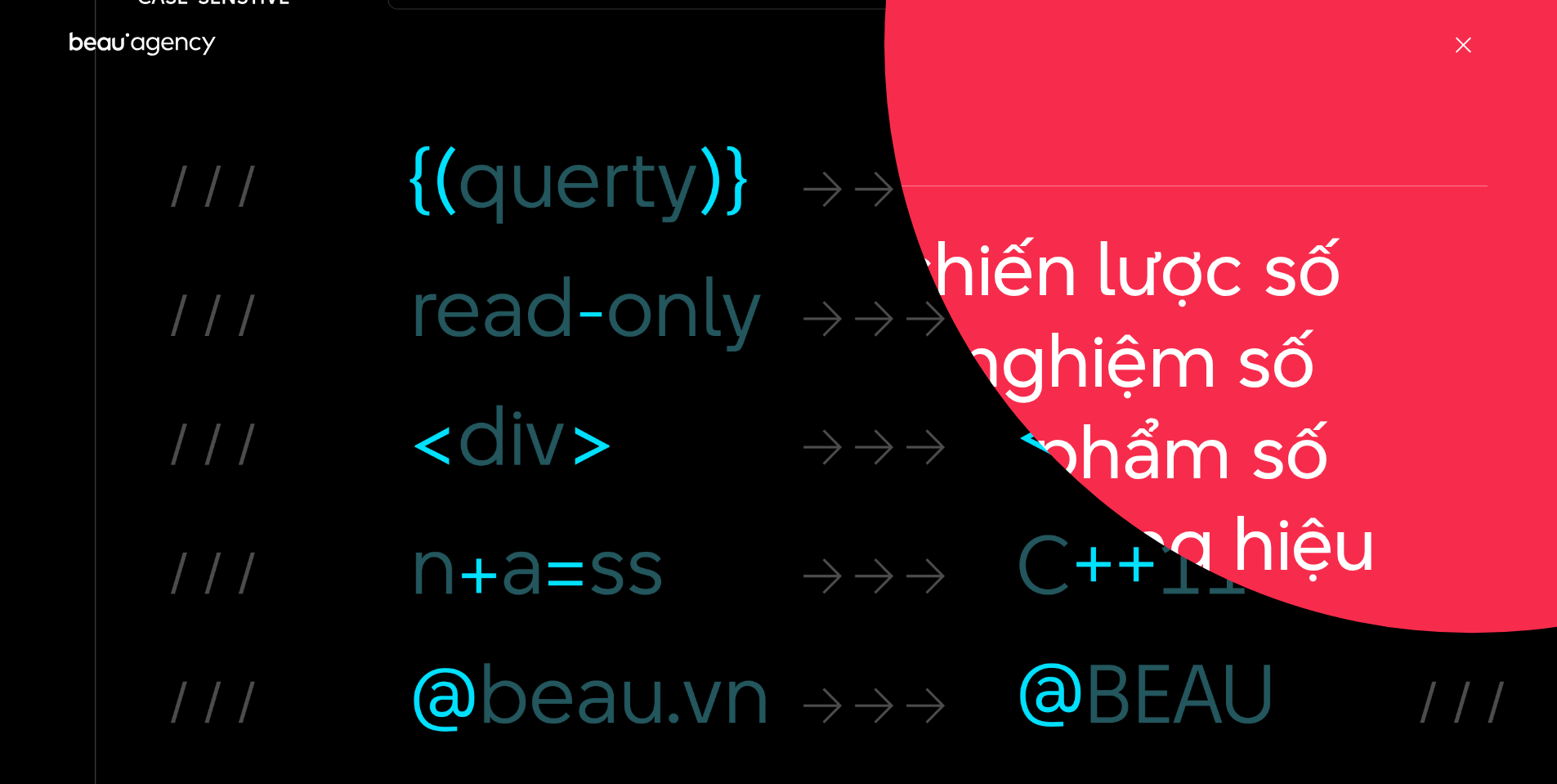
click at [1469, 54] on div at bounding box center [1463, 46] width 21 height 21
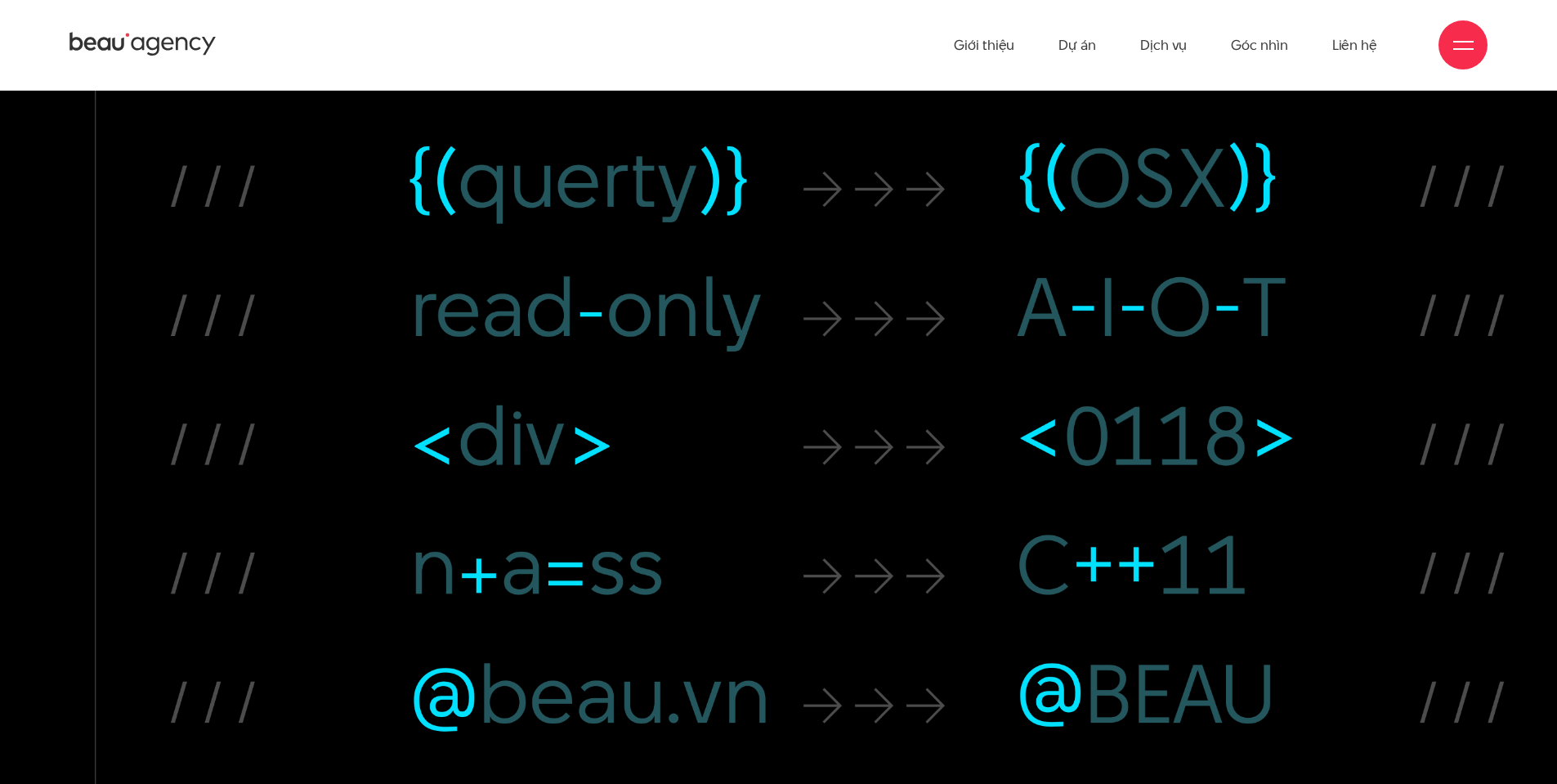
click at [1464, 55] on div at bounding box center [1463, 46] width 49 height 49
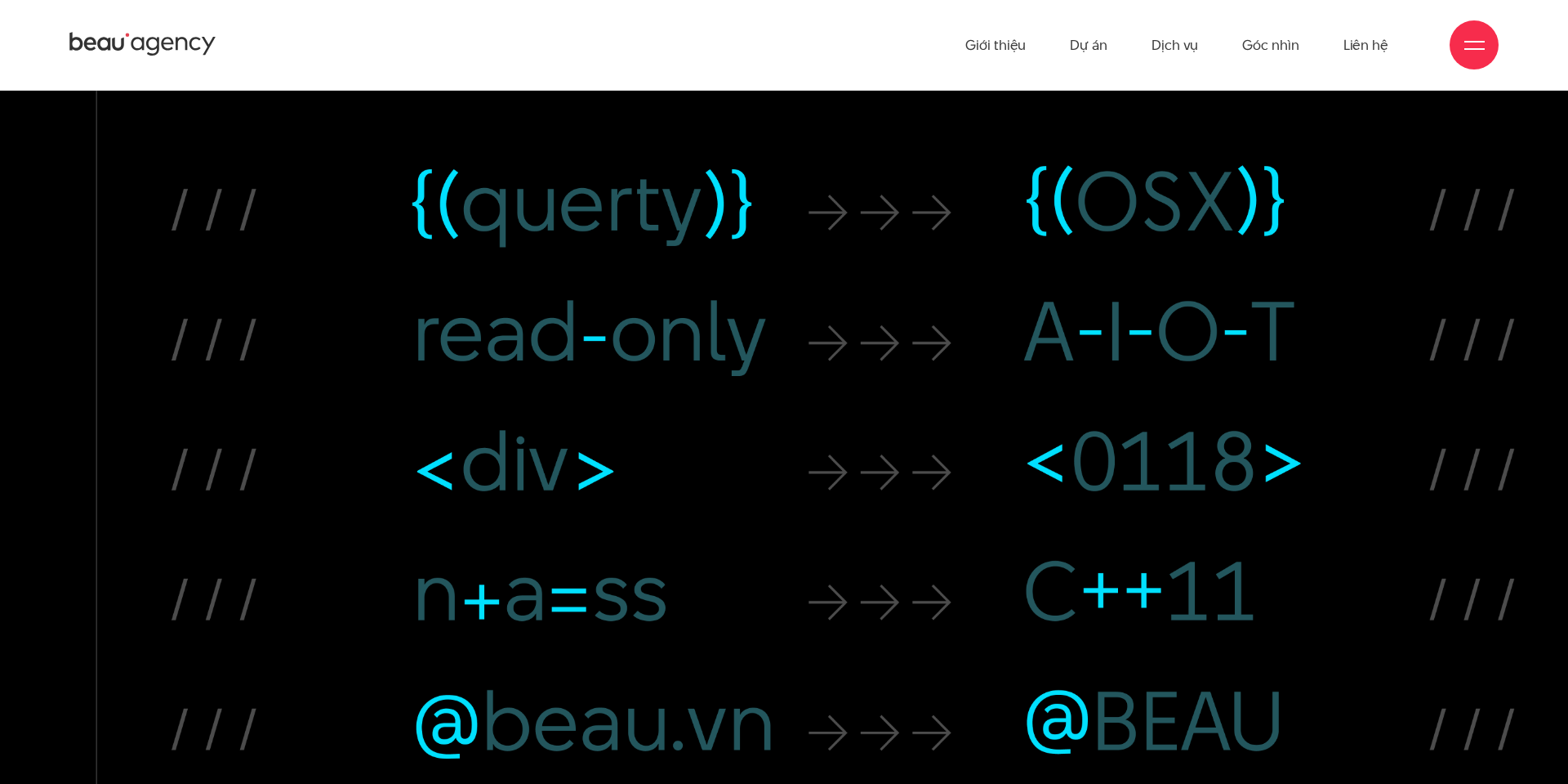
click at [1463, 55] on div at bounding box center [1474, 46] width 49 height 49
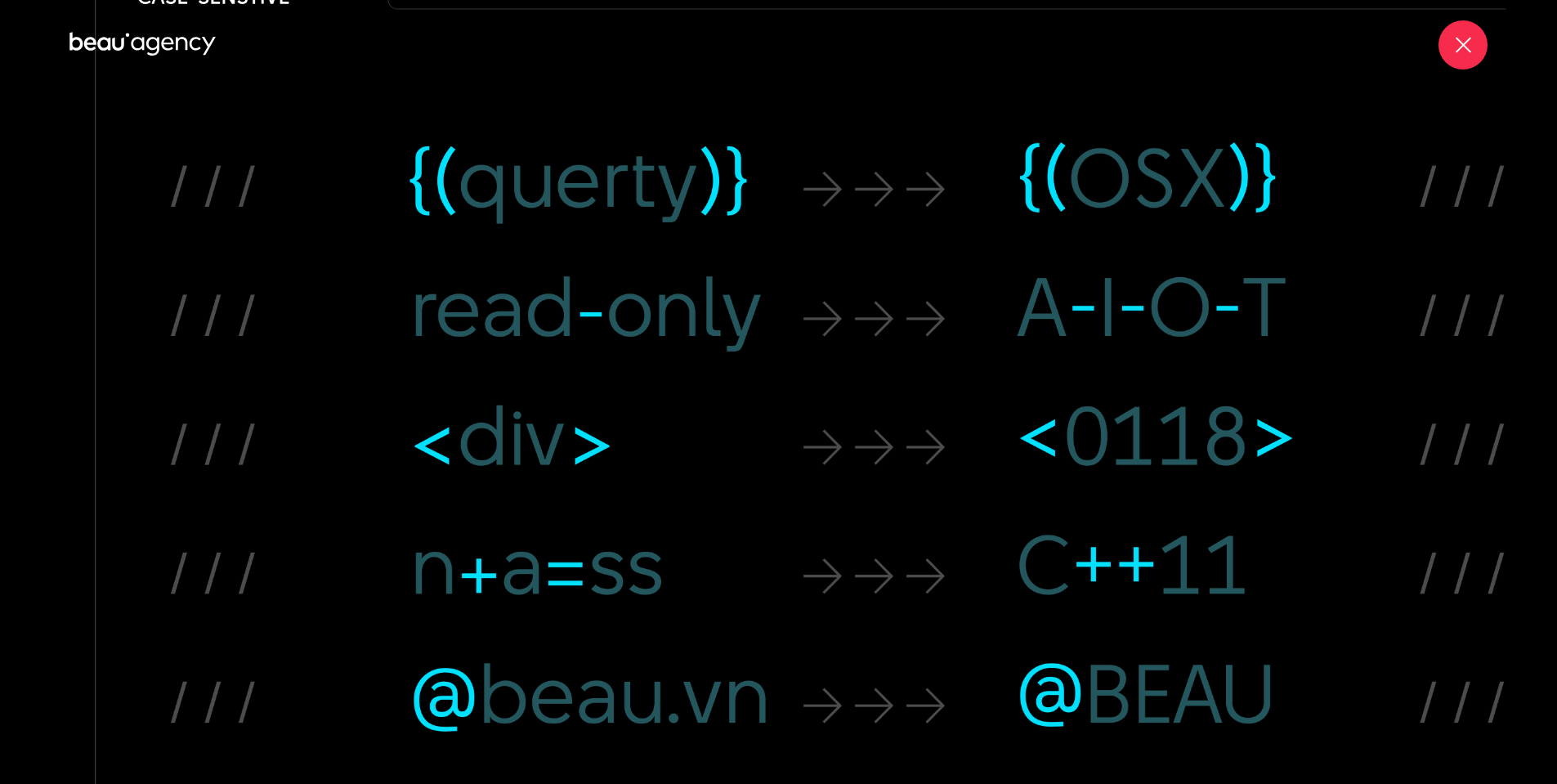
click at [1464, 55] on div at bounding box center [1463, 46] width 49 height 49
click at [1464, 55] on div at bounding box center [1463, 46] width 21 height 21
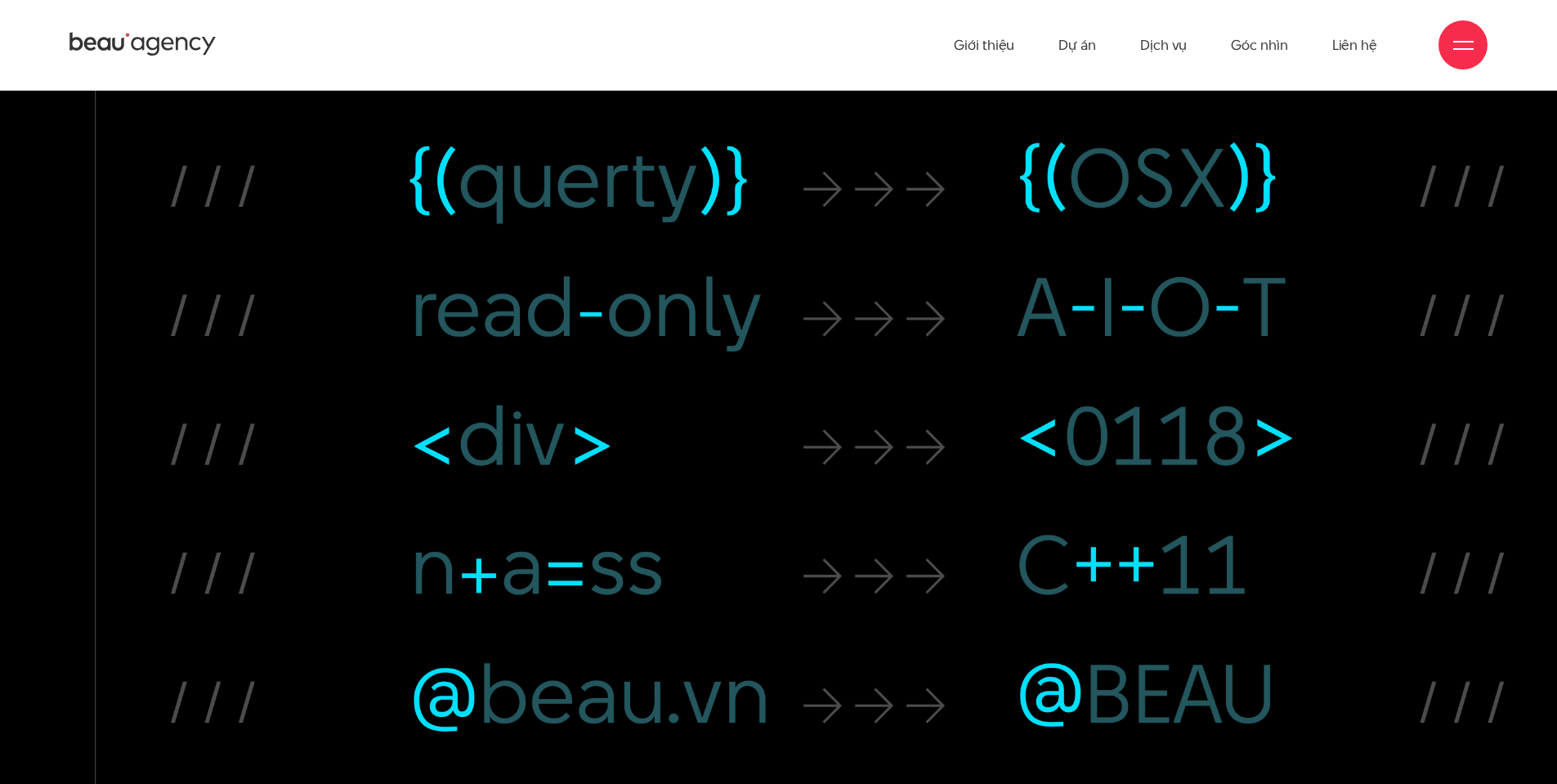
click at [1465, 52] on div at bounding box center [1463, 46] width 21 height 21
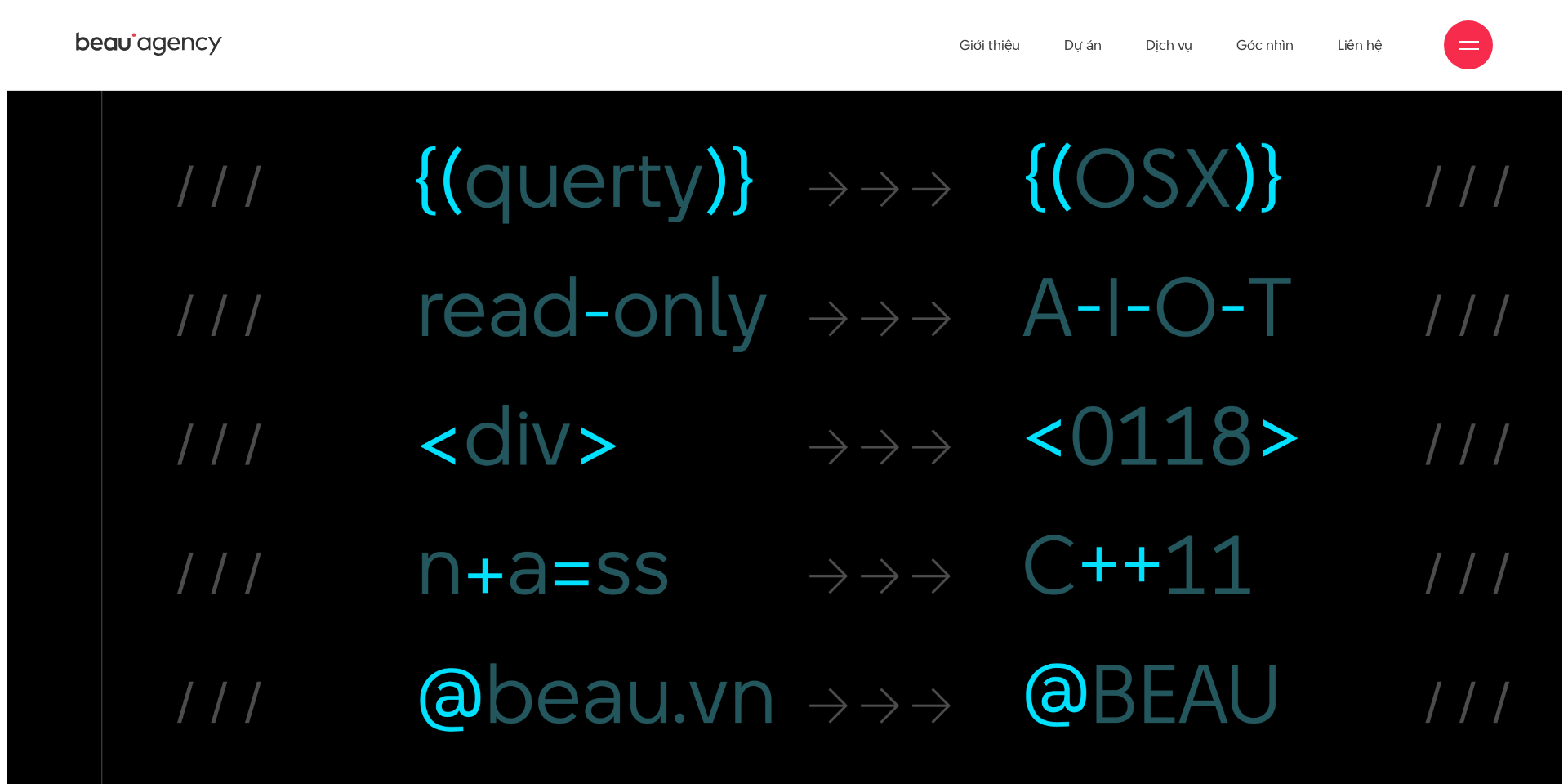
scroll to position [18442, 0]
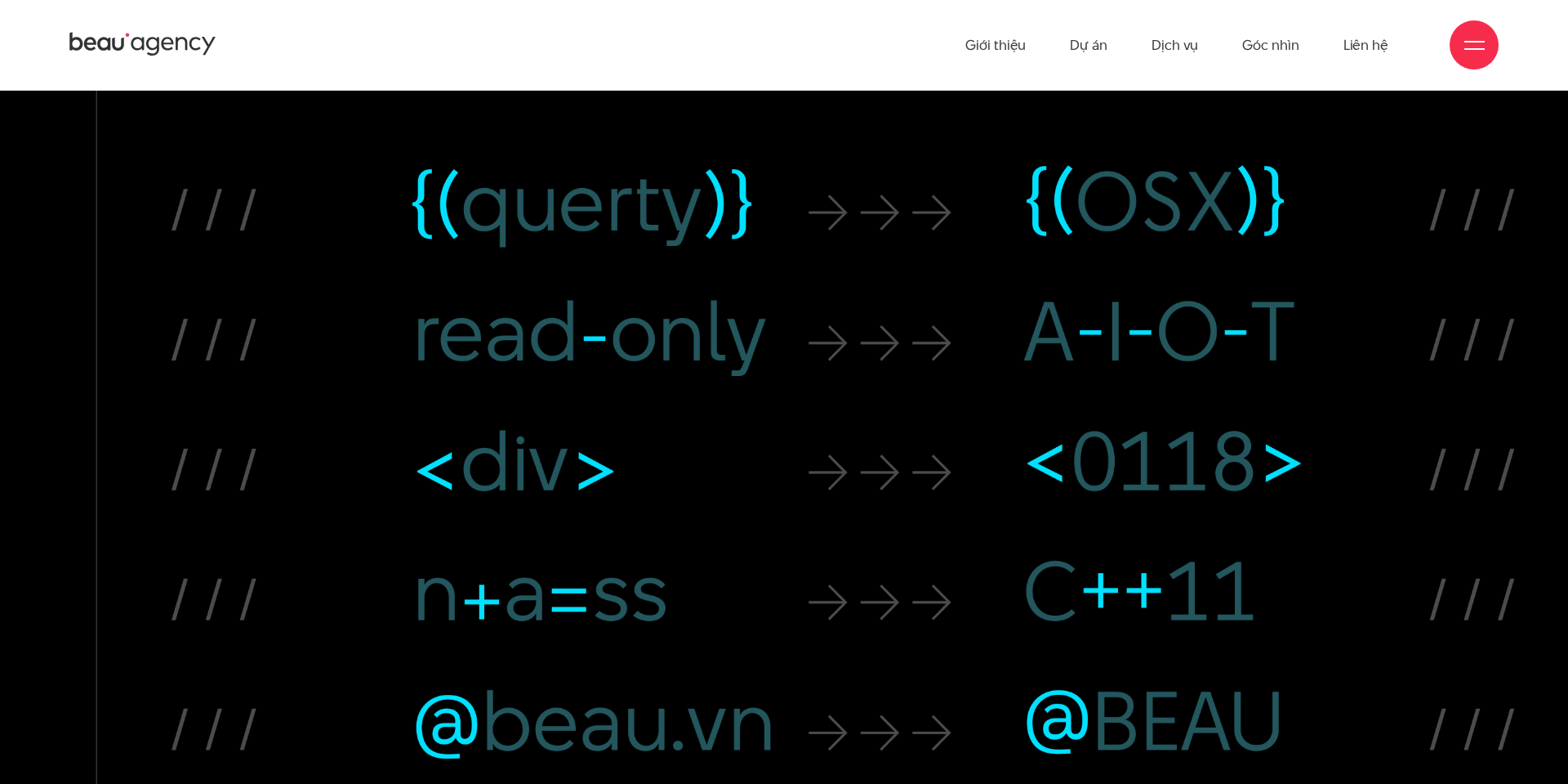
click at [1464, 52] on div at bounding box center [1474, 46] width 21 height 21
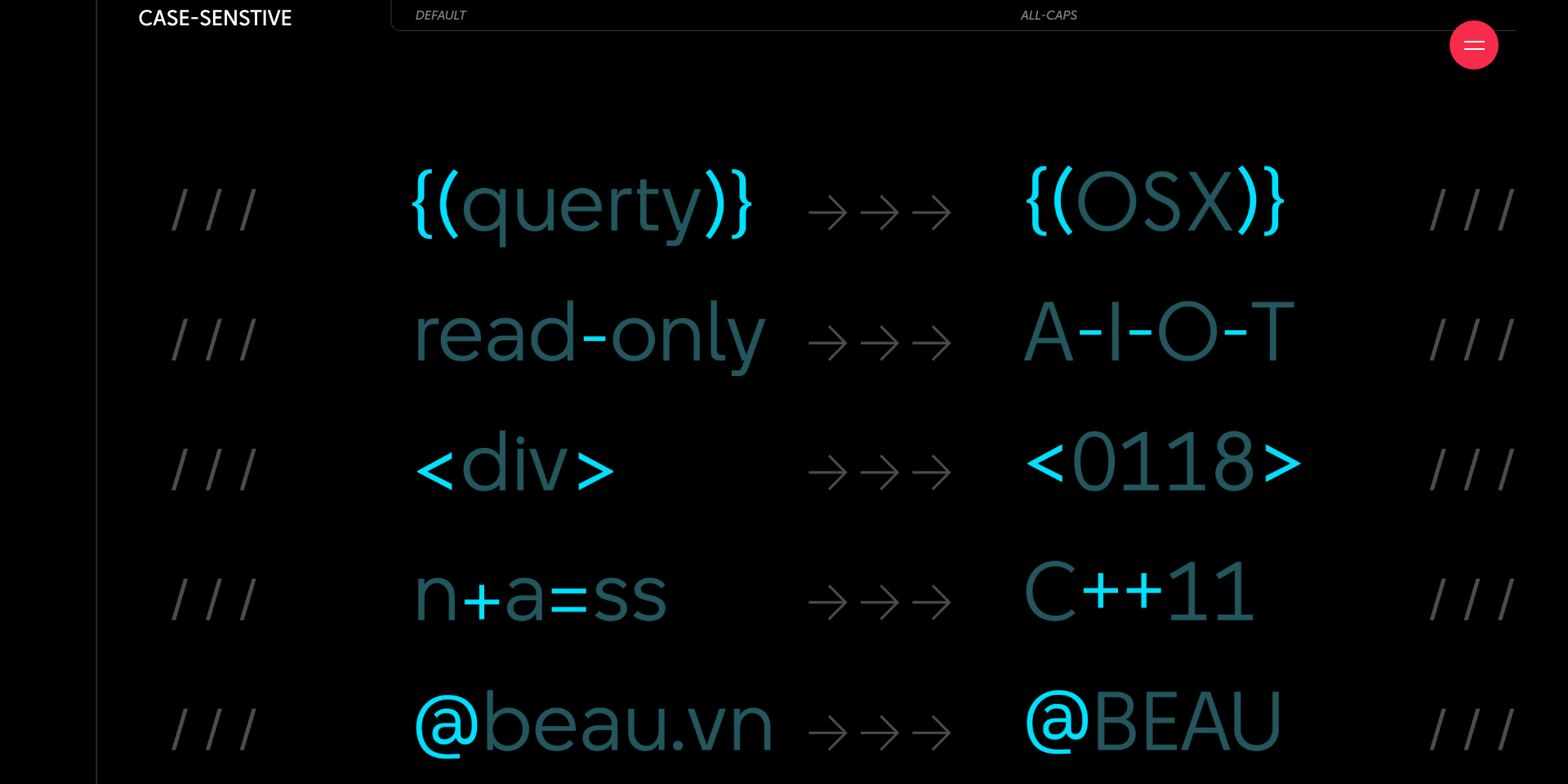
click at [1470, 45] on div at bounding box center [1474, 46] width 21 height 21
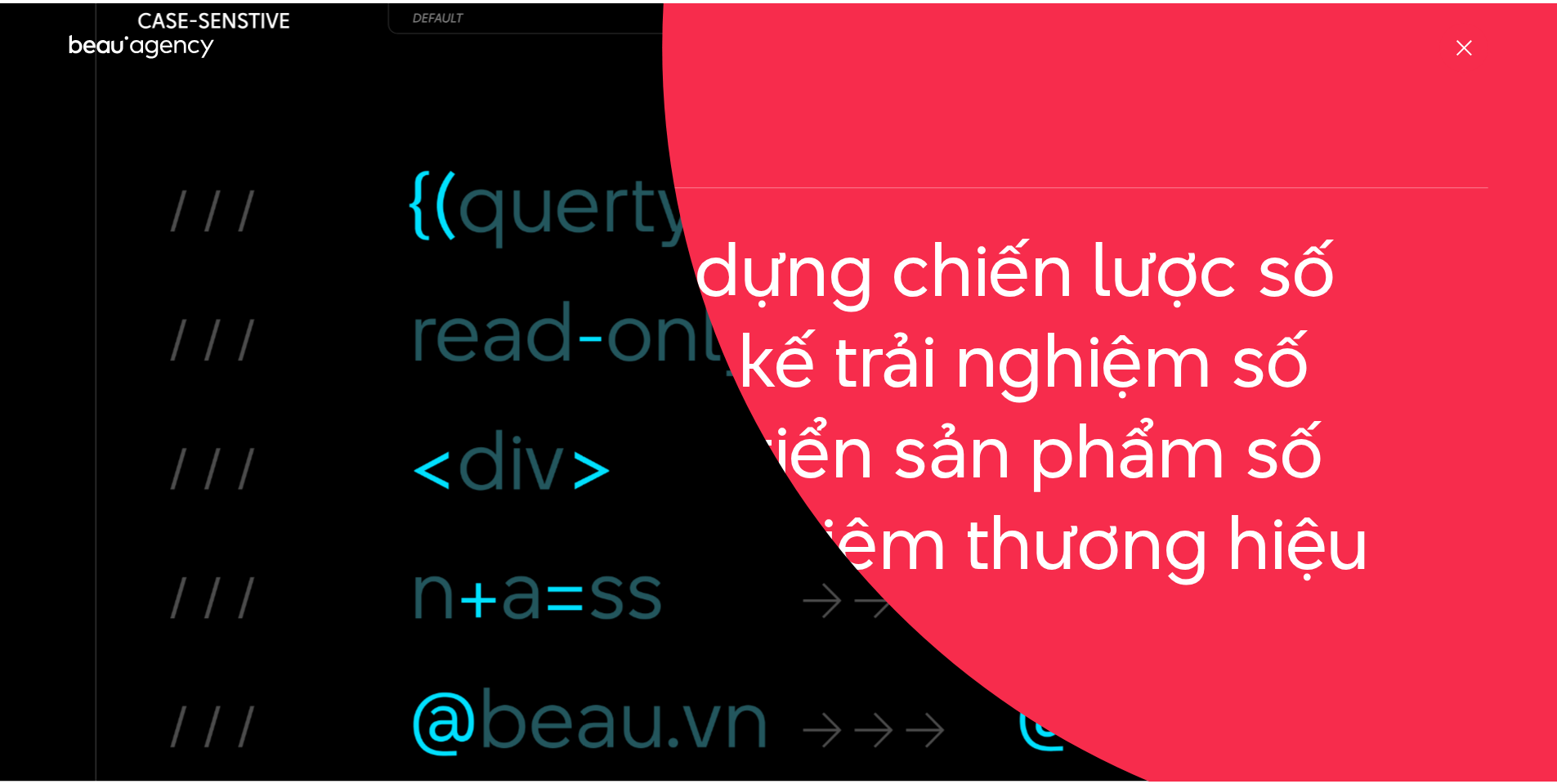
scroll to position [18350, 0]
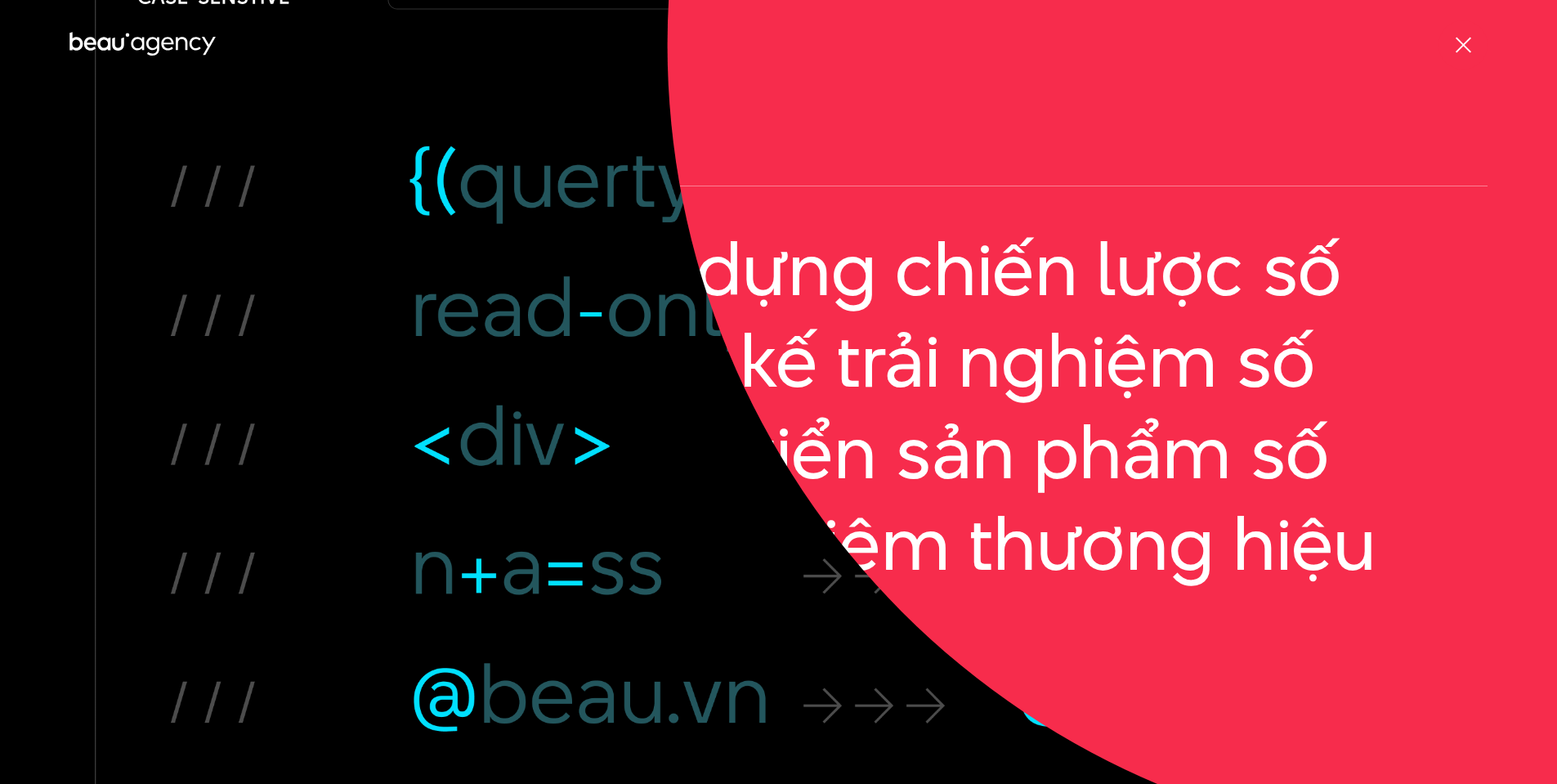
click at [1472, 45] on div at bounding box center [1463, 46] width 21 height 21
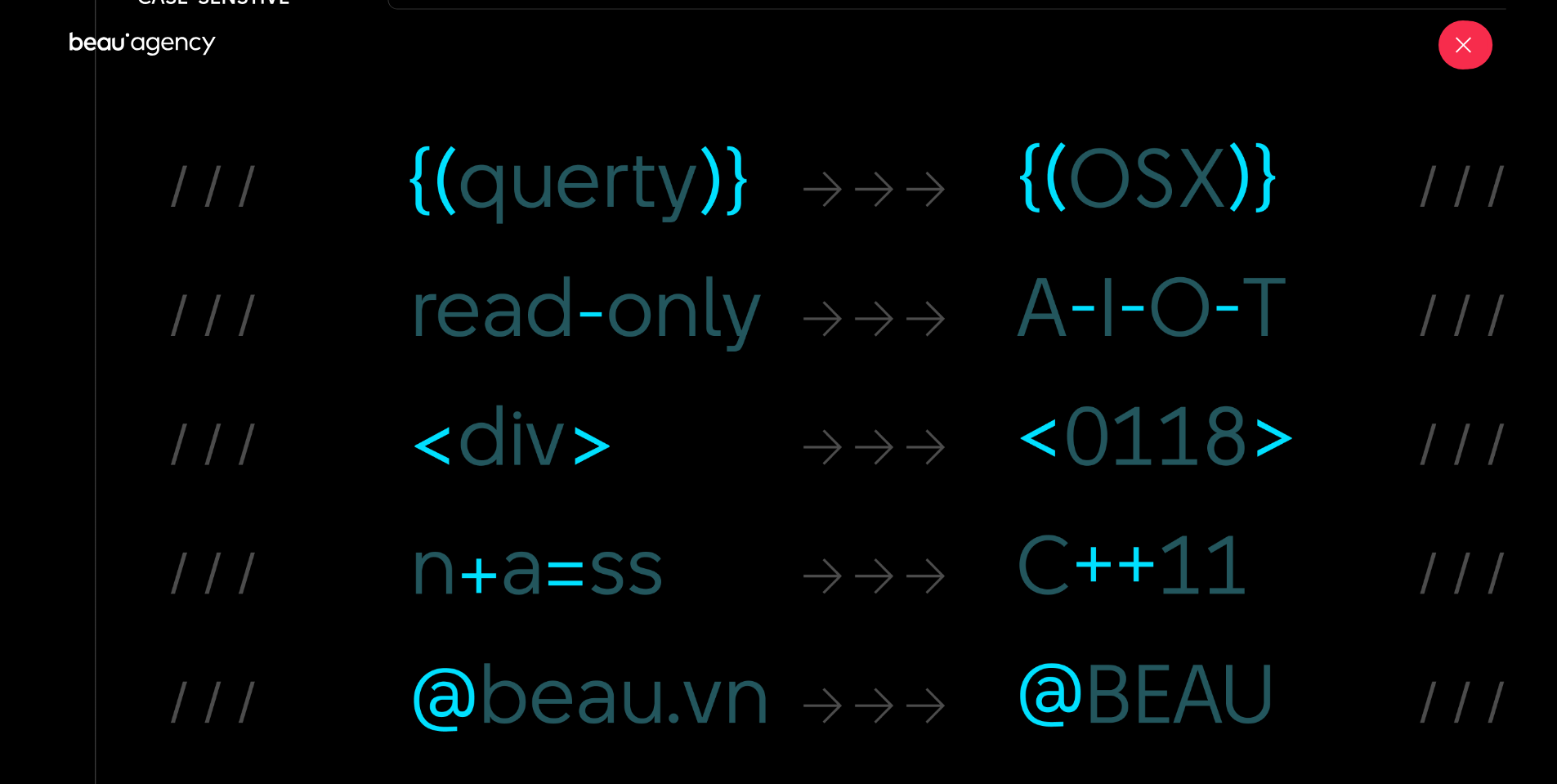
click at [1472, 45] on div at bounding box center [1463, 46] width 21 height 21
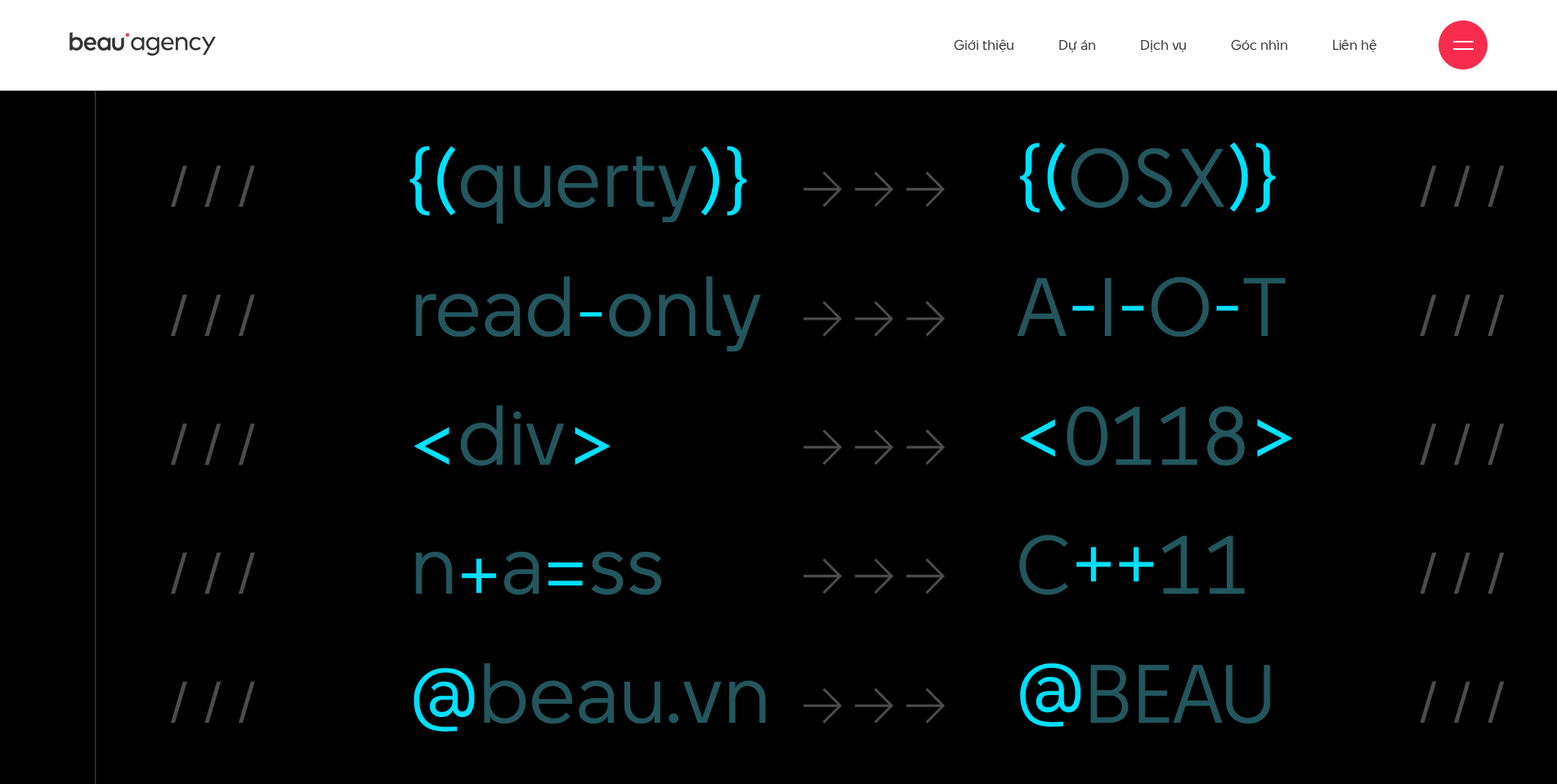
click at [1473, 46] on div at bounding box center [1463, 46] width 49 height 49
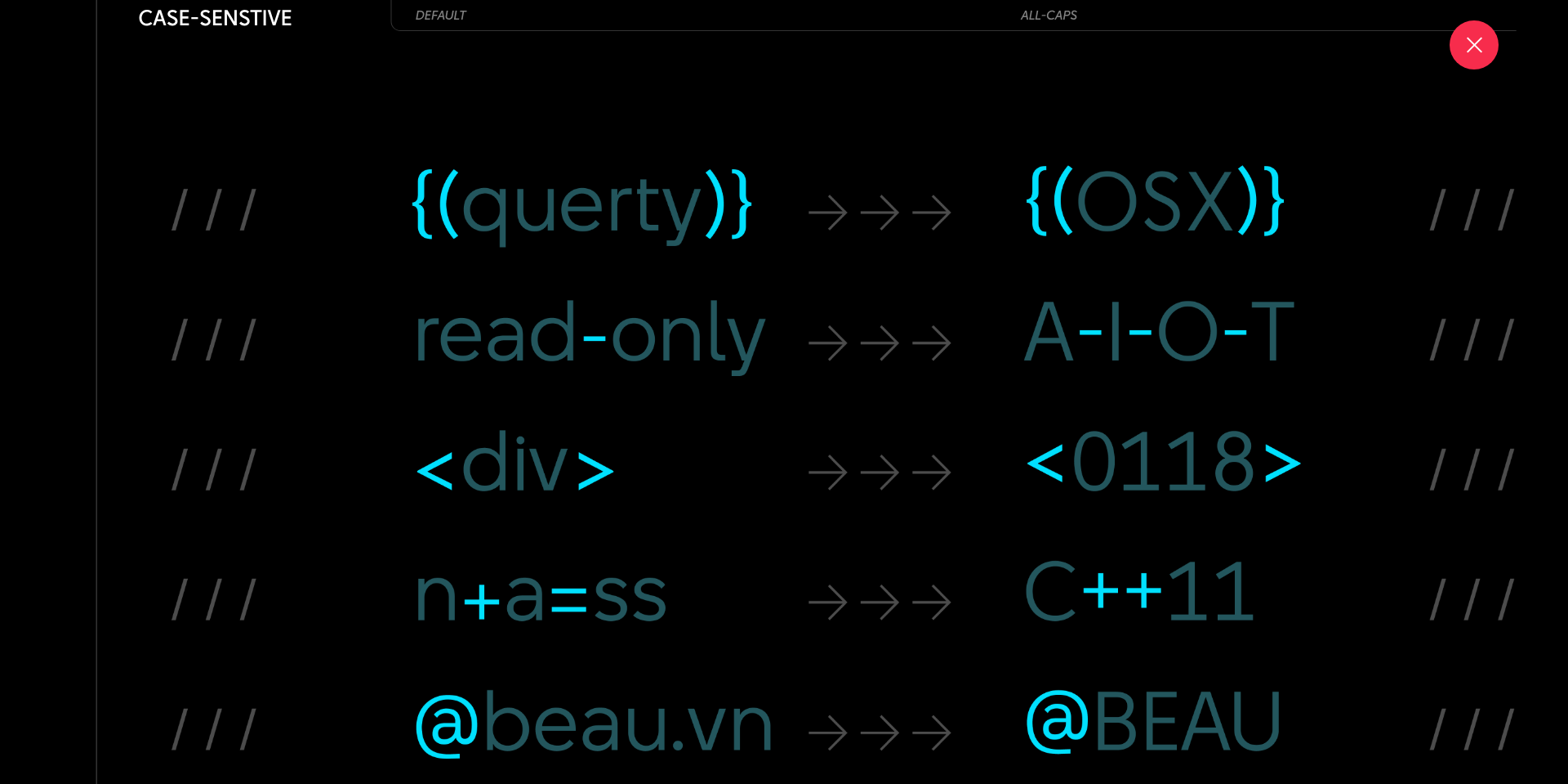
click at [1471, 46] on span at bounding box center [1473, 45] width 15 height 15
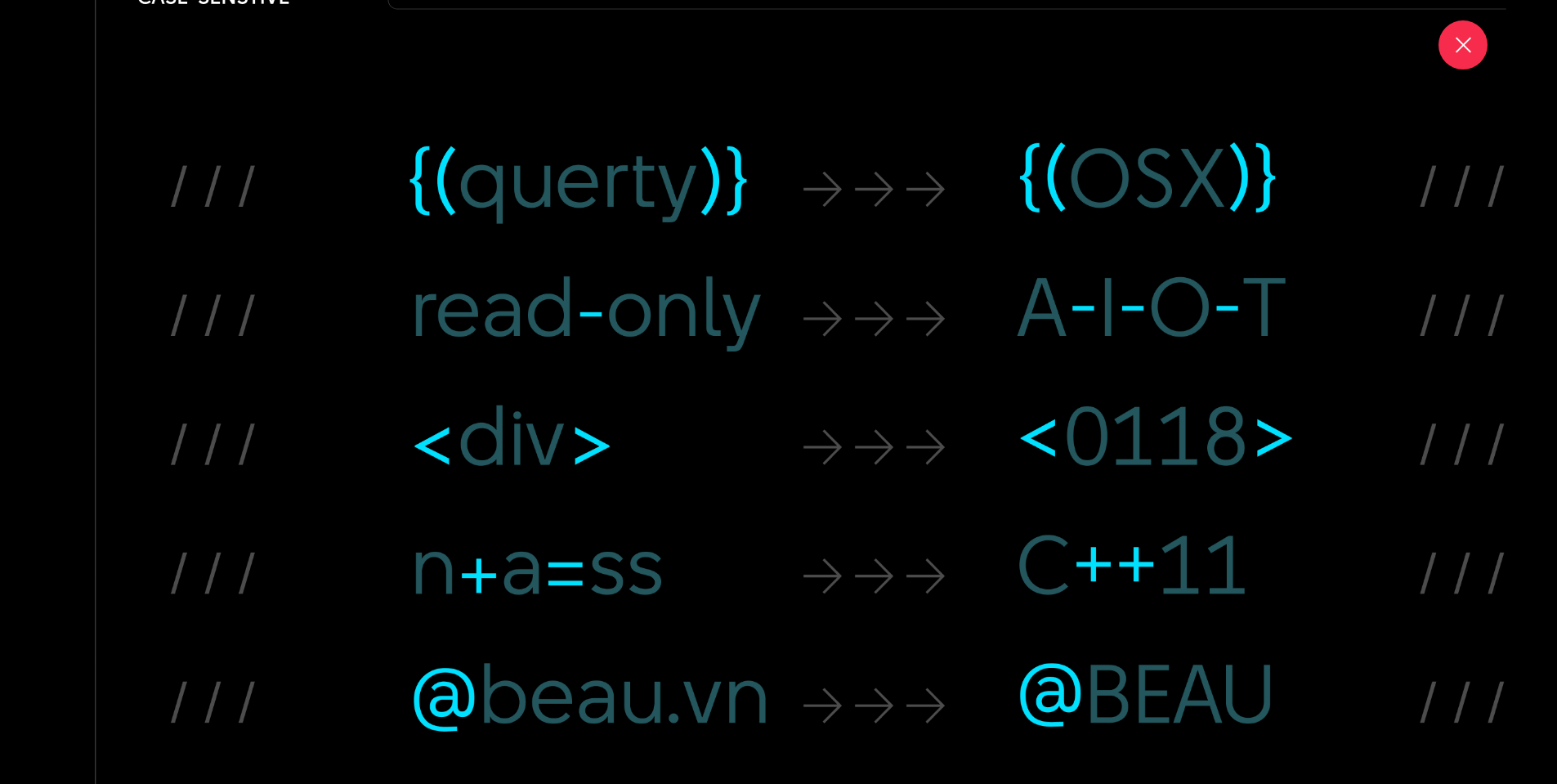
click at [1473, 46] on div at bounding box center [1463, 46] width 49 height 49
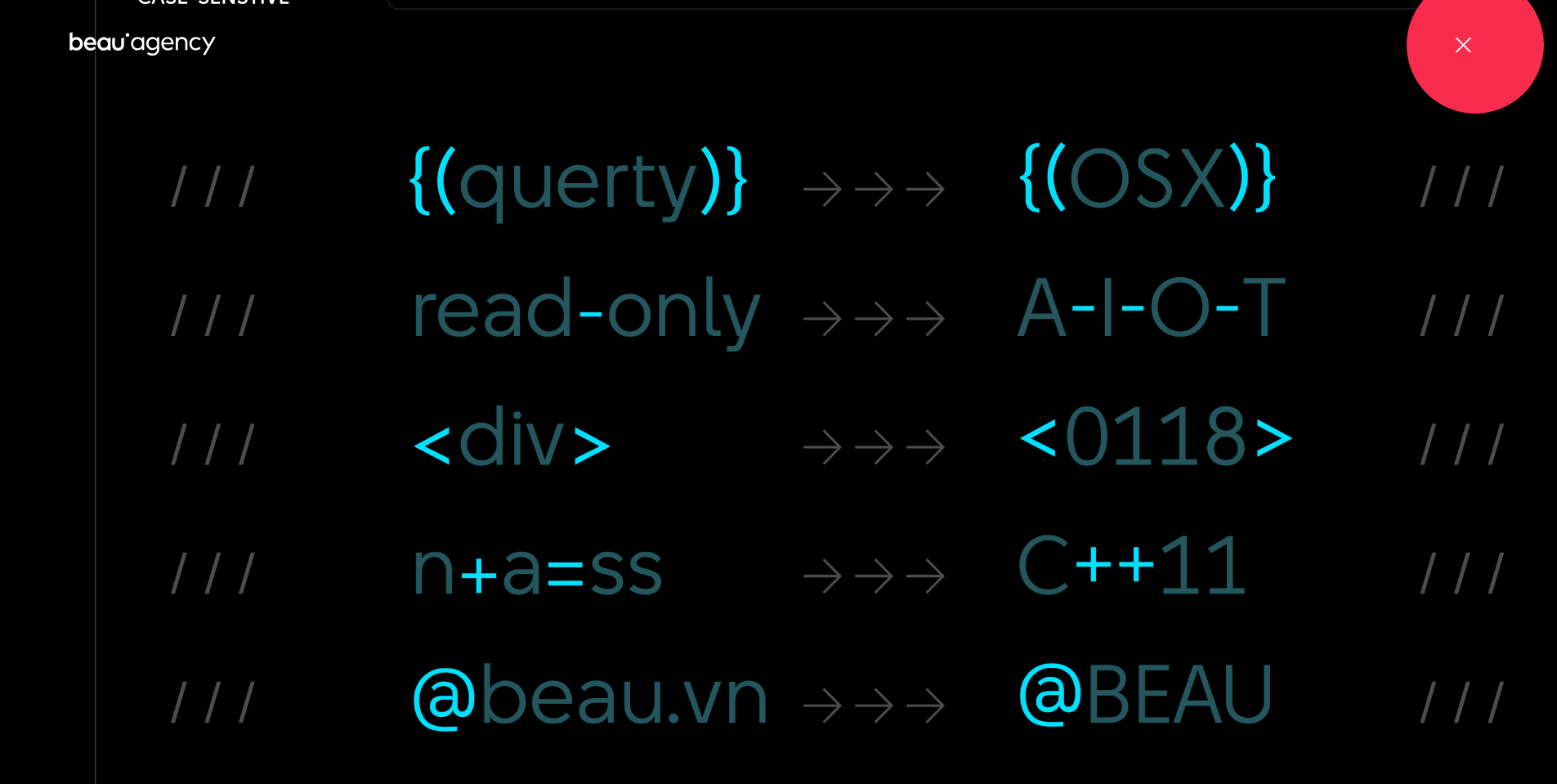
click at [1473, 46] on div at bounding box center [1463, 46] width 49 height 49
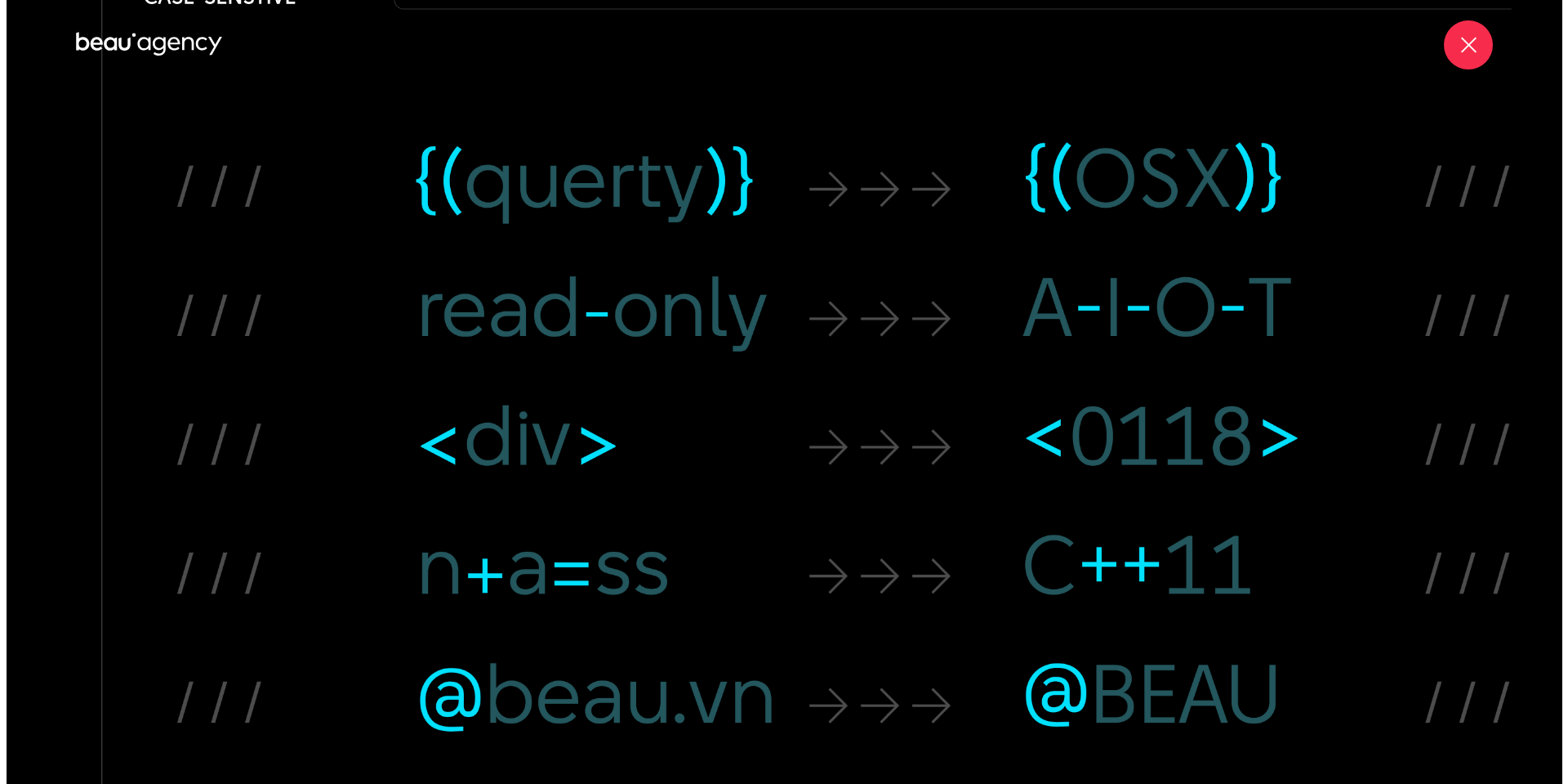
scroll to position [18442, 0]
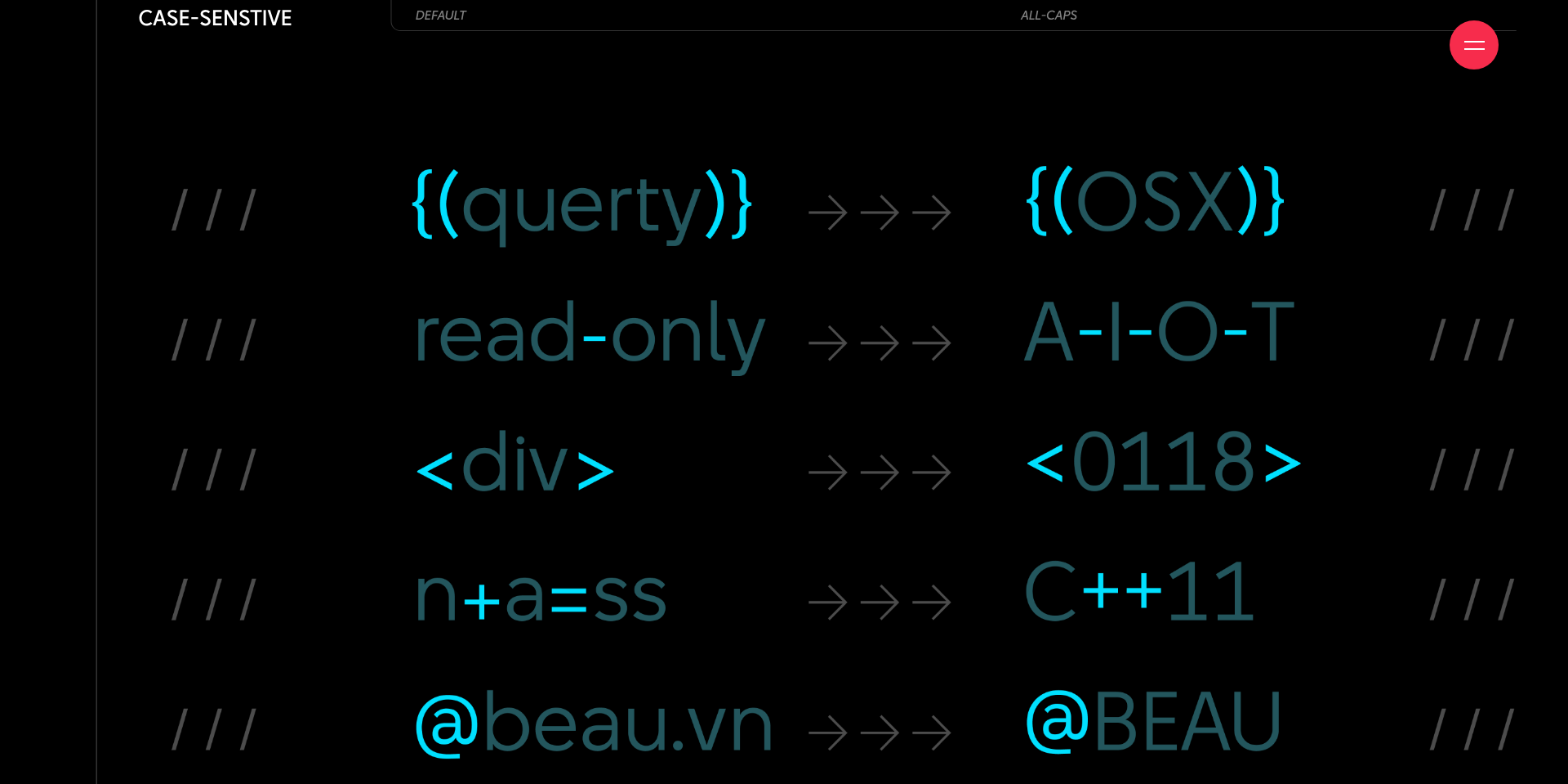
click at [1471, 48] on span at bounding box center [1474, 49] width 21 height 2
click at [1471, 46] on div at bounding box center [1474, 46] width 21 height 21
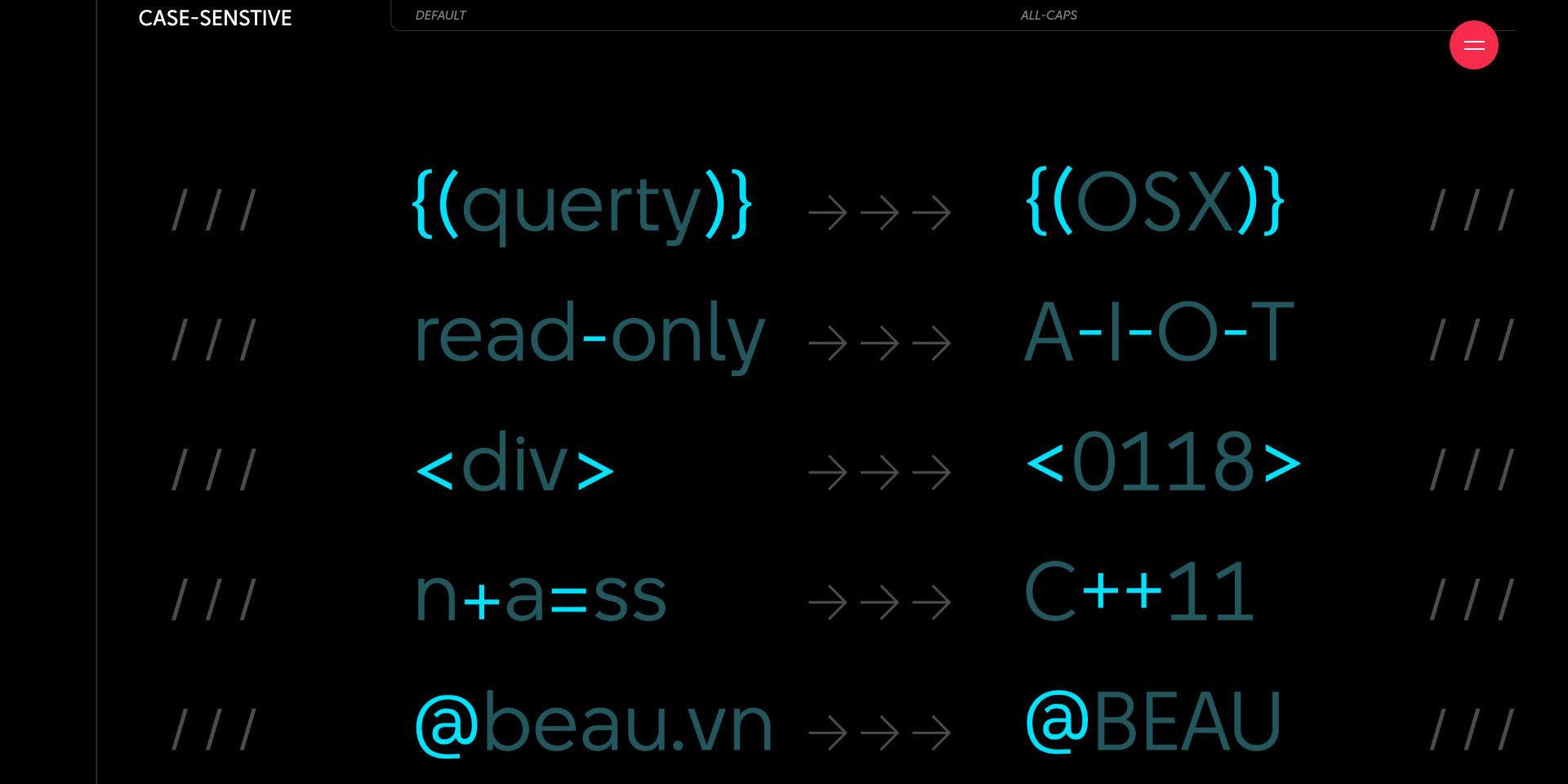
click at [1471, 46] on div at bounding box center [1474, 46] width 21 height 21
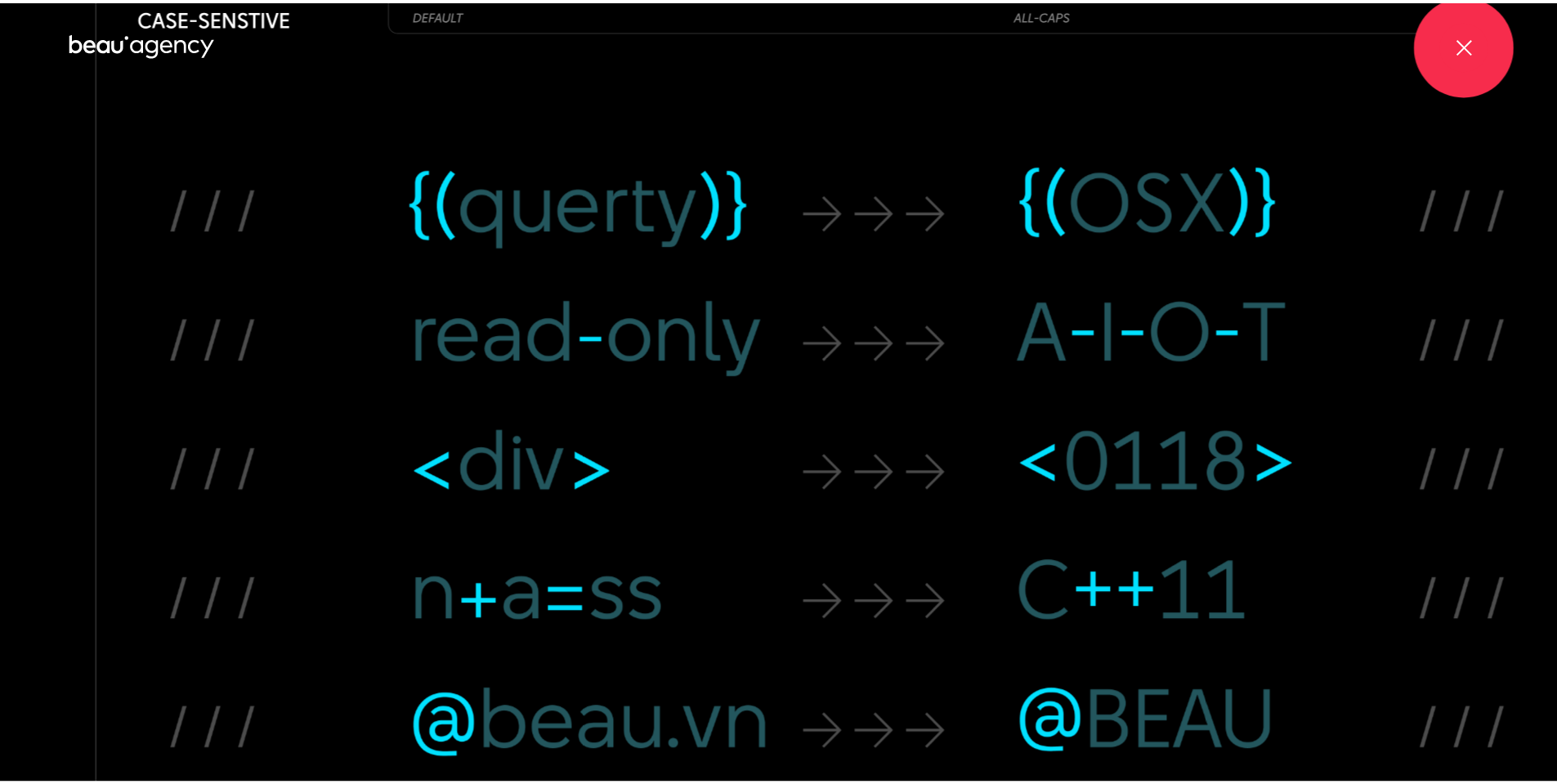
scroll to position [18350, 0]
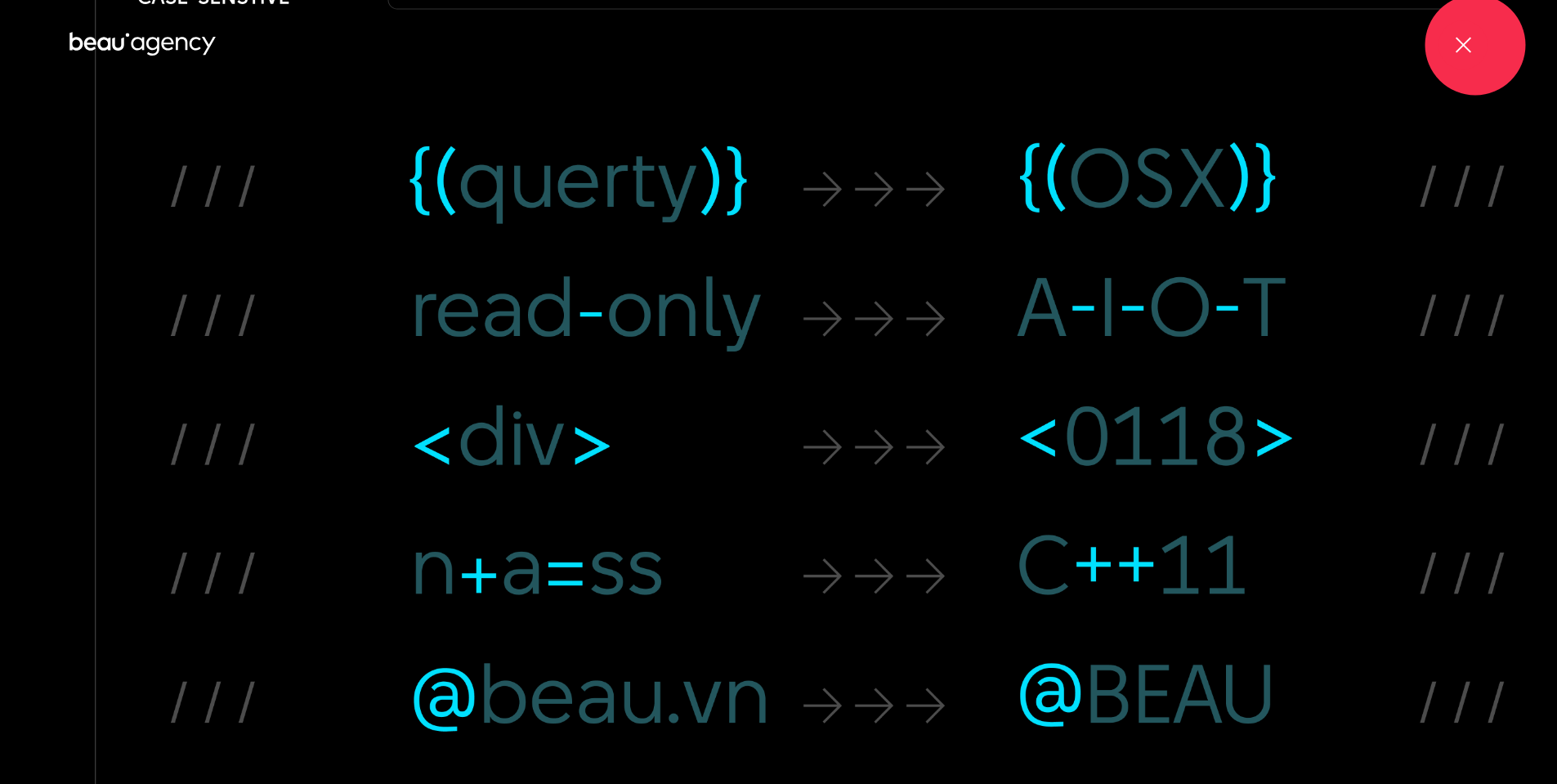
click at [1473, 46] on div at bounding box center [1463, 46] width 49 height 49
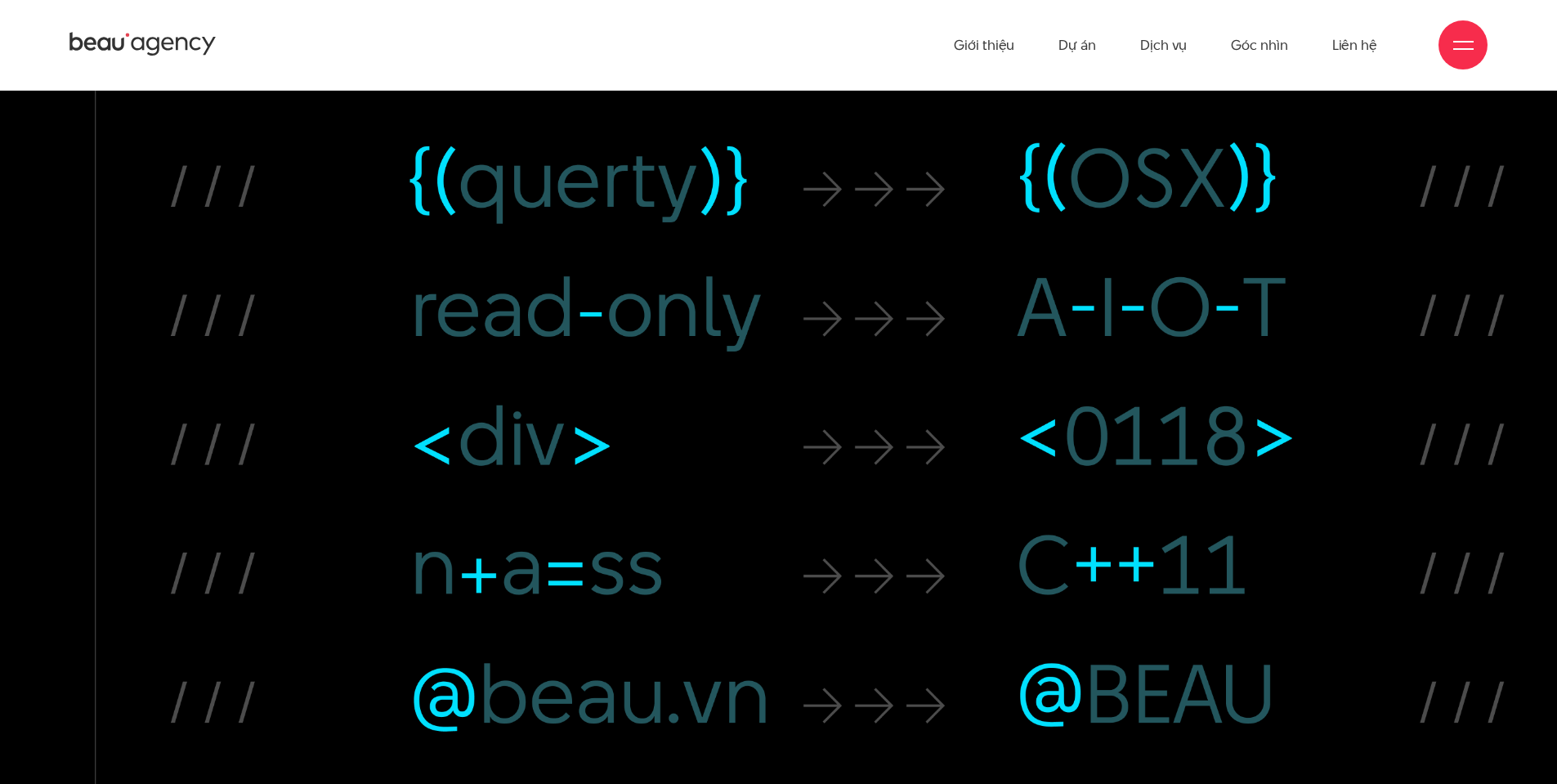
click at [1473, 46] on div at bounding box center [1463, 46] width 49 height 49
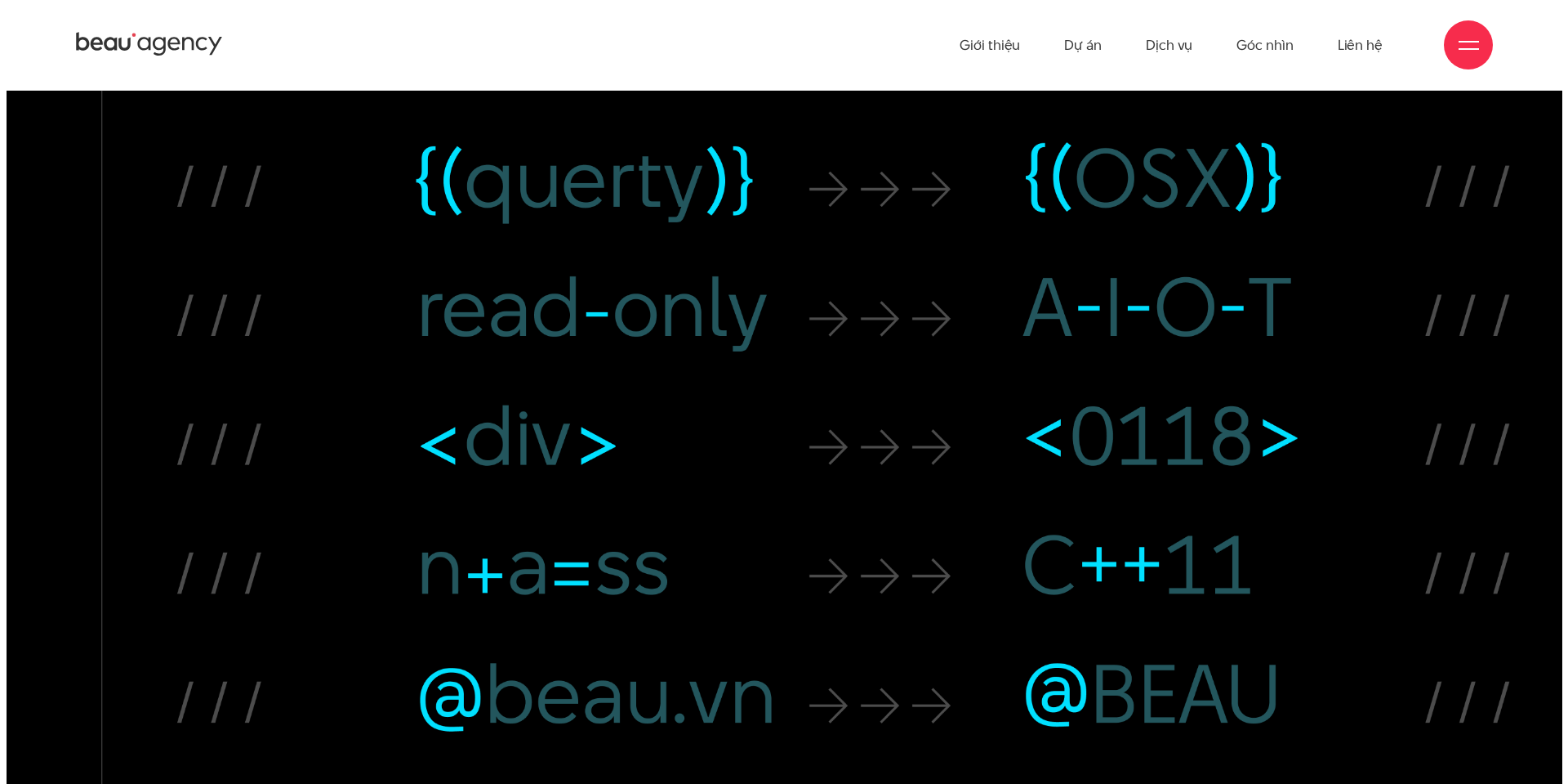
scroll to position [18442, 0]
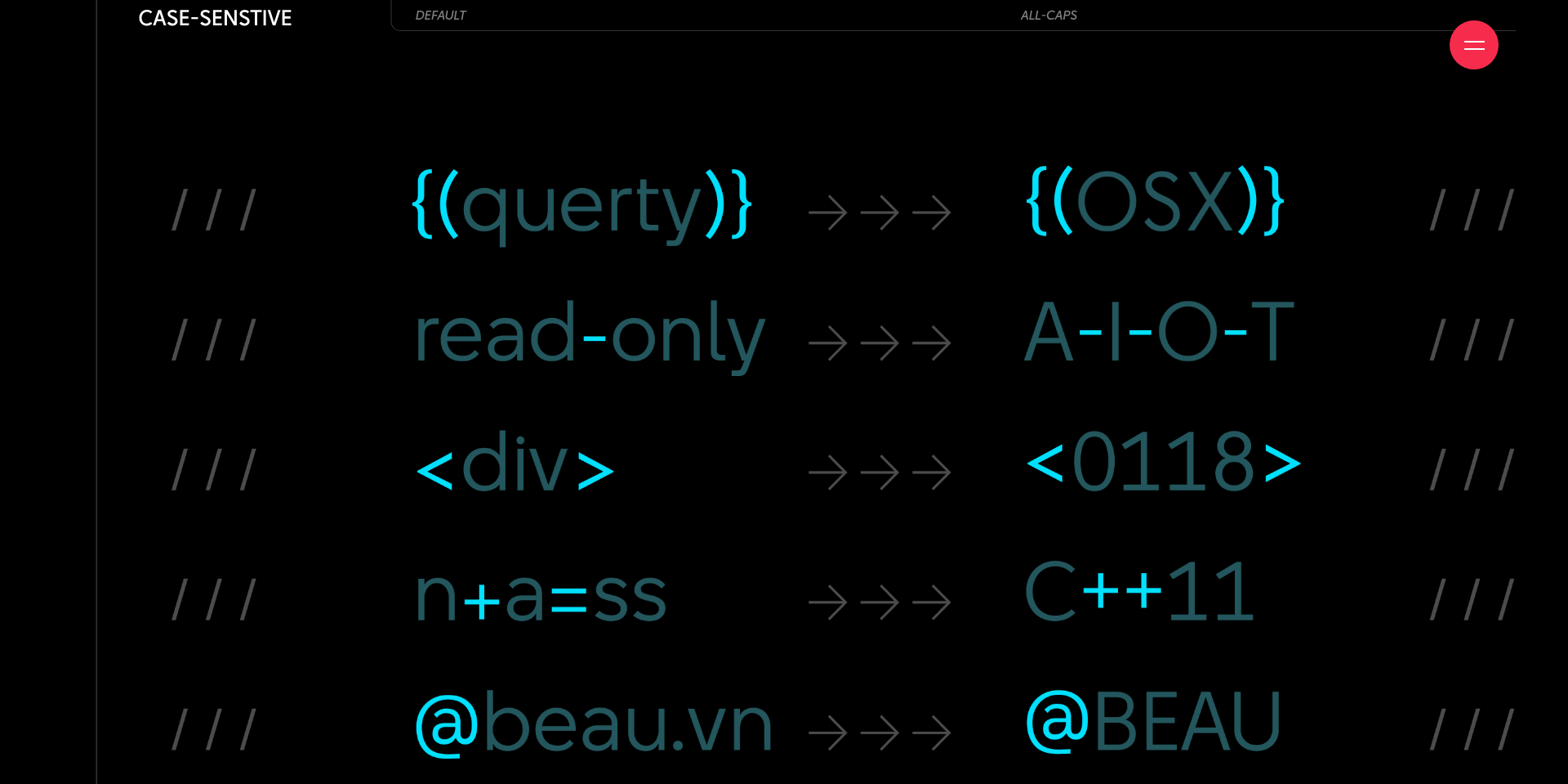
click at [1471, 46] on div at bounding box center [1474, 46] width 21 height 21
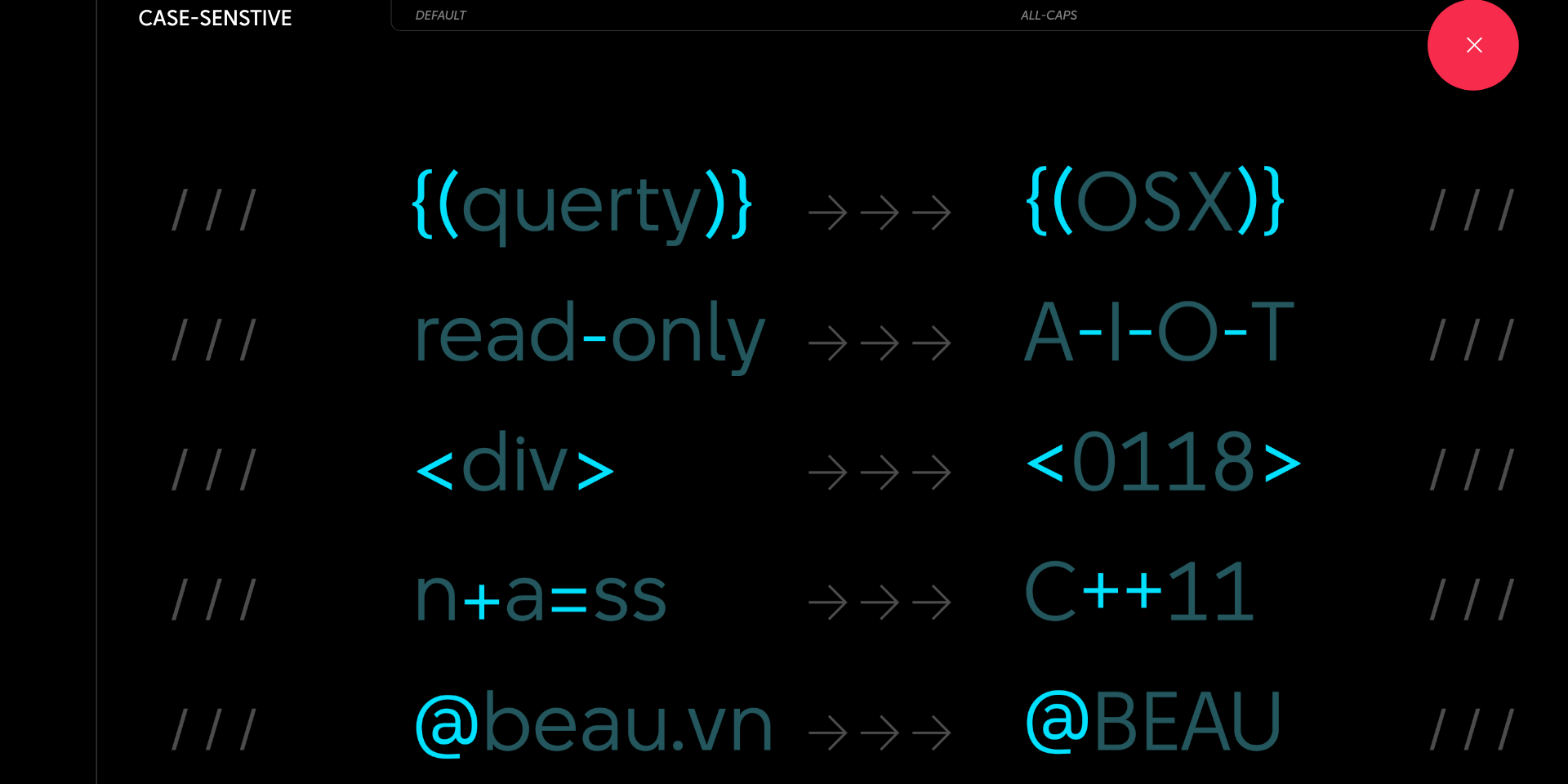
click at [1471, 46] on div at bounding box center [1474, 46] width 21 height 21
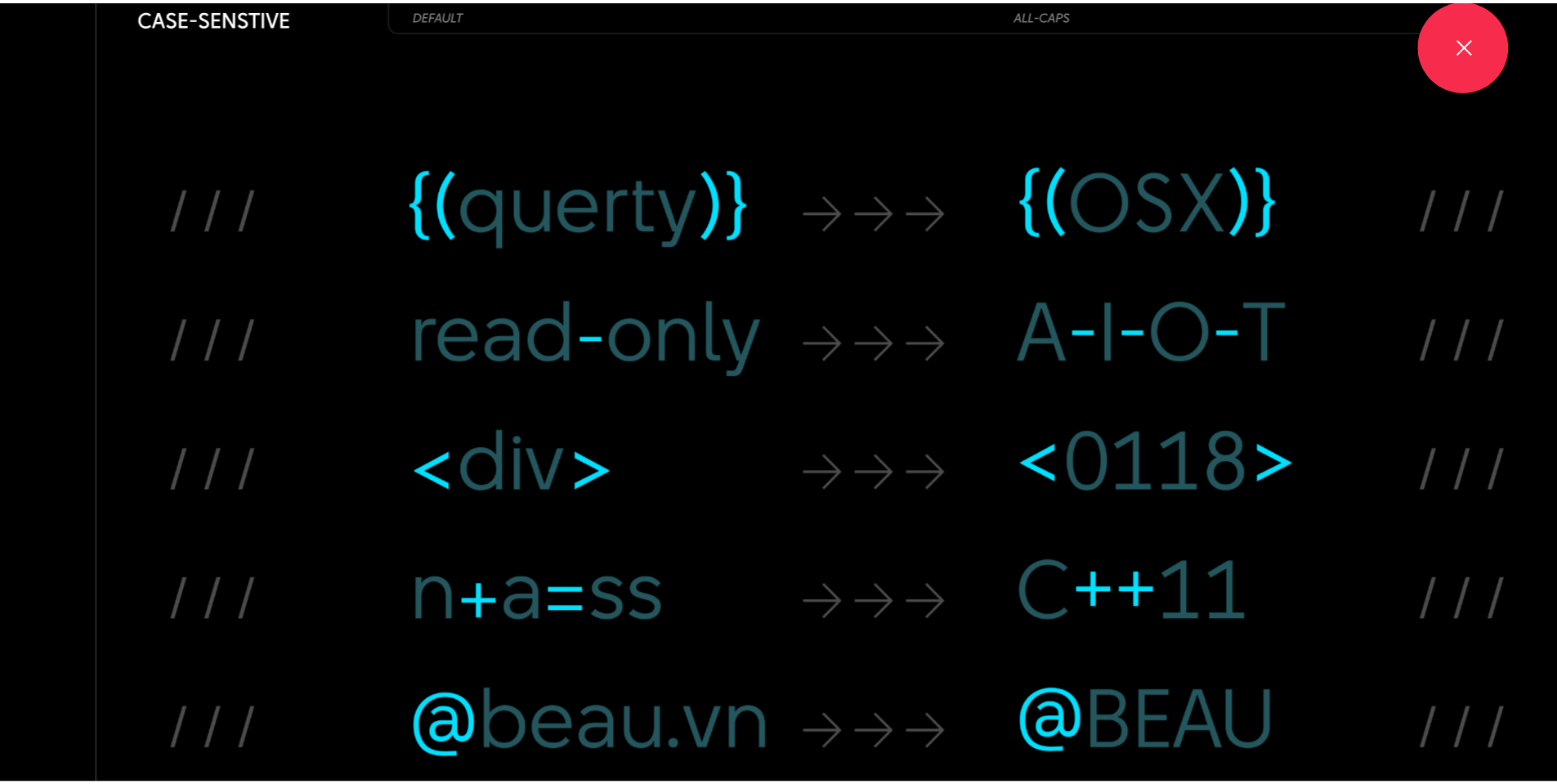
scroll to position [18350, 0]
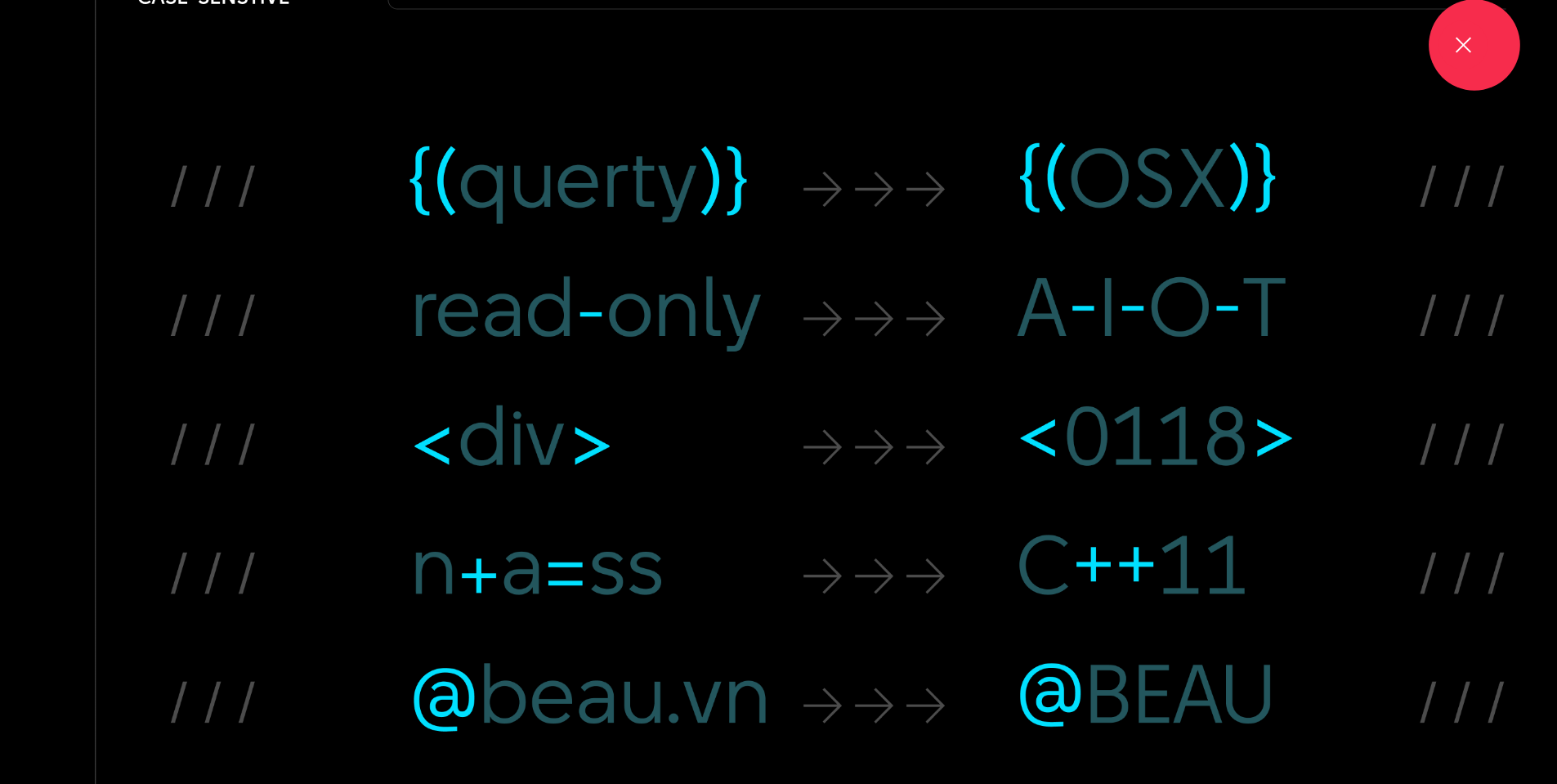
click at [1473, 46] on div at bounding box center [1463, 46] width 49 height 49
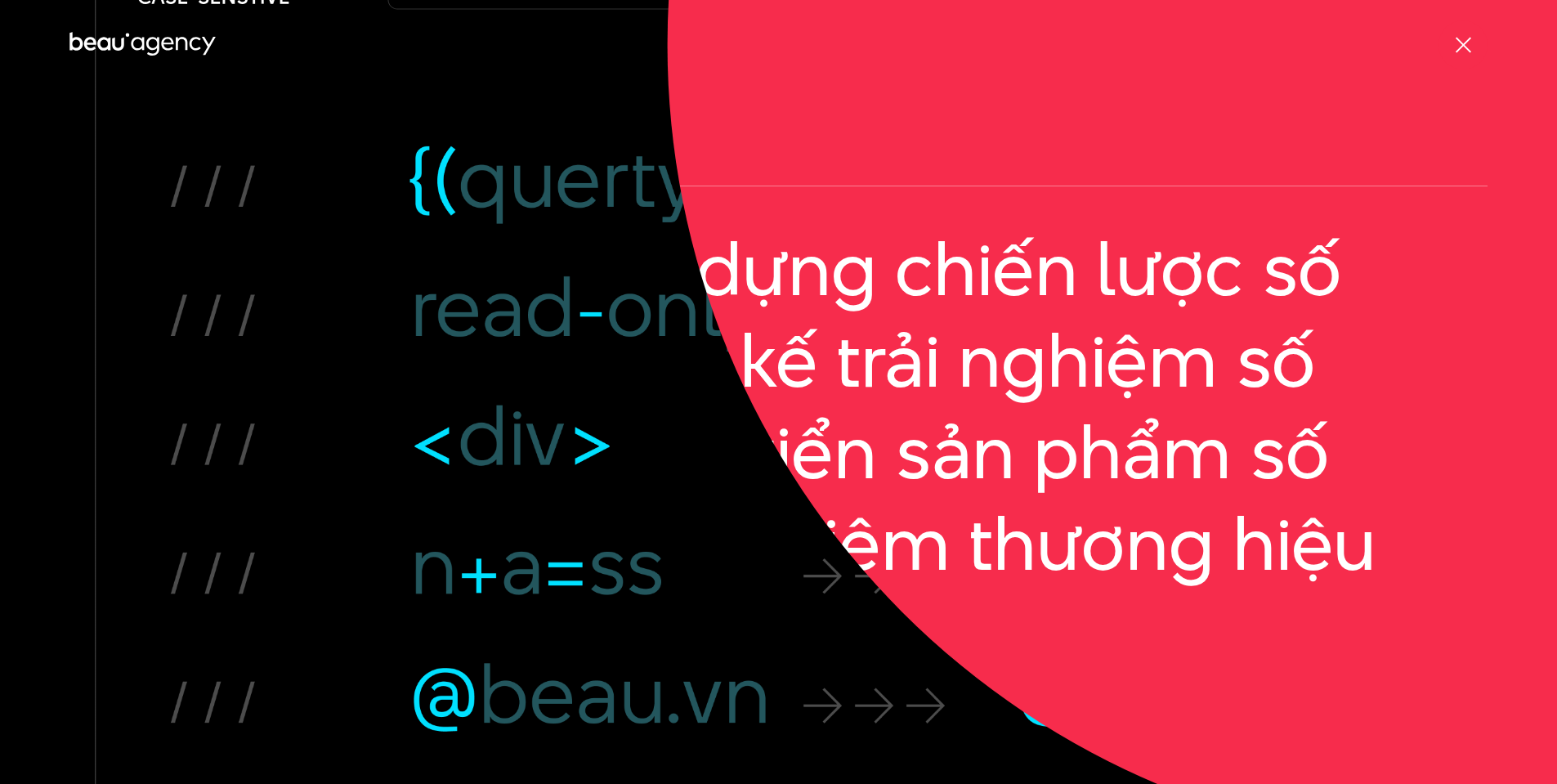
click at [1473, 46] on div at bounding box center [1463, 46] width 49 height 49
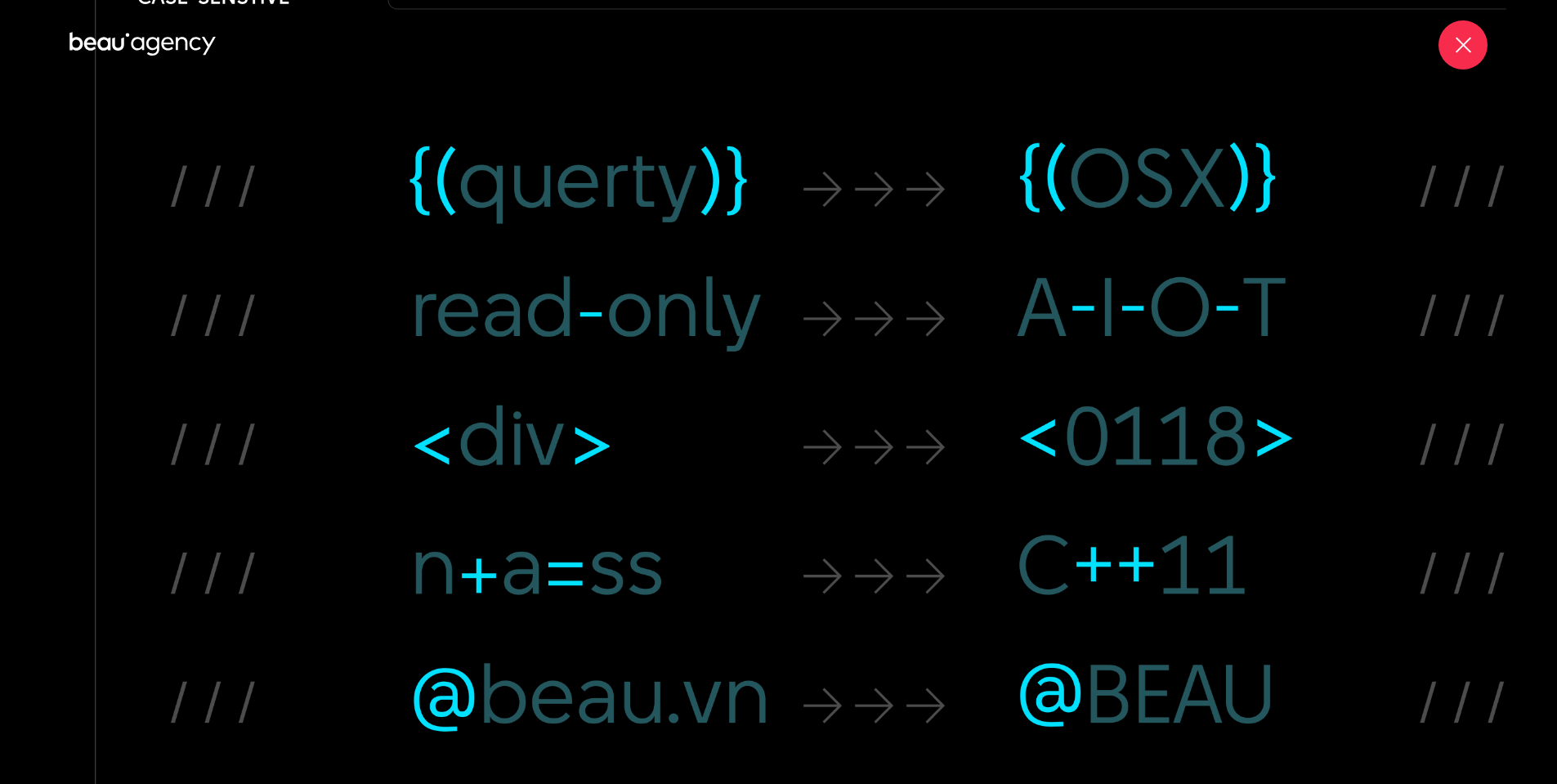
click at [1473, 46] on div at bounding box center [1463, 46] width 49 height 49
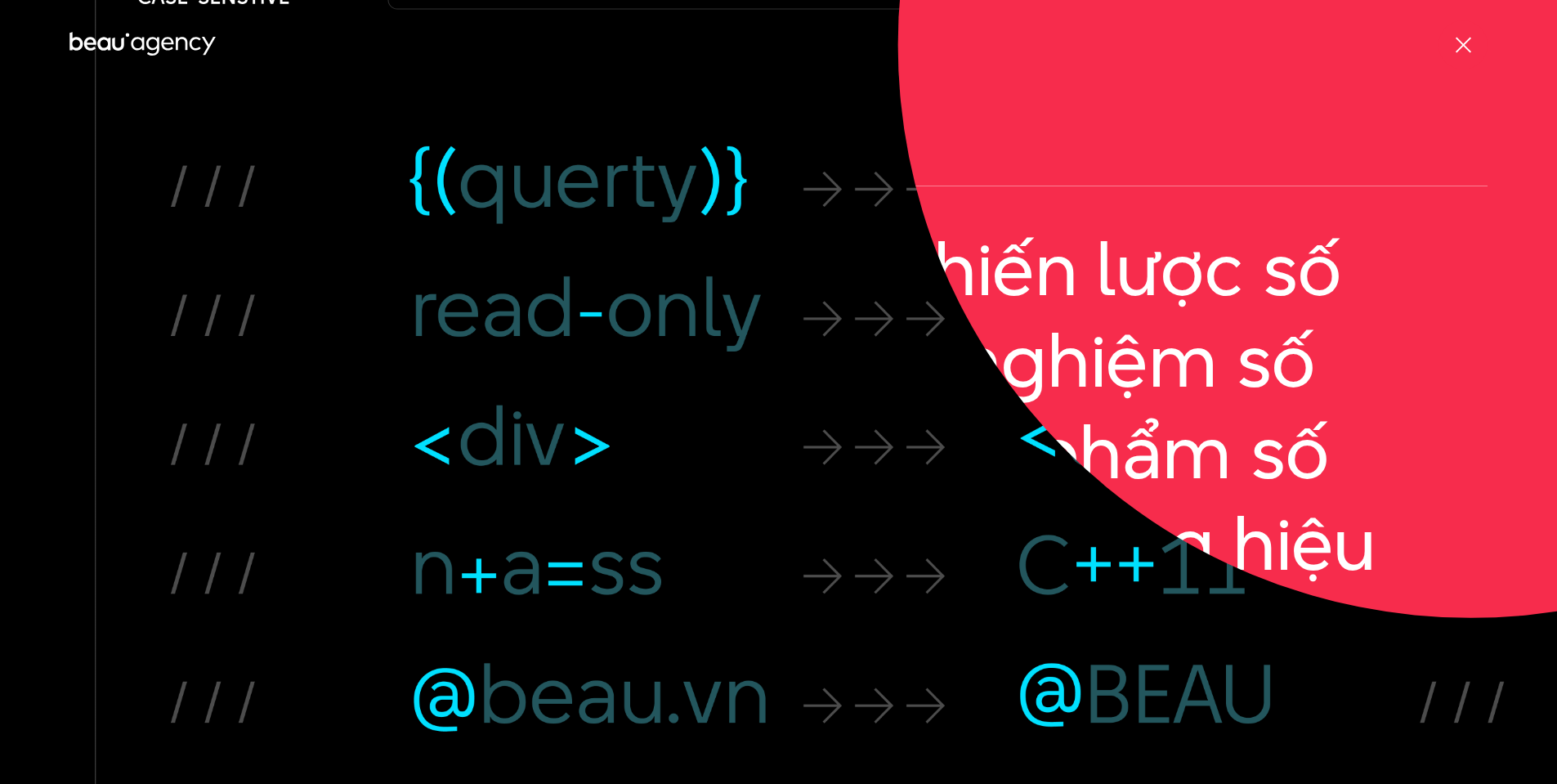
click at [1473, 46] on div at bounding box center [1463, 46] width 49 height 49
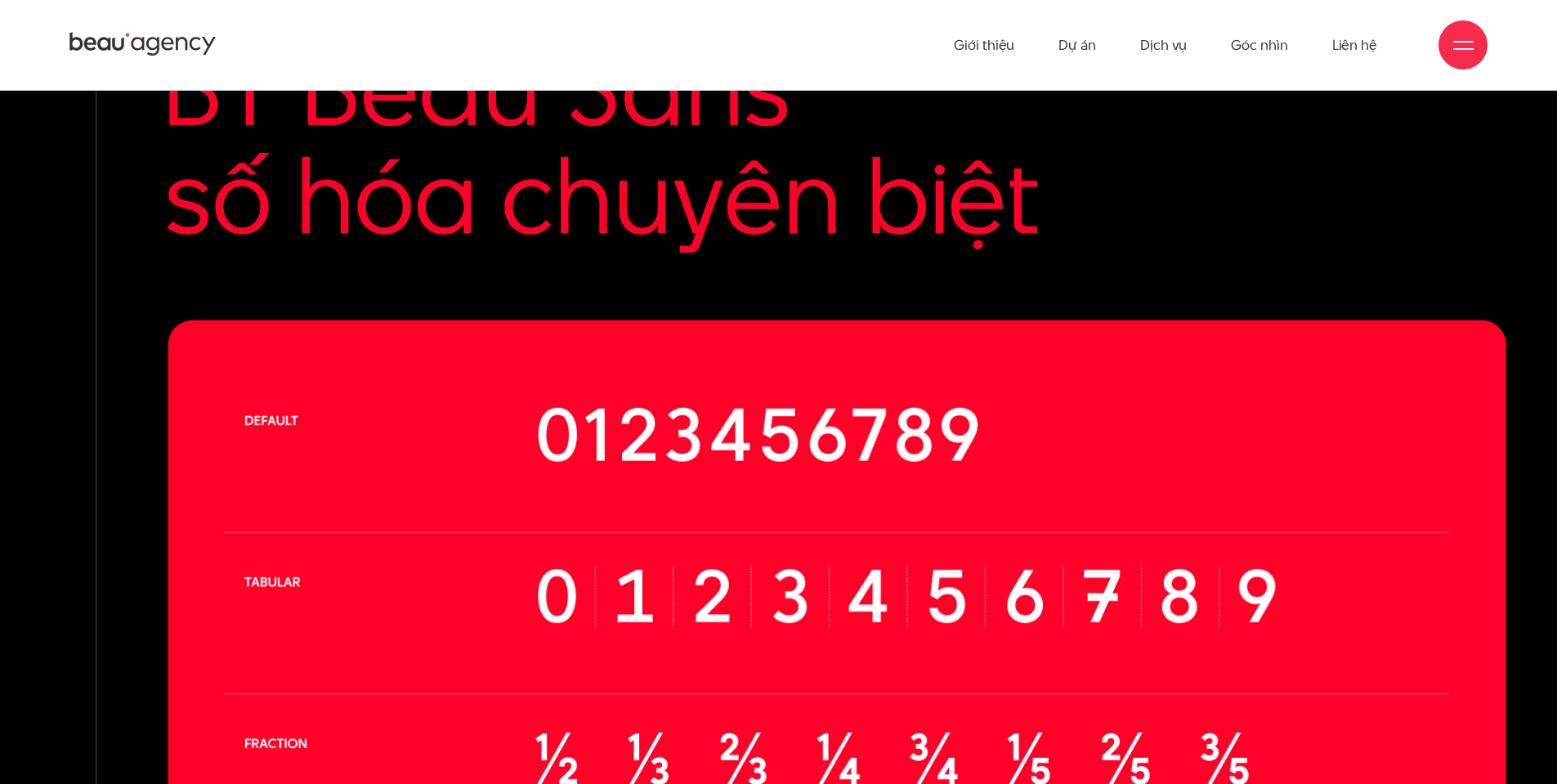
scroll to position [16546, 0]
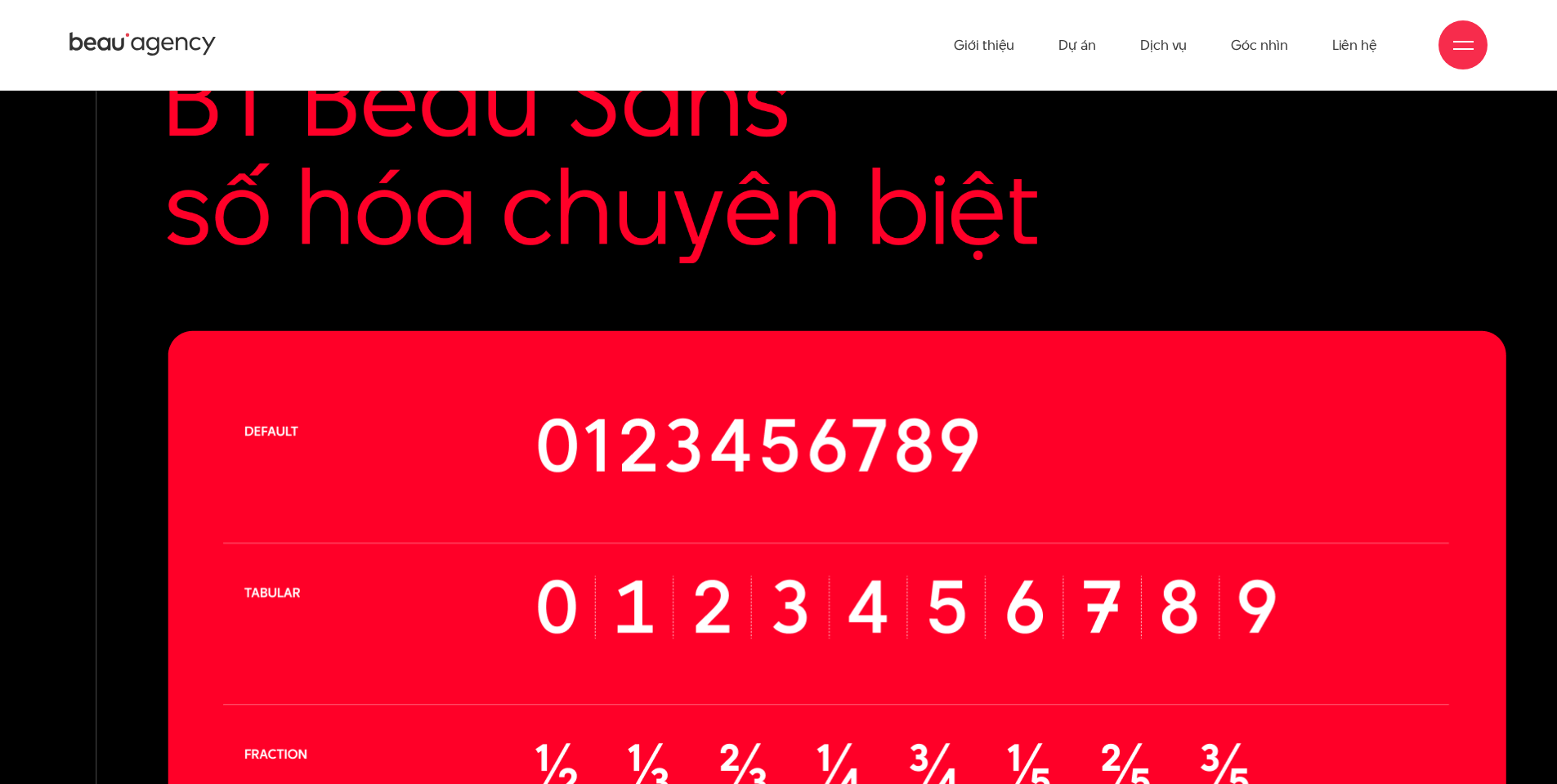
click at [1466, 45] on div at bounding box center [1463, 46] width 21 height 21
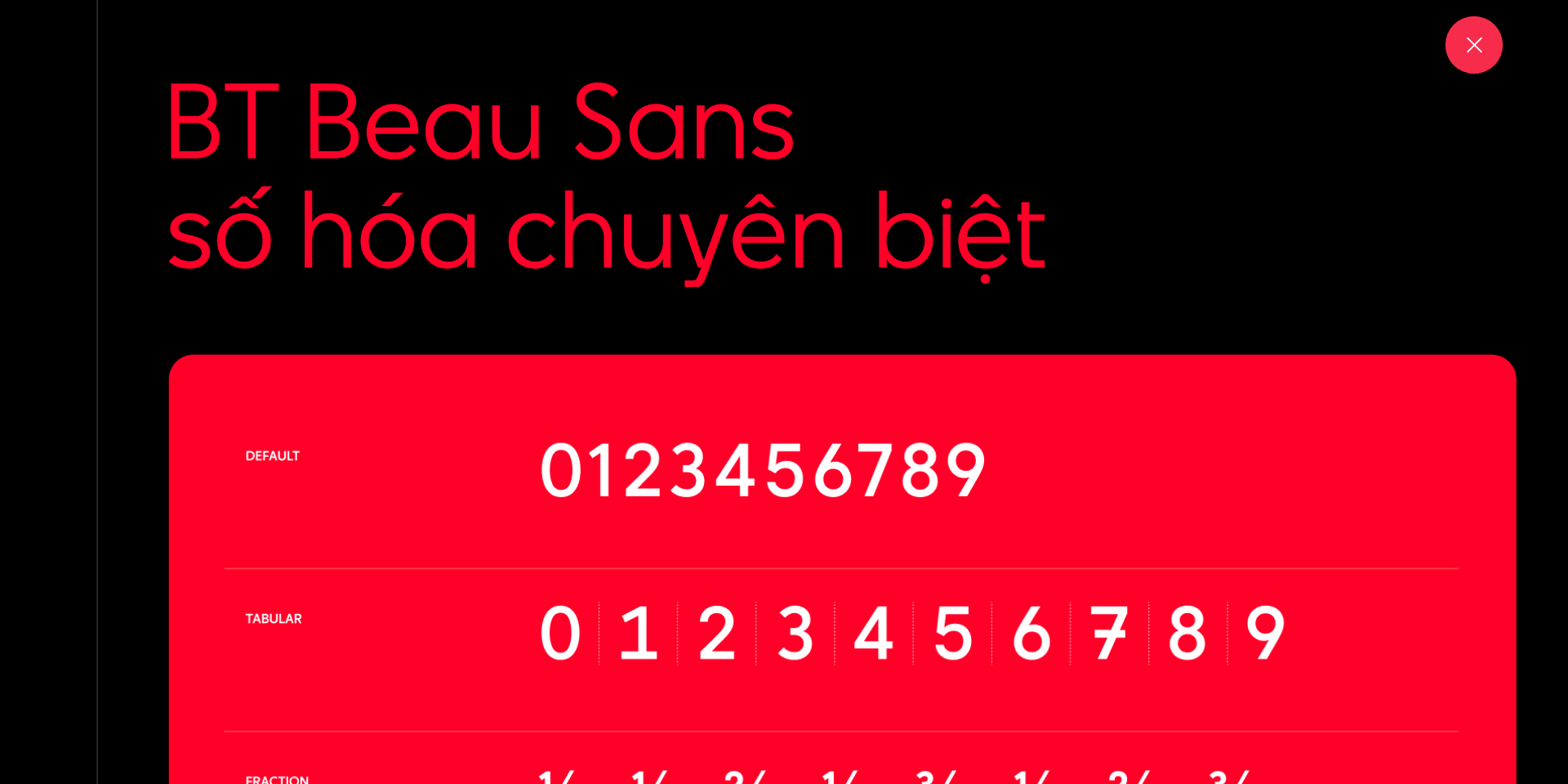
click at [1470, 42] on span at bounding box center [1473, 45] width 15 height 15
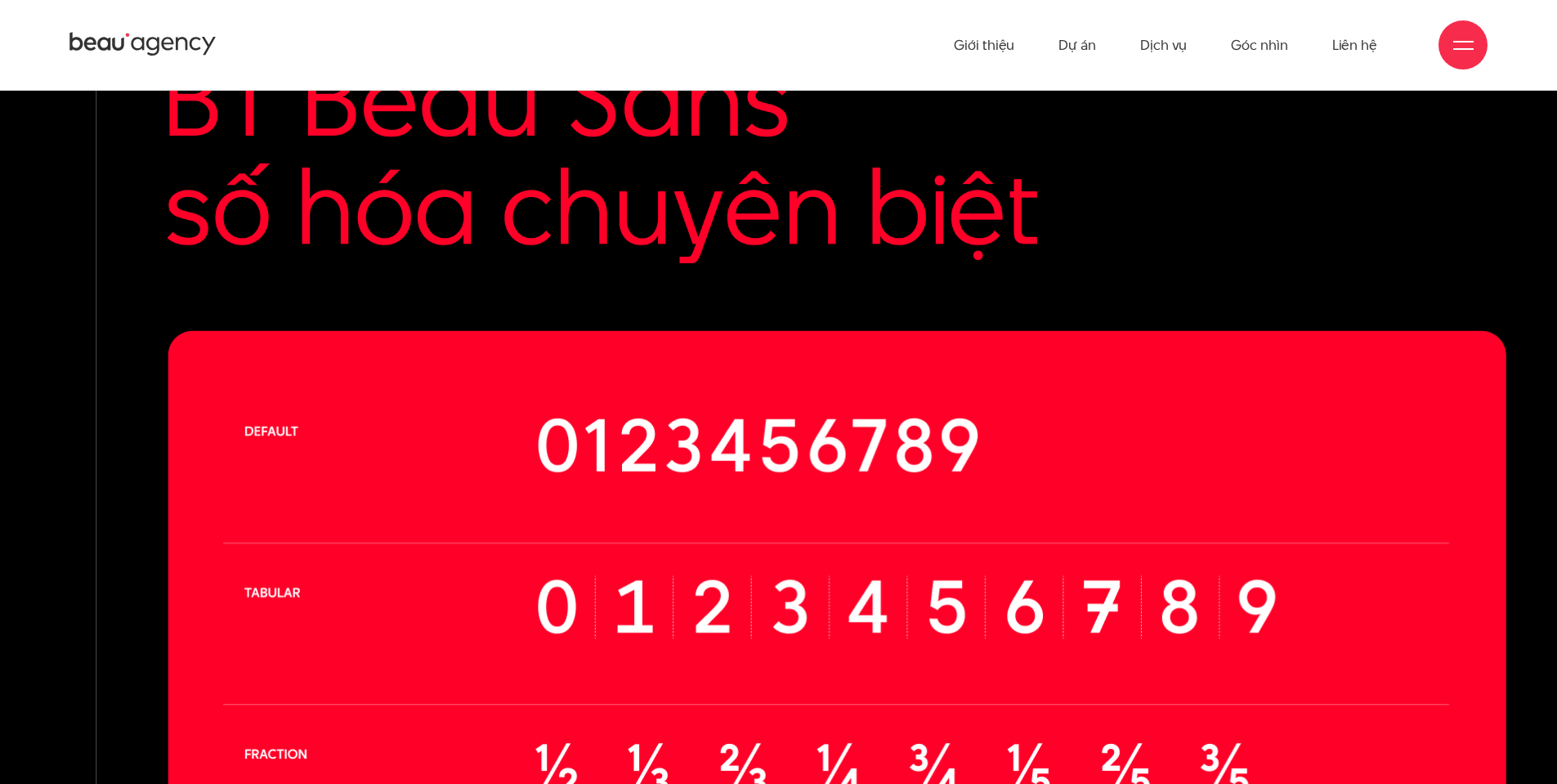
click at [1468, 44] on div at bounding box center [1463, 46] width 21 height 21
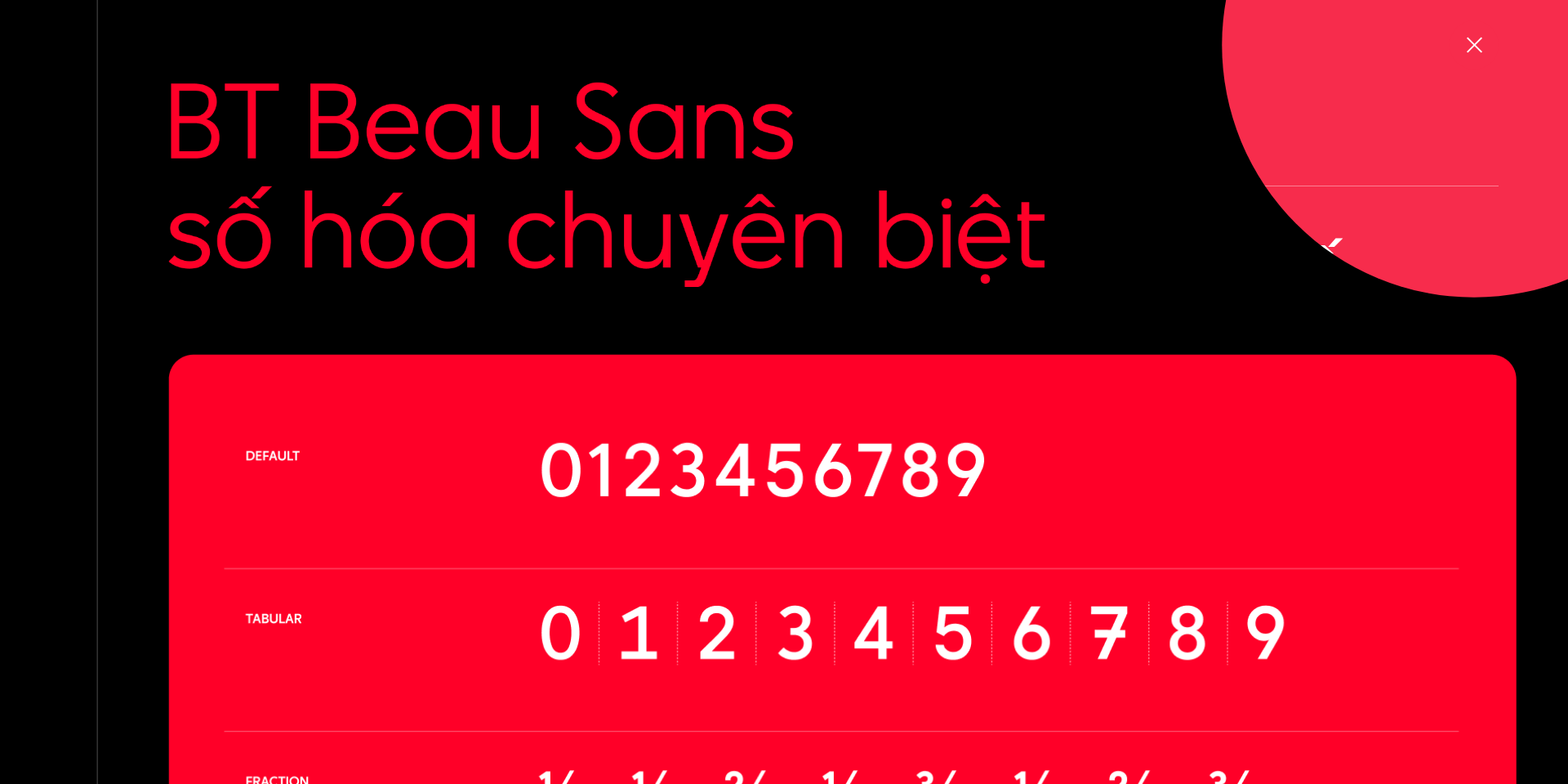
click at [1467, 44] on div at bounding box center [1474, 46] width 21 height 21
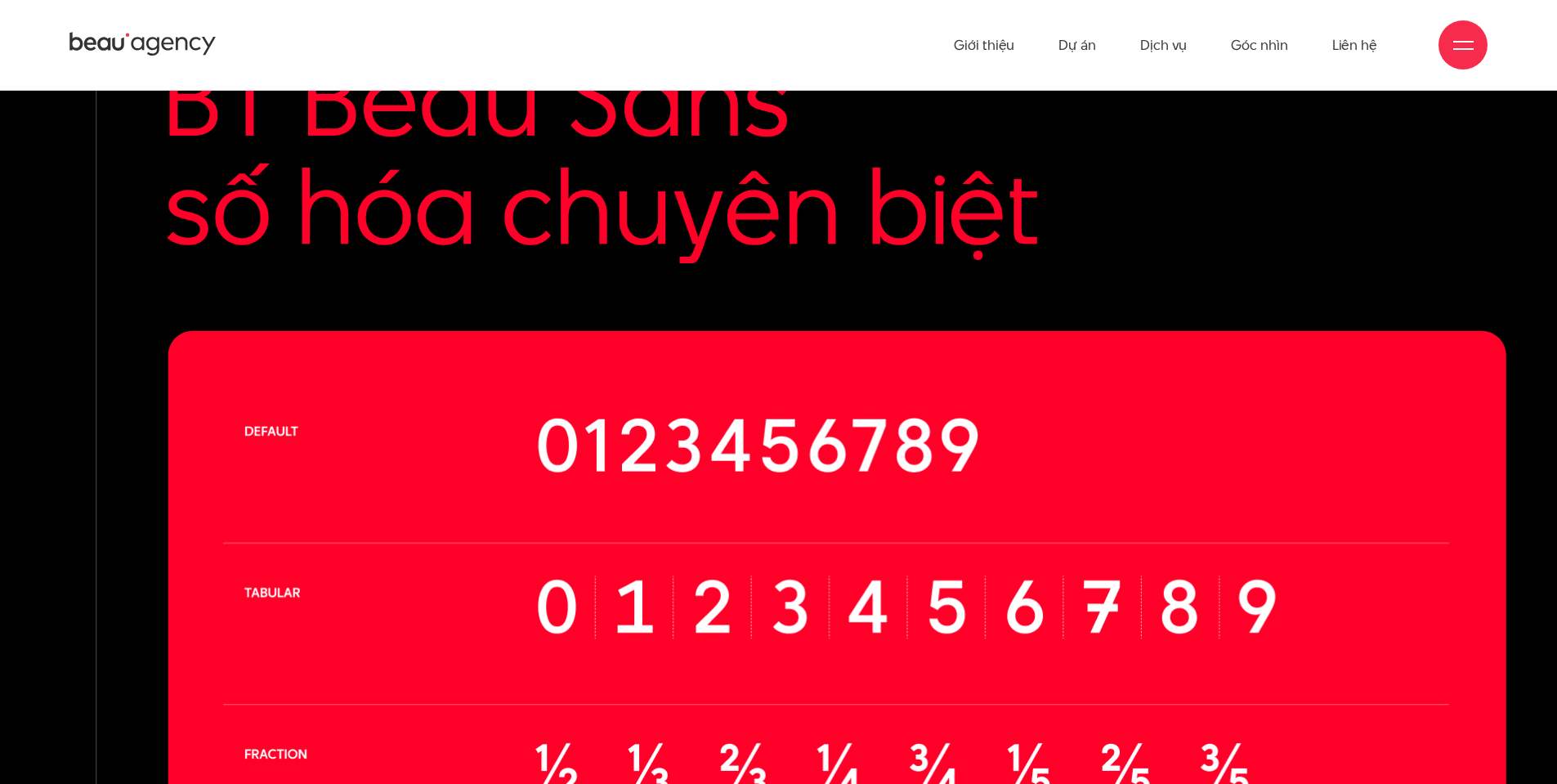
click at [1464, 48] on span at bounding box center [1463, 49] width 21 height 2
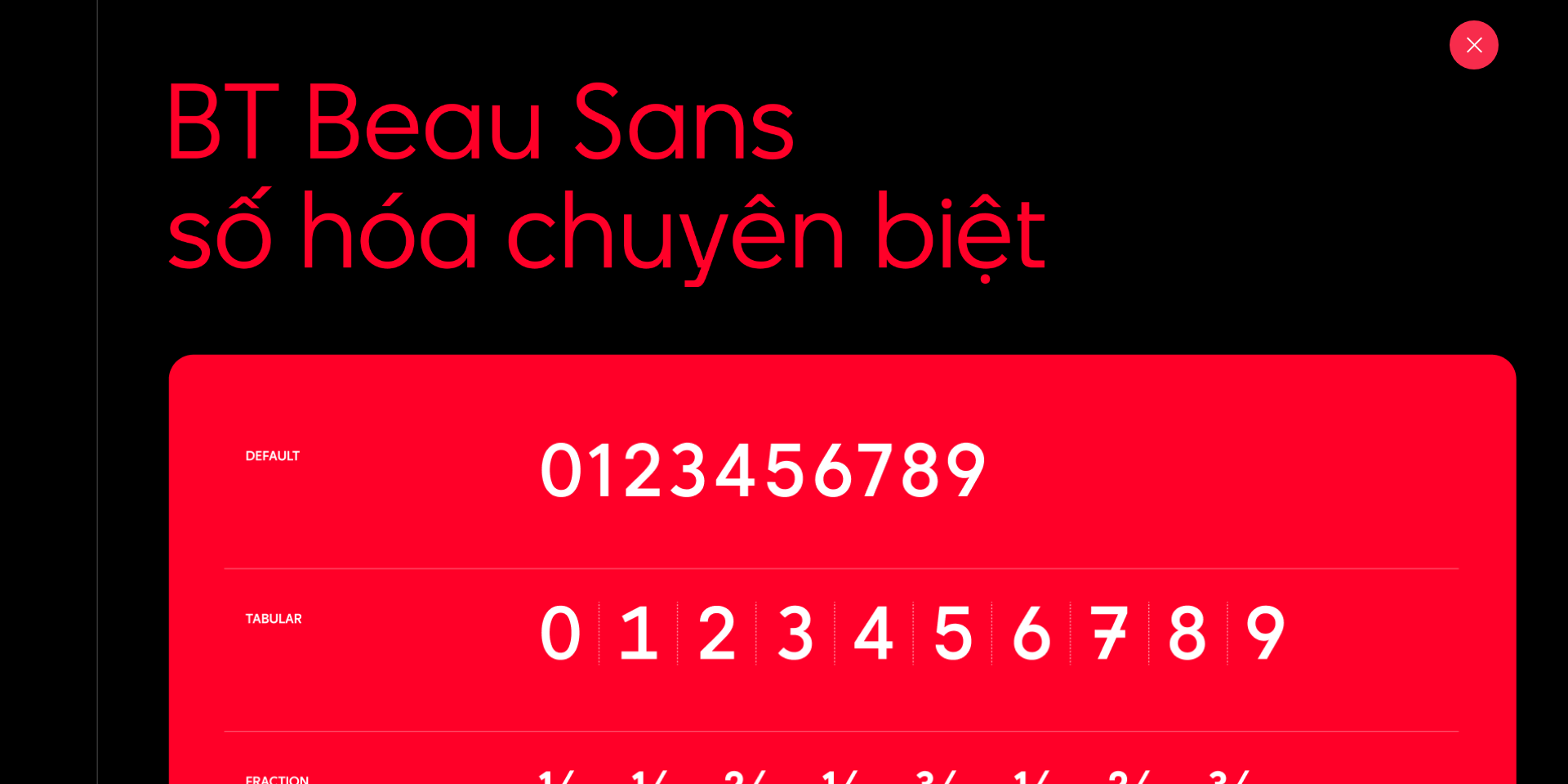
click at [1464, 45] on div at bounding box center [1474, 46] width 21 height 21
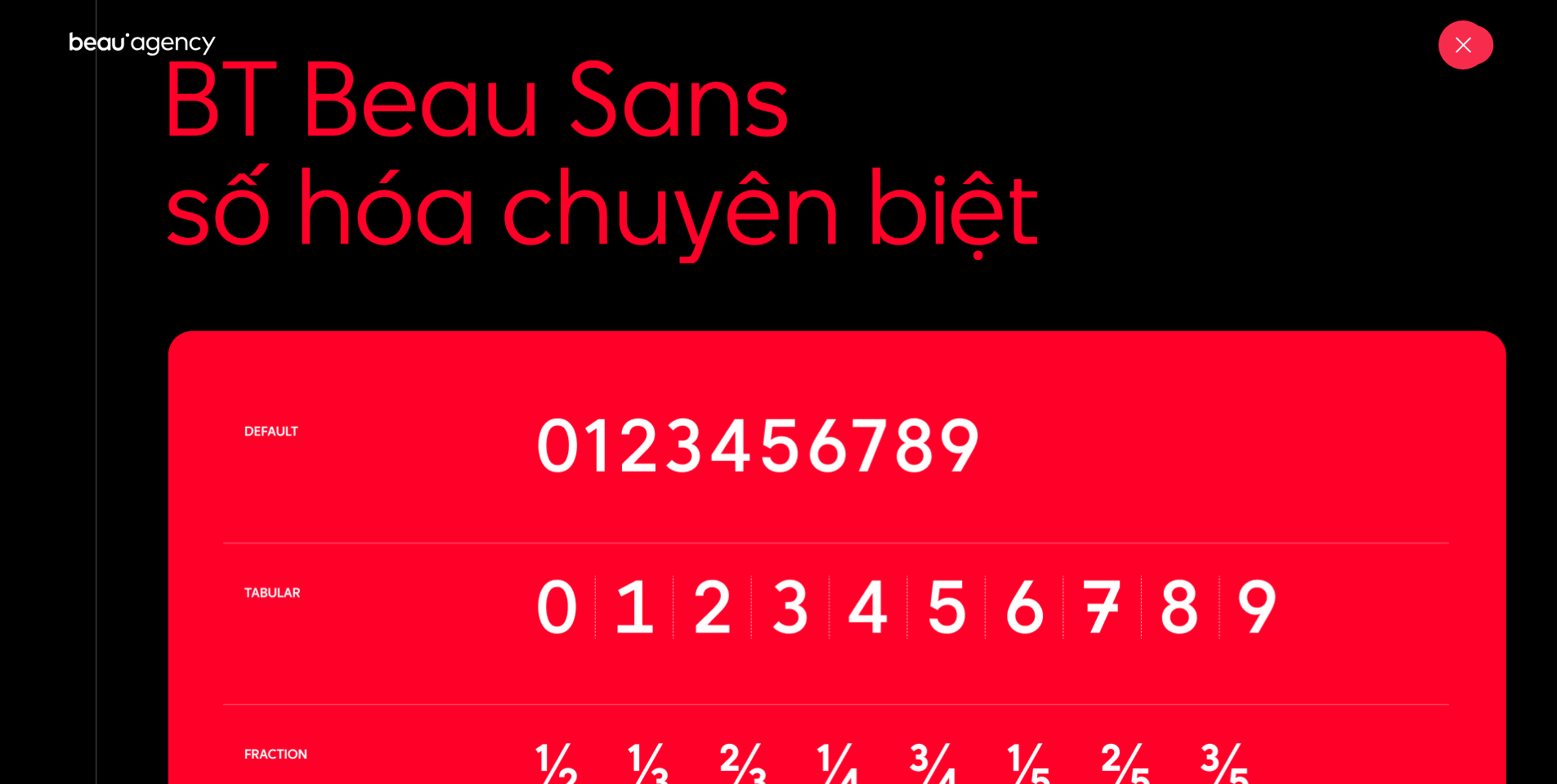
click at [1464, 45] on span at bounding box center [1462, 45] width 15 height 15
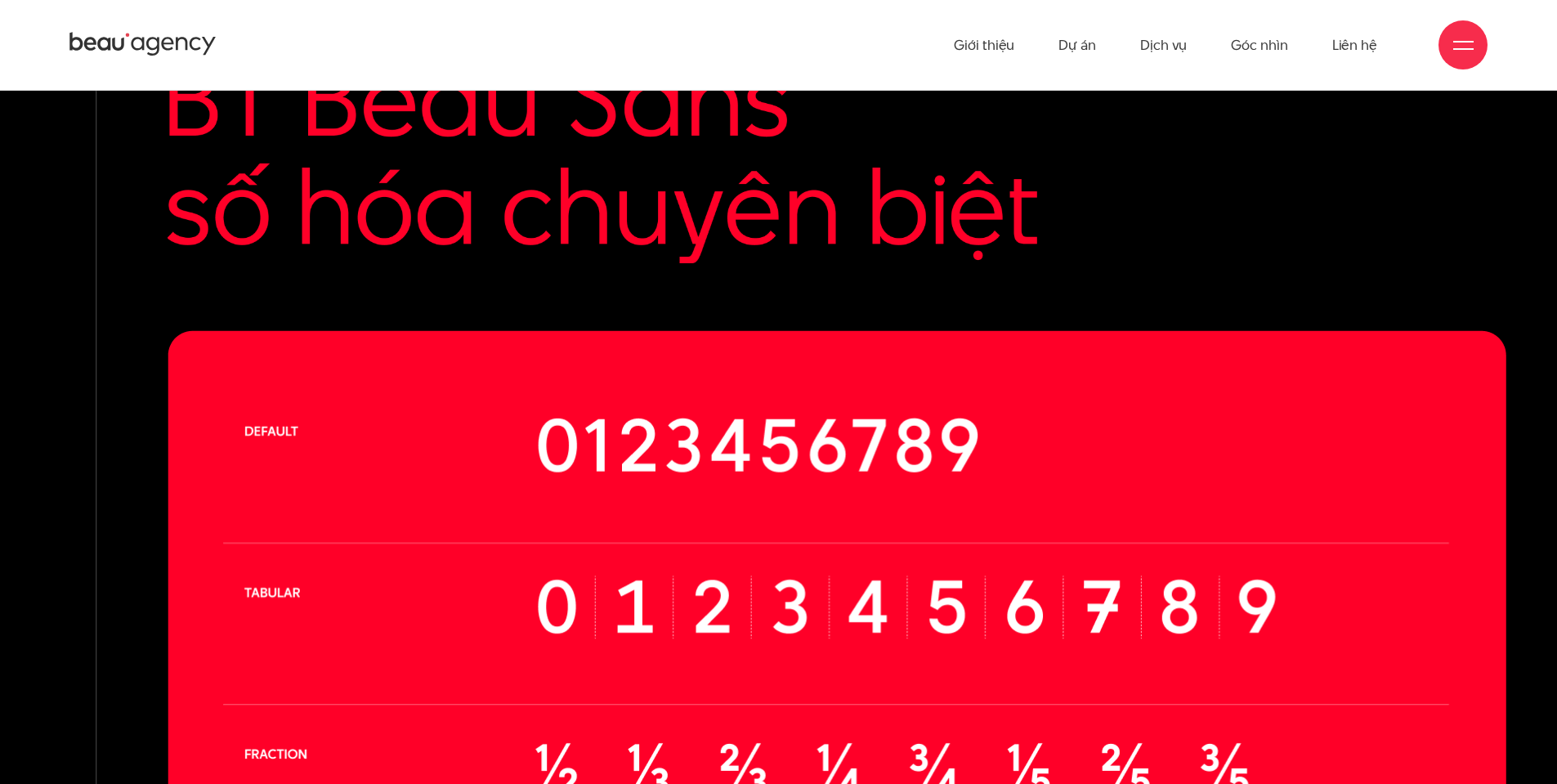
click at [1486, 57] on div "Giới thiệu Dự án Dịch vụ Góc nhìn Liên hệ" at bounding box center [778, 45] width 1418 height 90
click at [1466, 56] on div at bounding box center [1463, 46] width 49 height 49
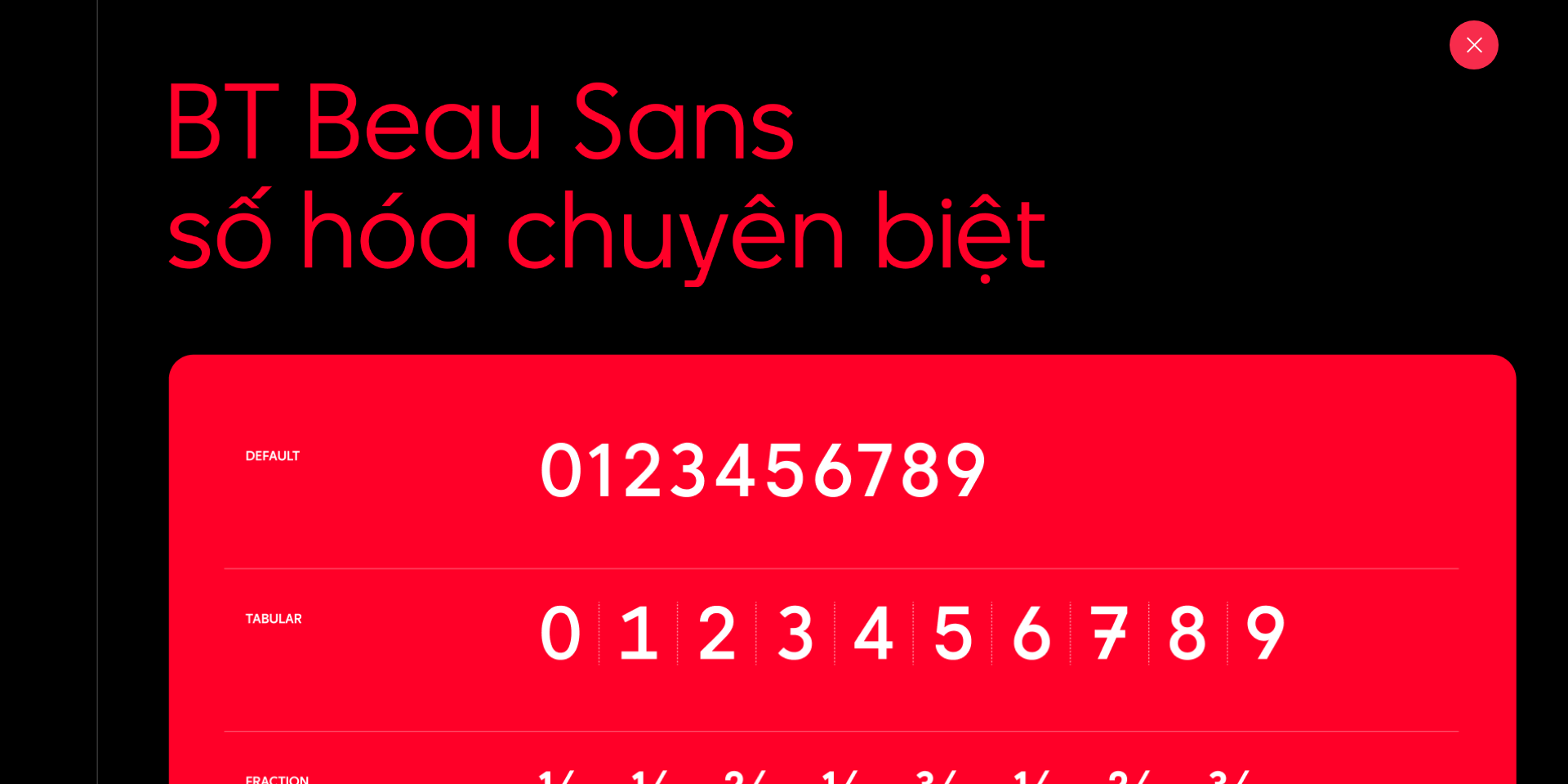
click at [1465, 56] on div at bounding box center [1474, 46] width 49 height 49
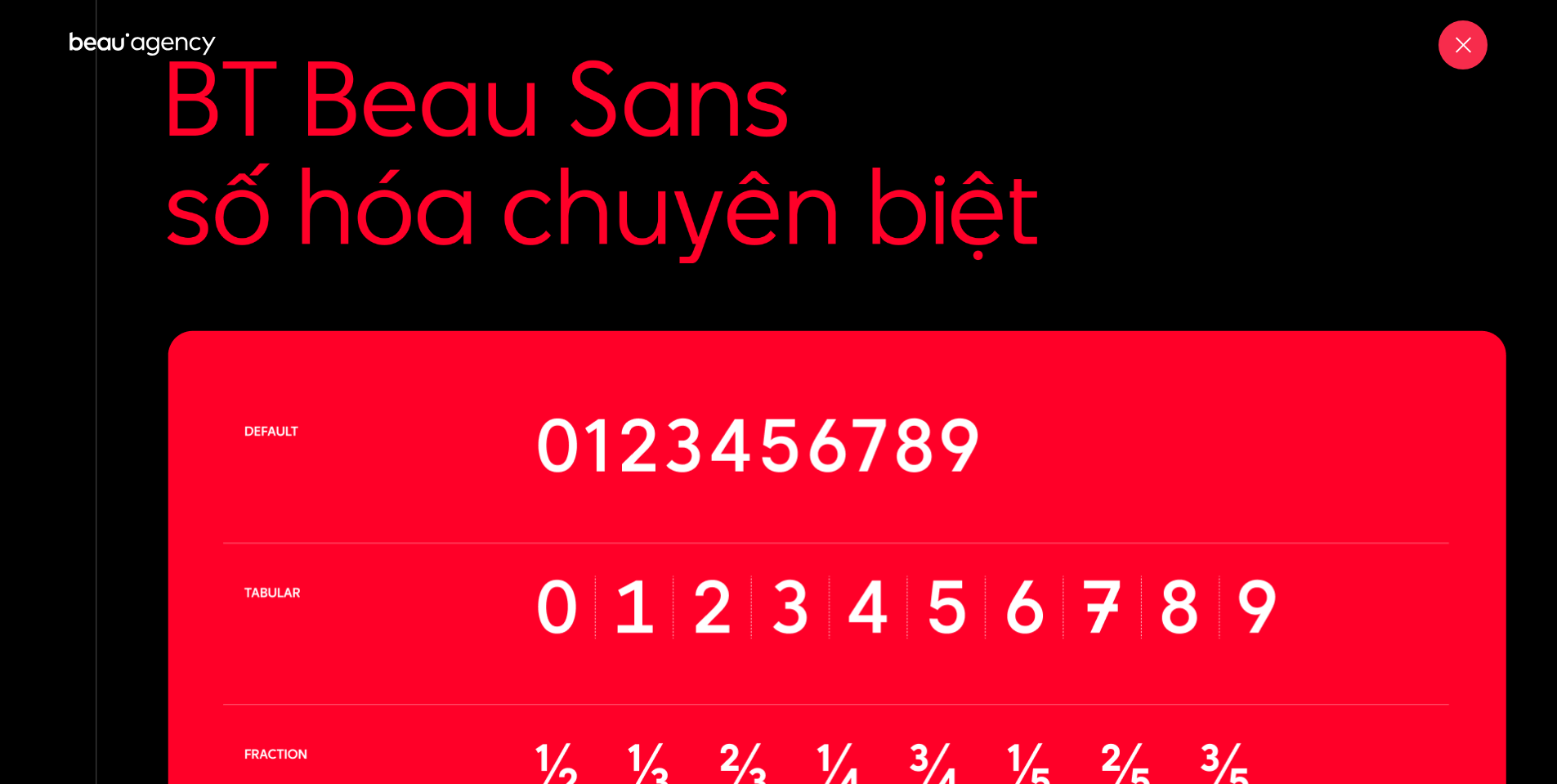
click at [1466, 56] on div at bounding box center [1463, 46] width 49 height 49
click at [1462, 40] on div at bounding box center [1463, 46] width 21 height 21
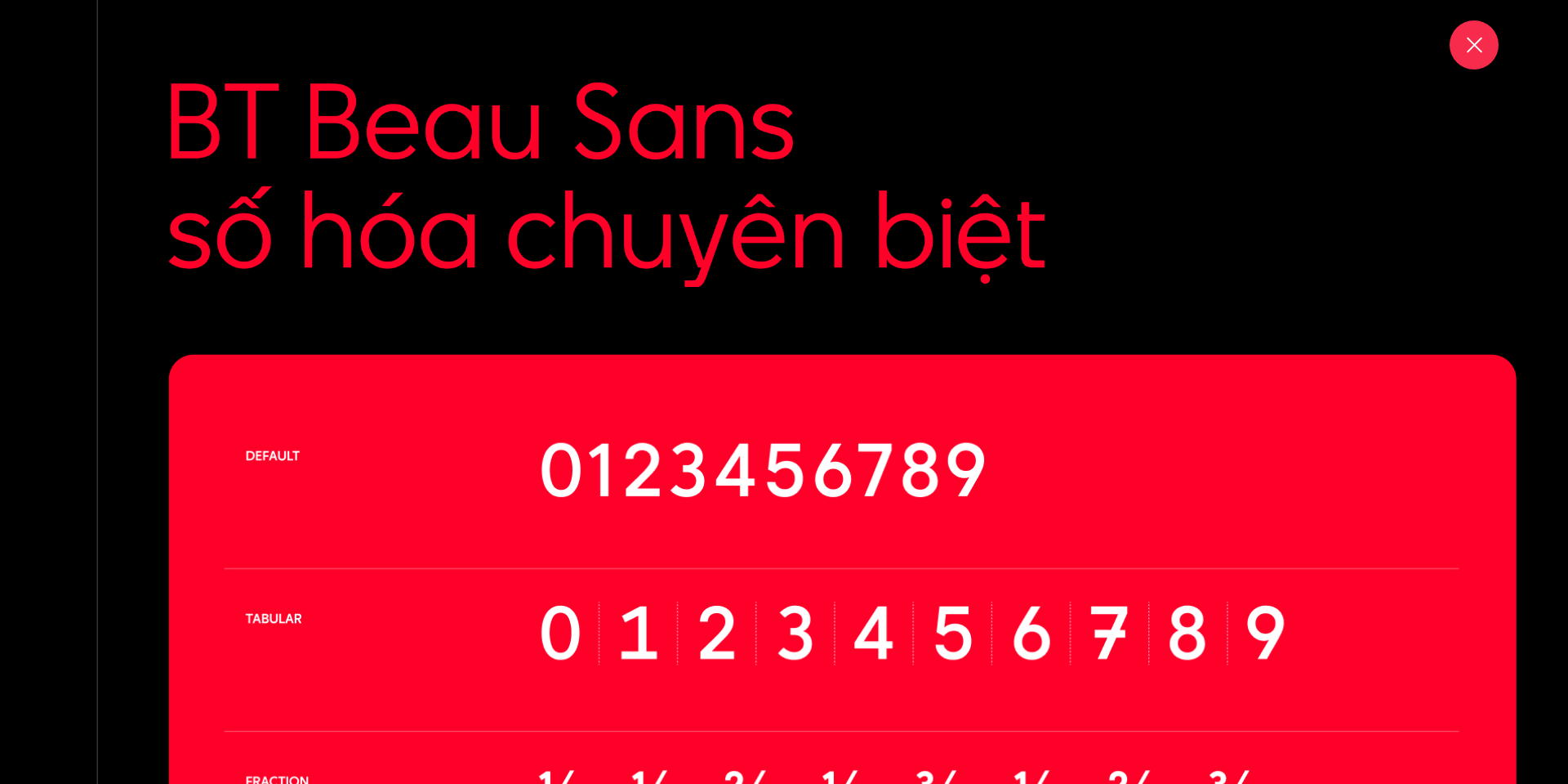
click at [1461, 40] on div at bounding box center [1474, 46] width 49 height 49
click at [1463, 40] on div at bounding box center [1474, 46] width 49 height 49
click at [1469, 41] on span at bounding box center [1474, 42] width 21 height 2
click at [1471, 40] on div at bounding box center [1474, 46] width 21 height 21
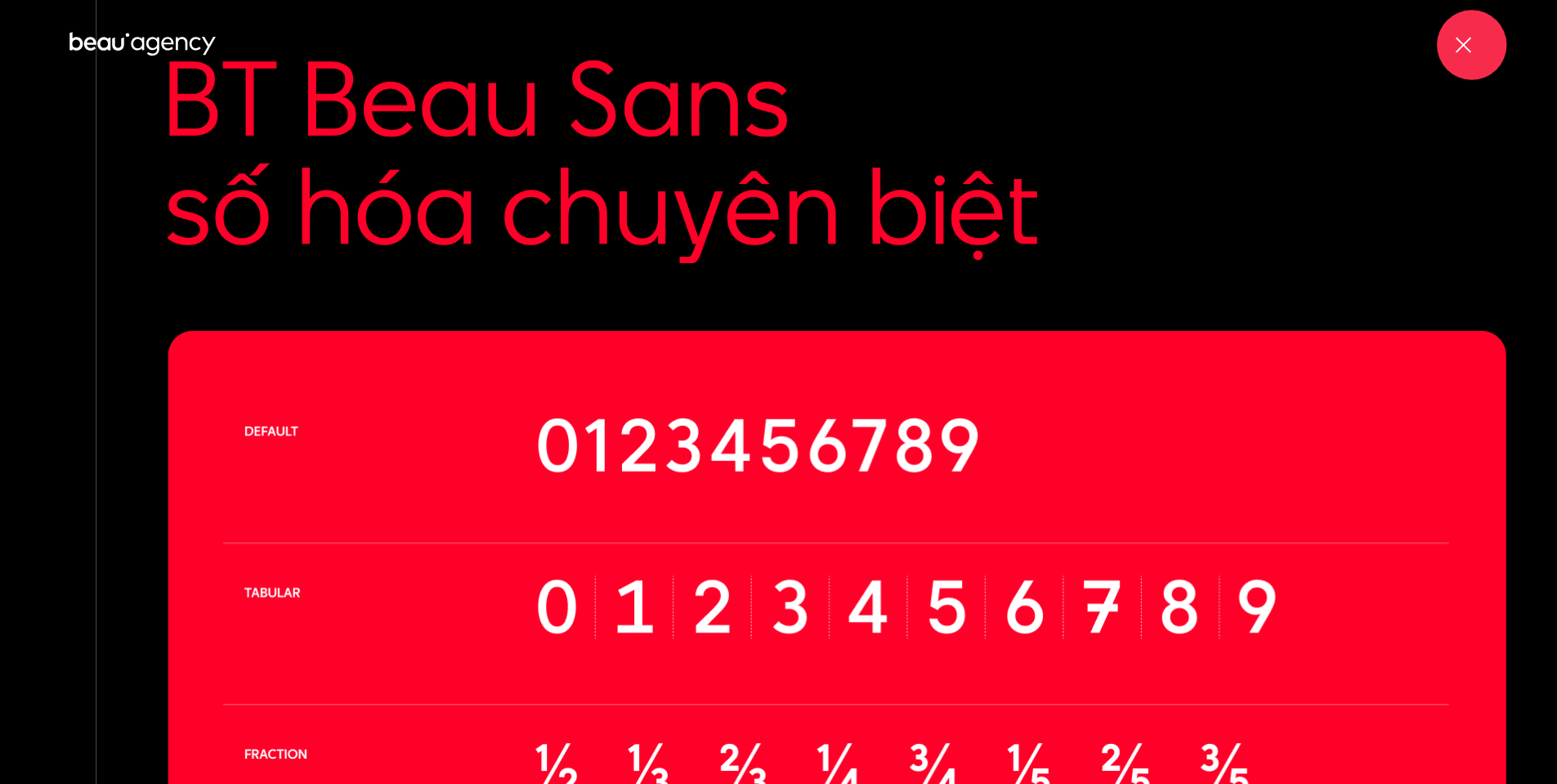
click at [1474, 39] on div at bounding box center [1463, 46] width 49 height 49
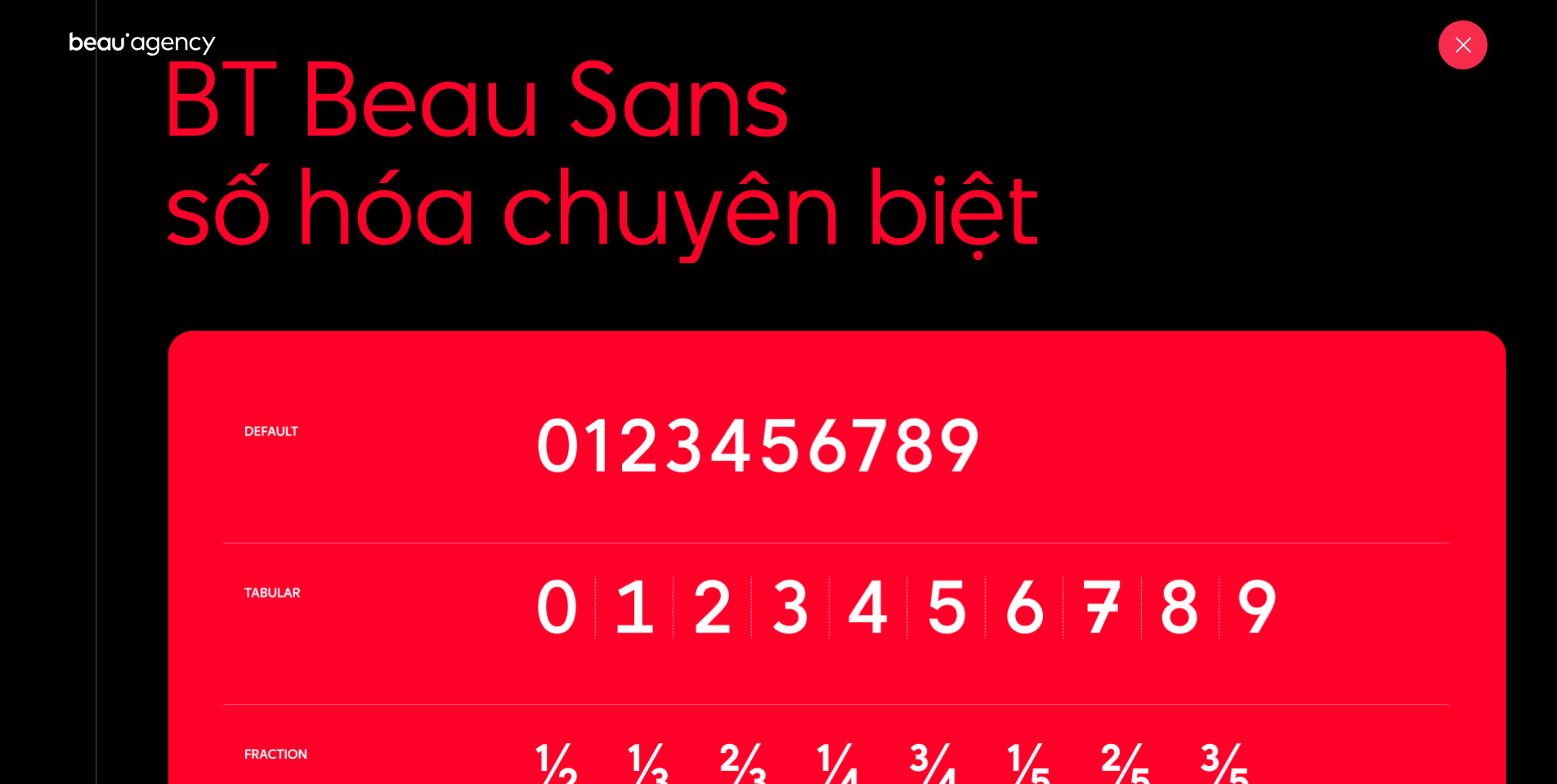
click at [1474, 39] on div at bounding box center [1463, 46] width 49 height 49
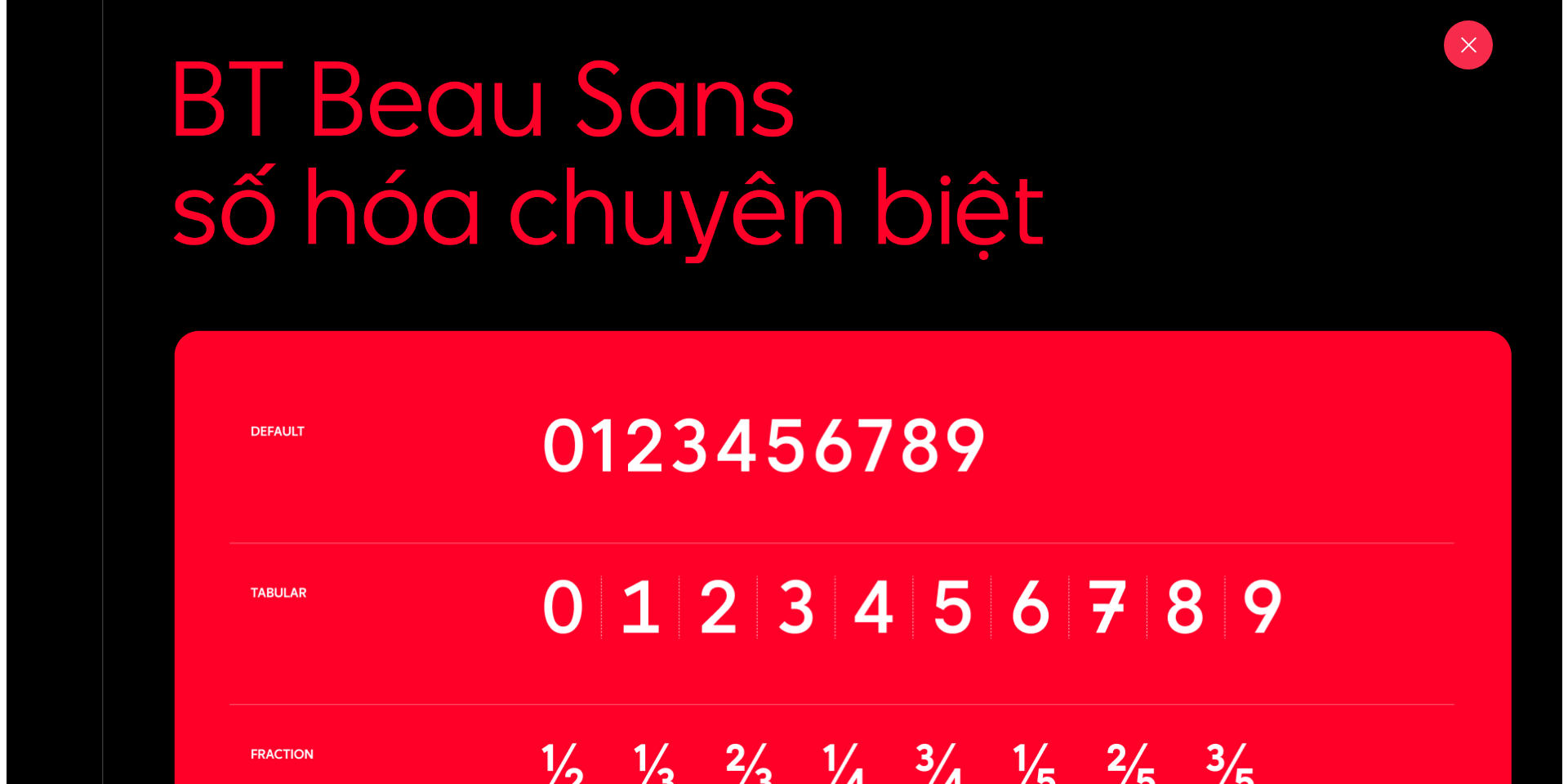
scroll to position [16624, 0]
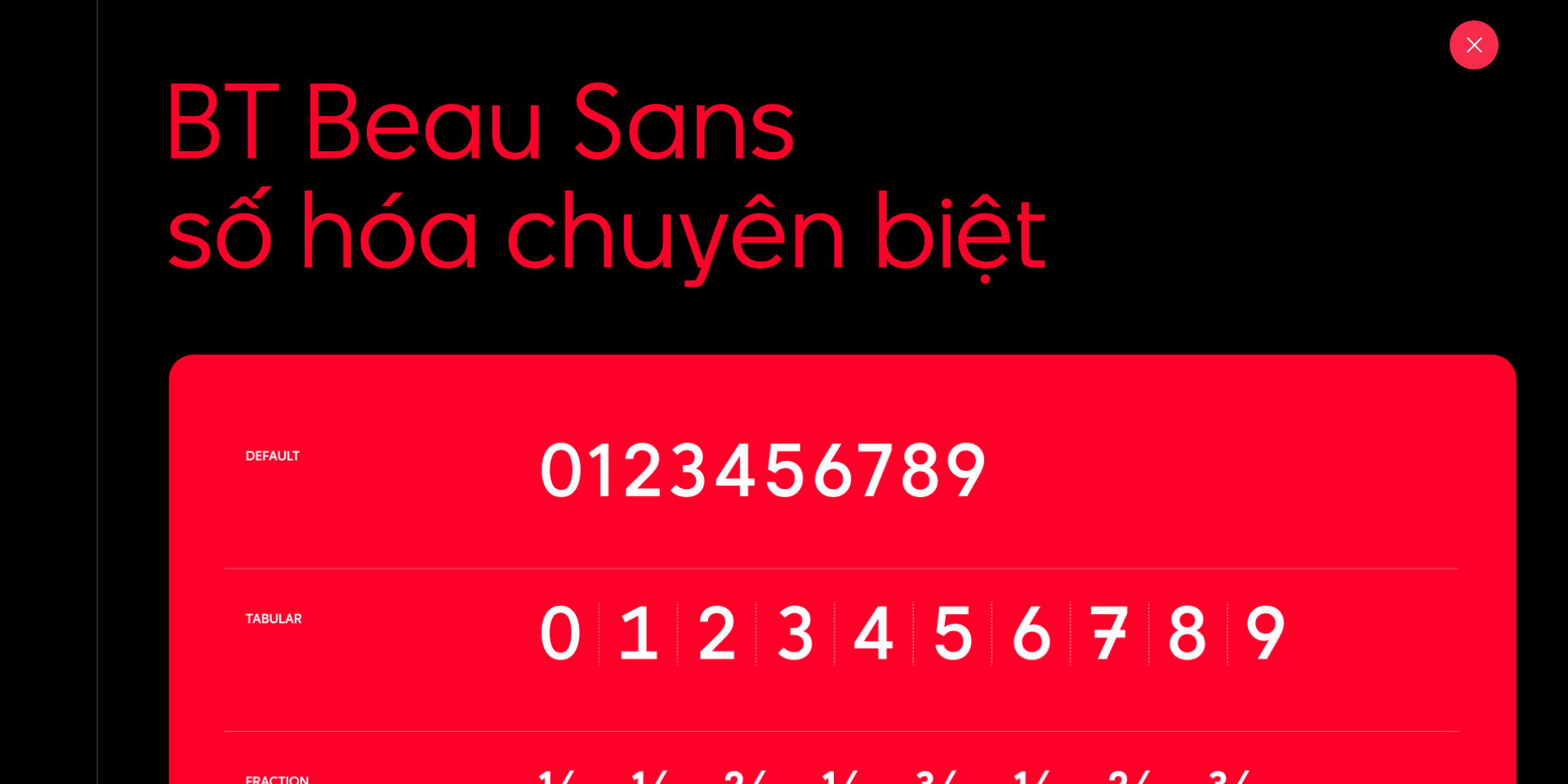
click at [1472, 39] on div at bounding box center [1474, 46] width 21 height 21
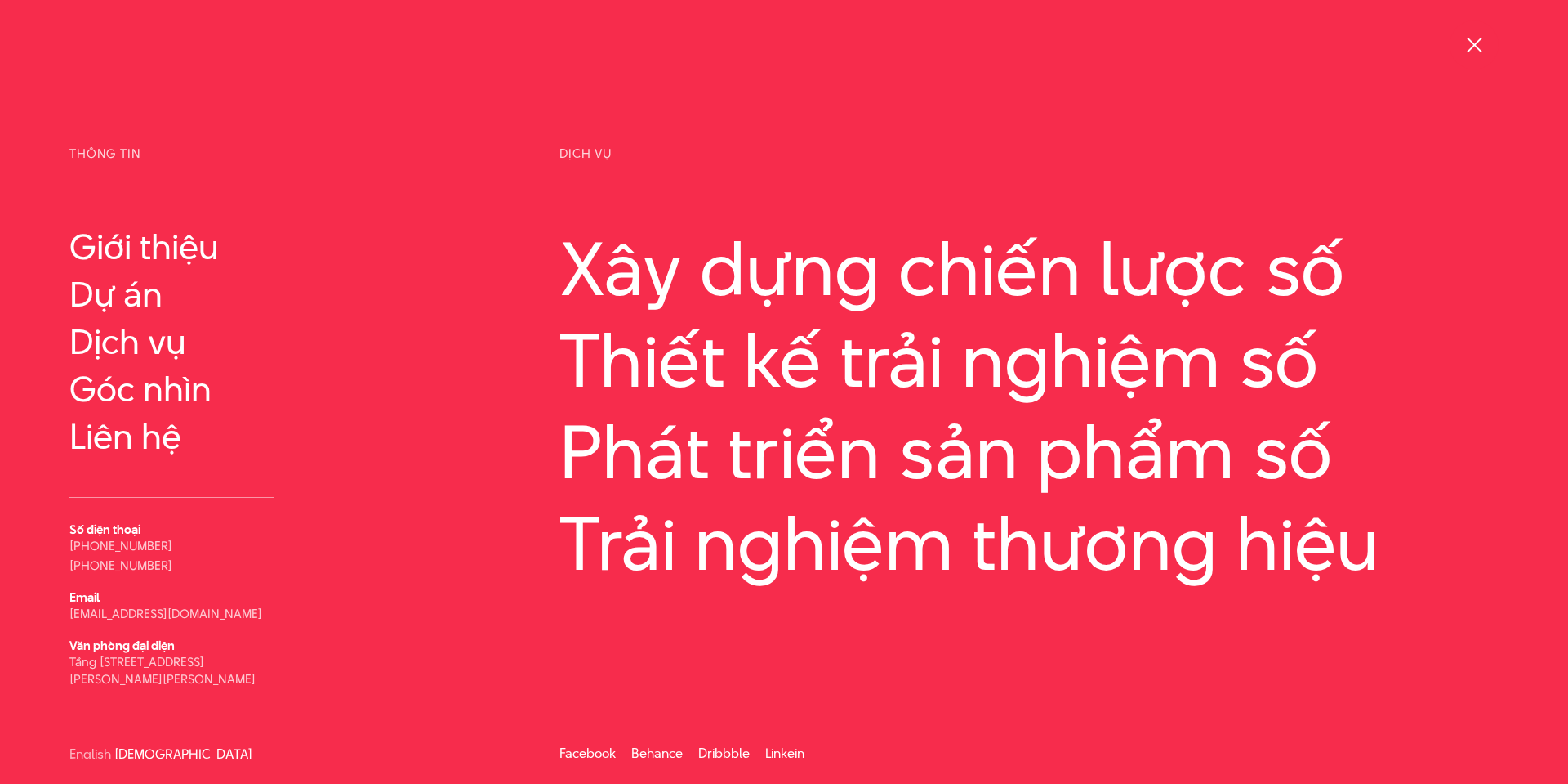
click at [1476, 49] on div at bounding box center [1474, 46] width 21 height 21
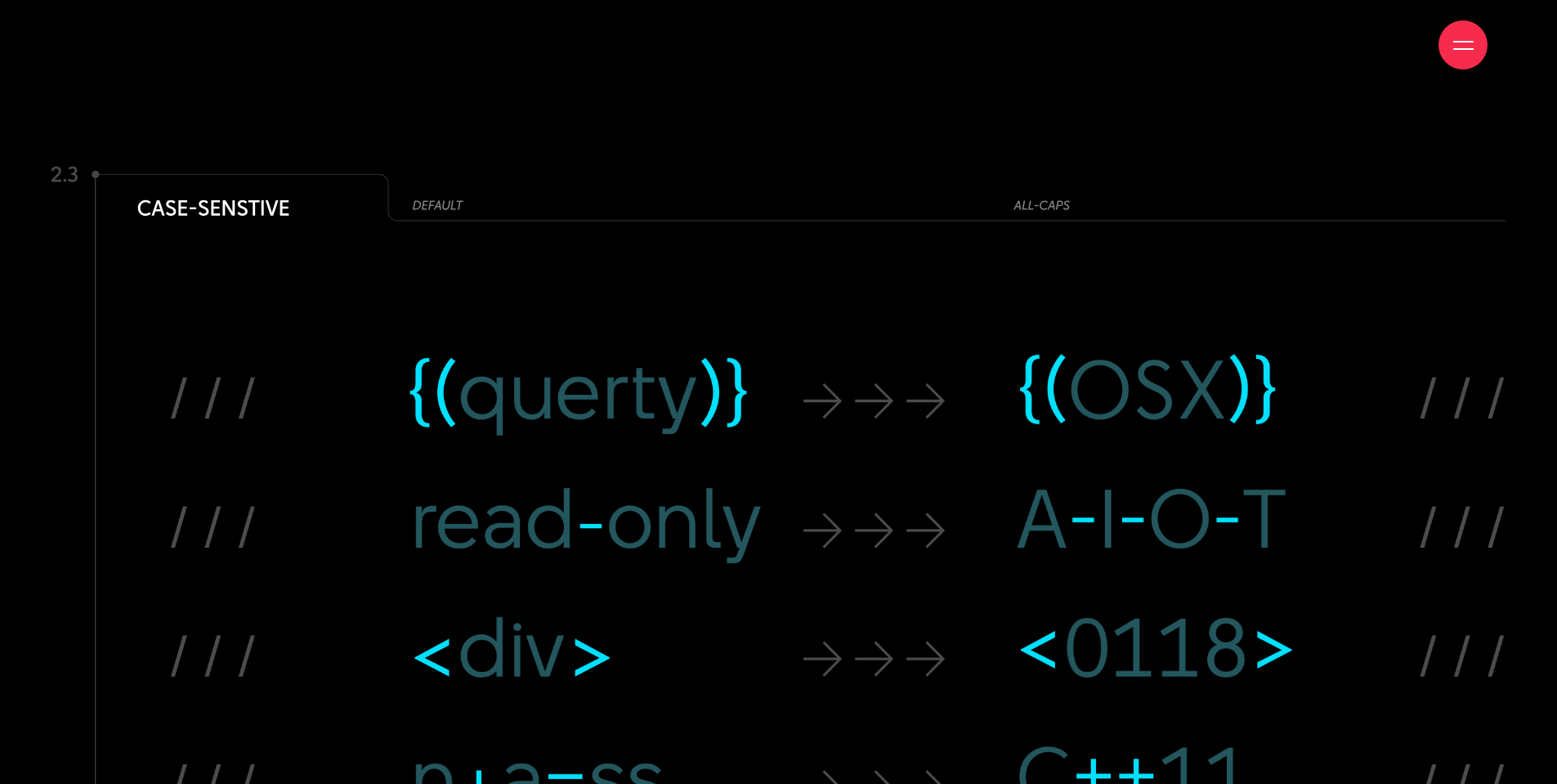
scroll to position [18222, 0]
